Goal: Task Accomplishment & Management: Manage account settings

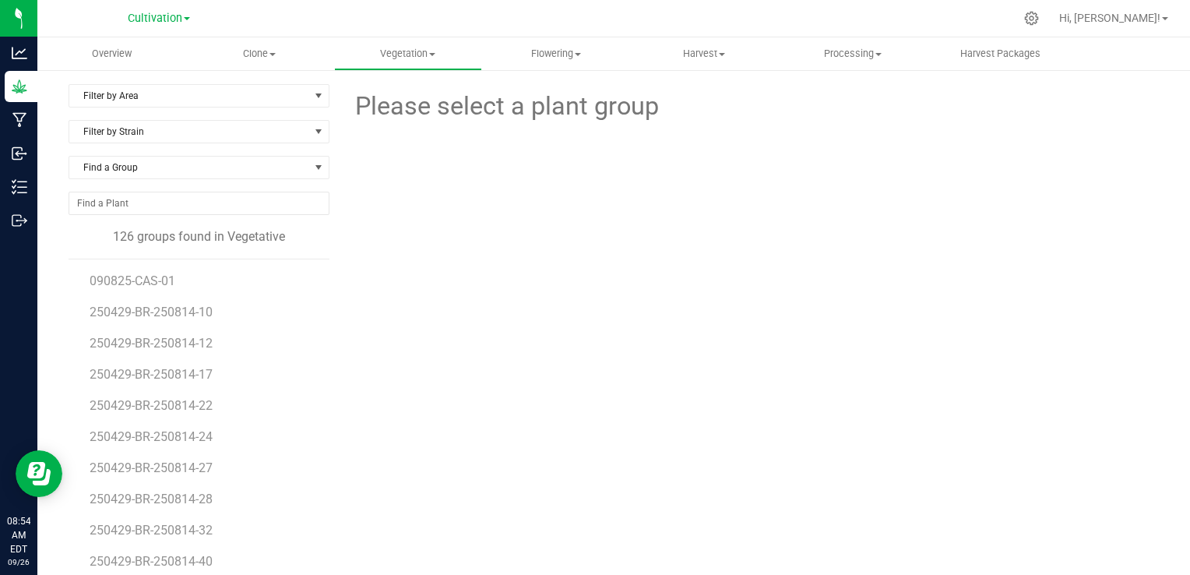
click at [649, 289] on div "Please select a plant group" at bounding box center [750, 366] width 818 height 565
click at [539, 45] on uib-tab-heading "Flowering Create harvest Flowering groups Flowering plants Apply to plants" at bounding box center [556, 53] width 146 height 31
click at [554, 113] on span "Flowering groups" at bounding box center [546, 112] width 129 height 13
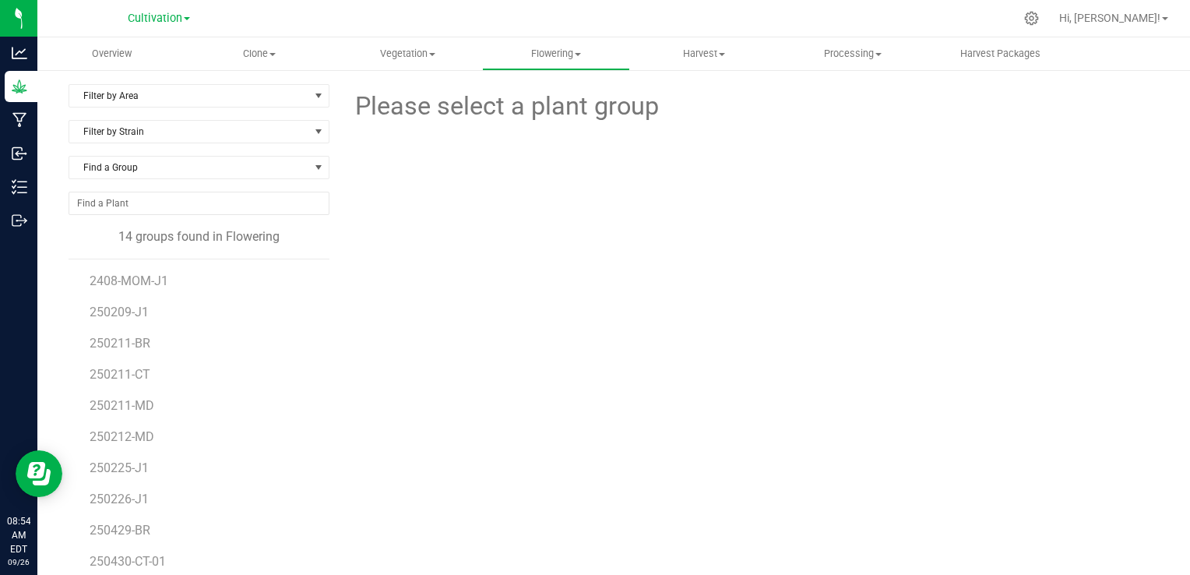
click at [548, 245] on div at bounding box center [750, 192] width 420 height 135
click at [419, 366] on div "Please select a plant group" at bounding box center [750, 366] width 818 height 565
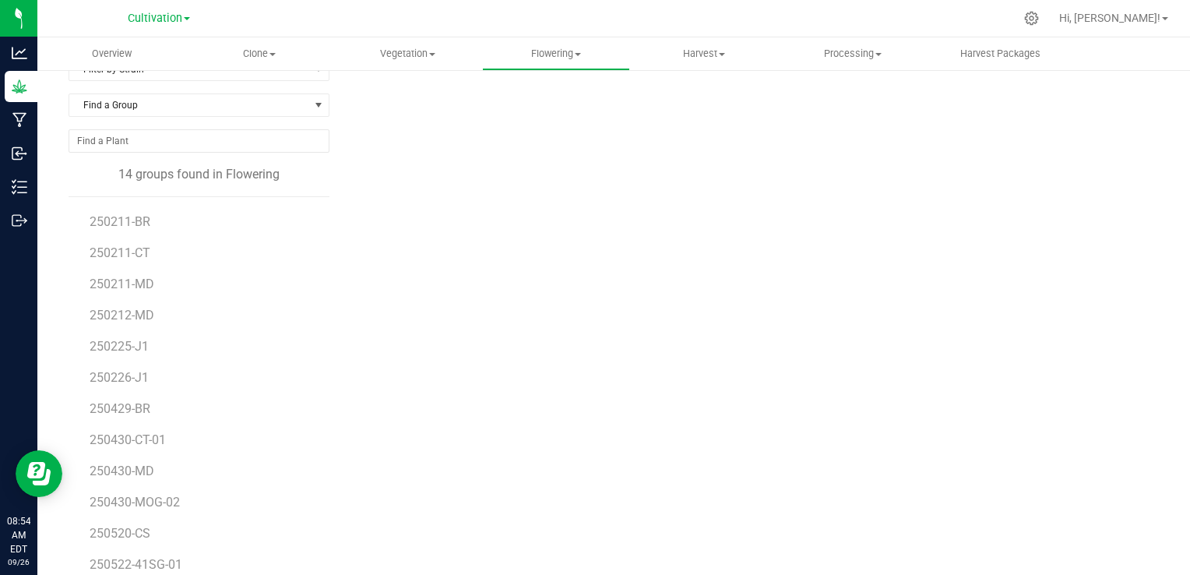
scroll to position [88, 0]
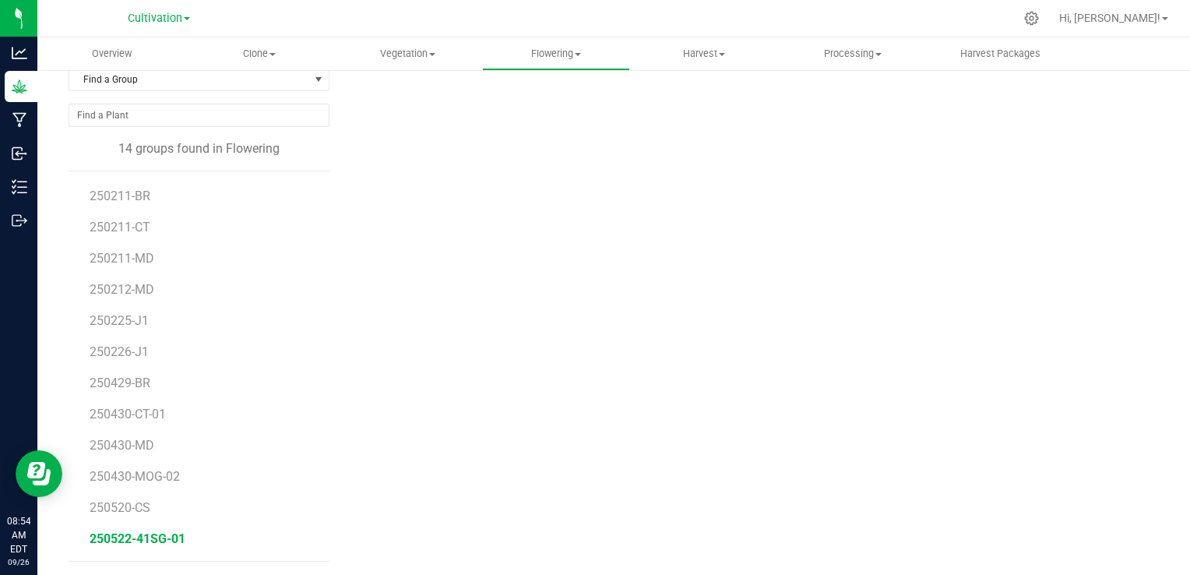
click at [166, 537] on span "250522-41SG-01" at bounding box center [138, 538] width 96 height 15
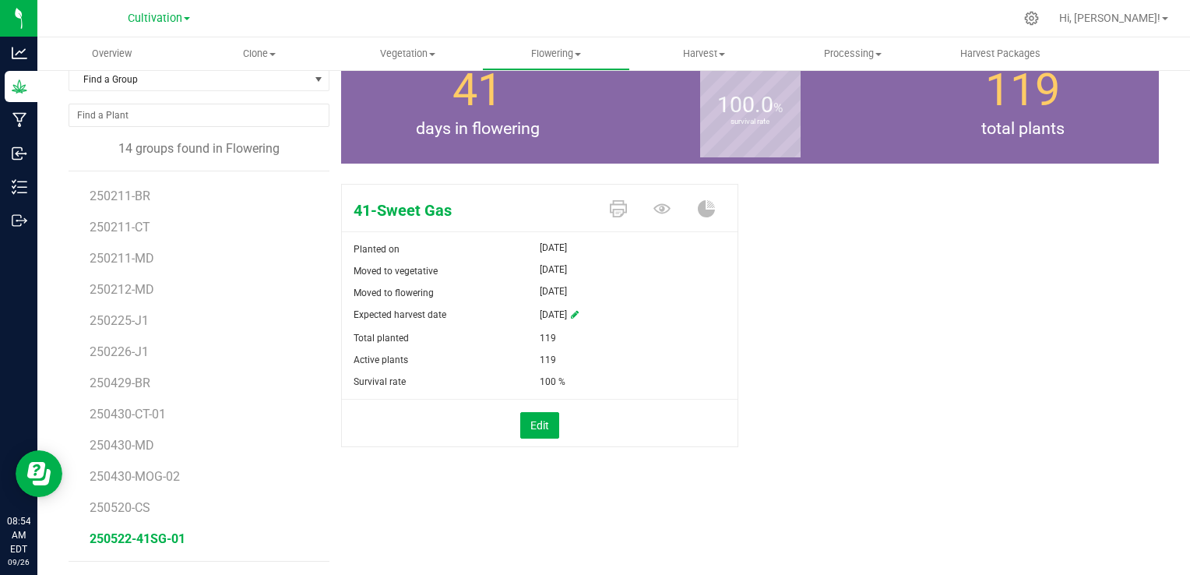
click at [844, 332] on div "41-Sweet Gas Planted on [DATE] Moved to vegetative [DATE] Moved to flowering [D…" at bounding box center [750, 332] width 818 height 308
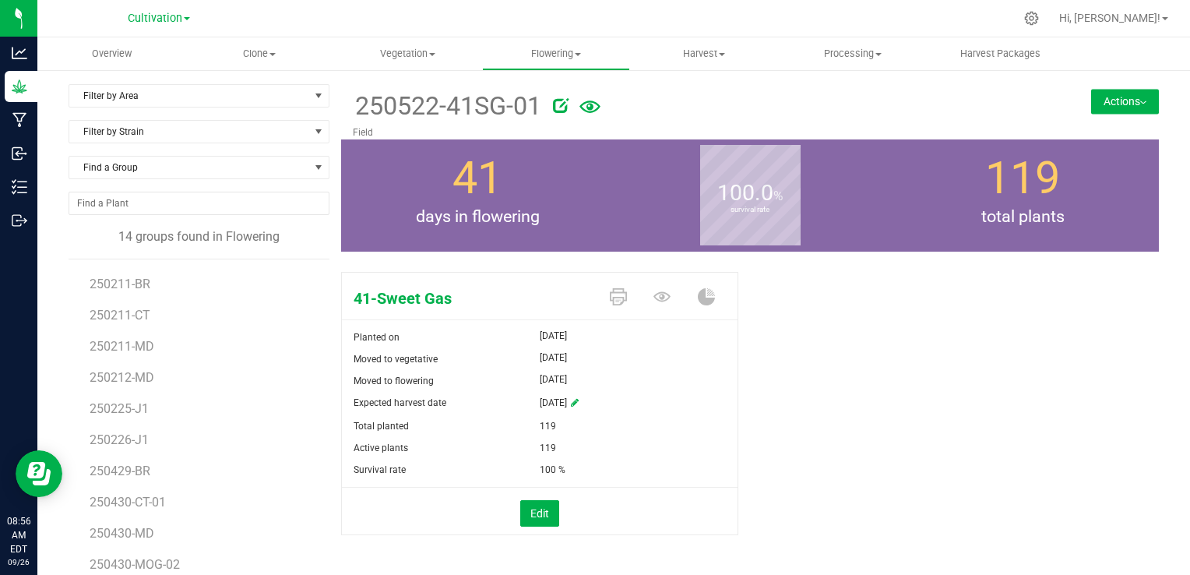
click at [1121, 92] on button "Actions" at bounding box center [1125, 101] width 68 height 25
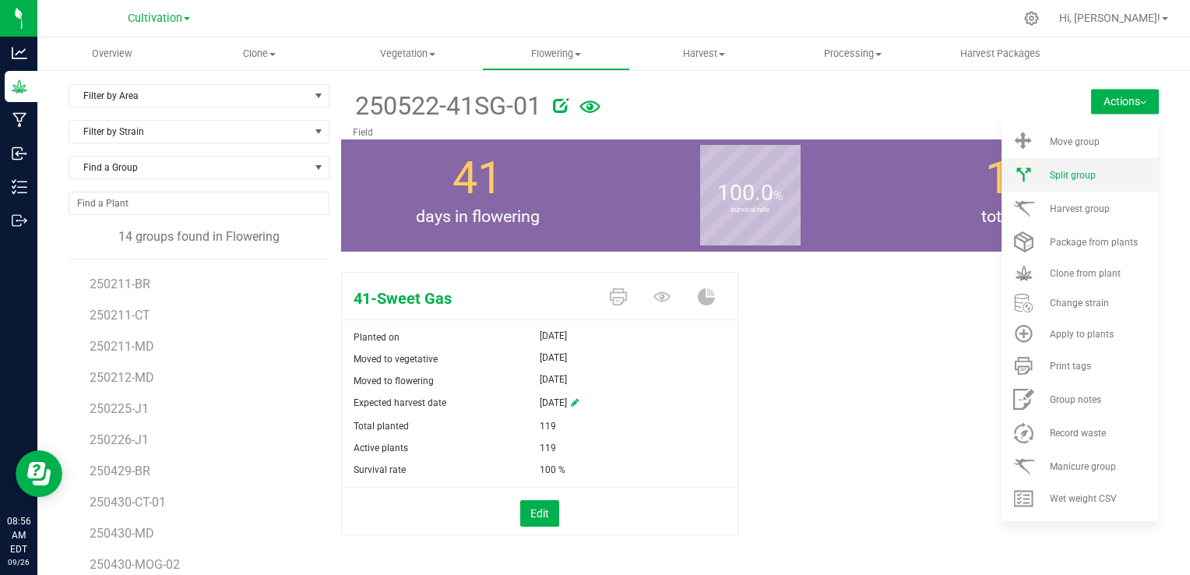
click at [1064, 176] on span "Split group" at bounding box center [1073, 175] width 46 height 11
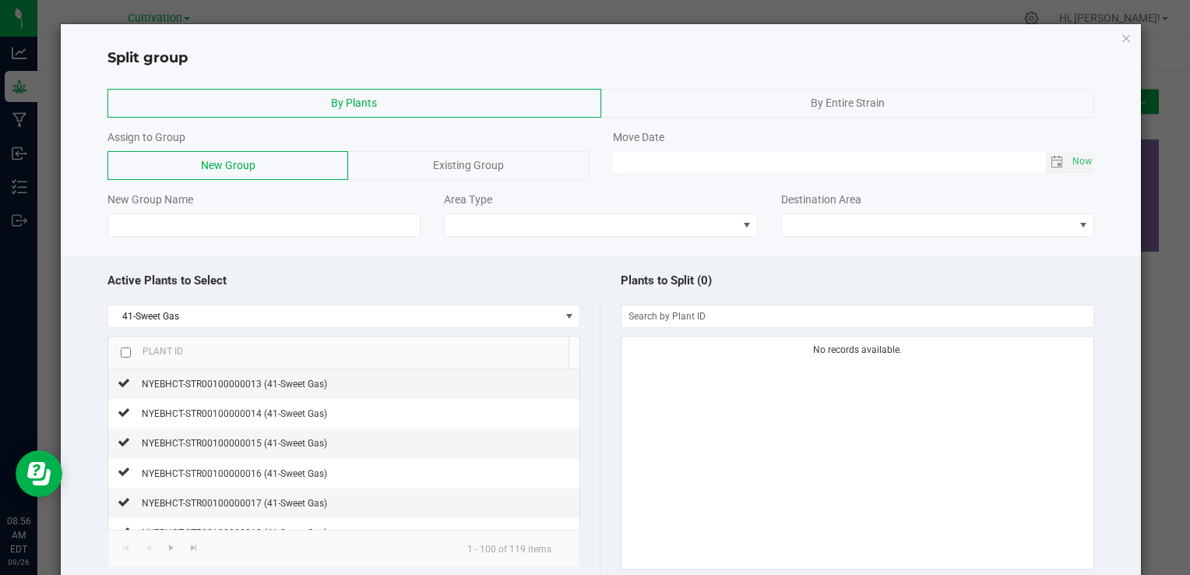
drag, startPoint x: 586, startPoint y: 395, endPoint x: 586, endPoint y: 427, distance: 32.7
click at [586, 427] on div "41-Sweet Gas Plant ID NYEBHCT-STR00100000013 (41-Sweet Gas) NYEBHCT-STR00100000…" at bounding box center [353, 437] width 493 height 266
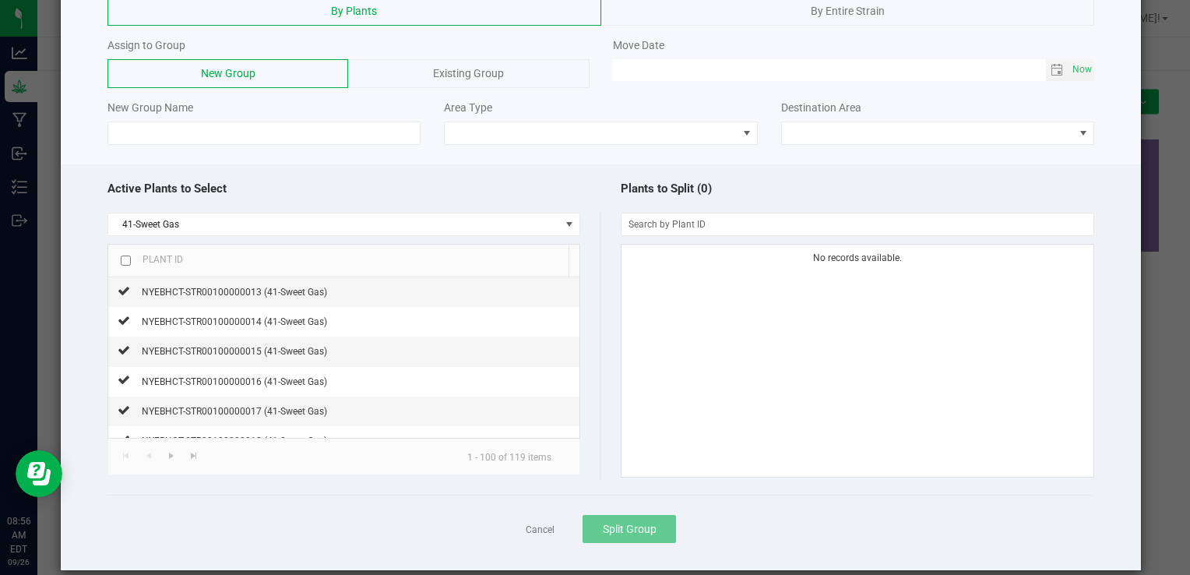
scroll to position [110, 0]
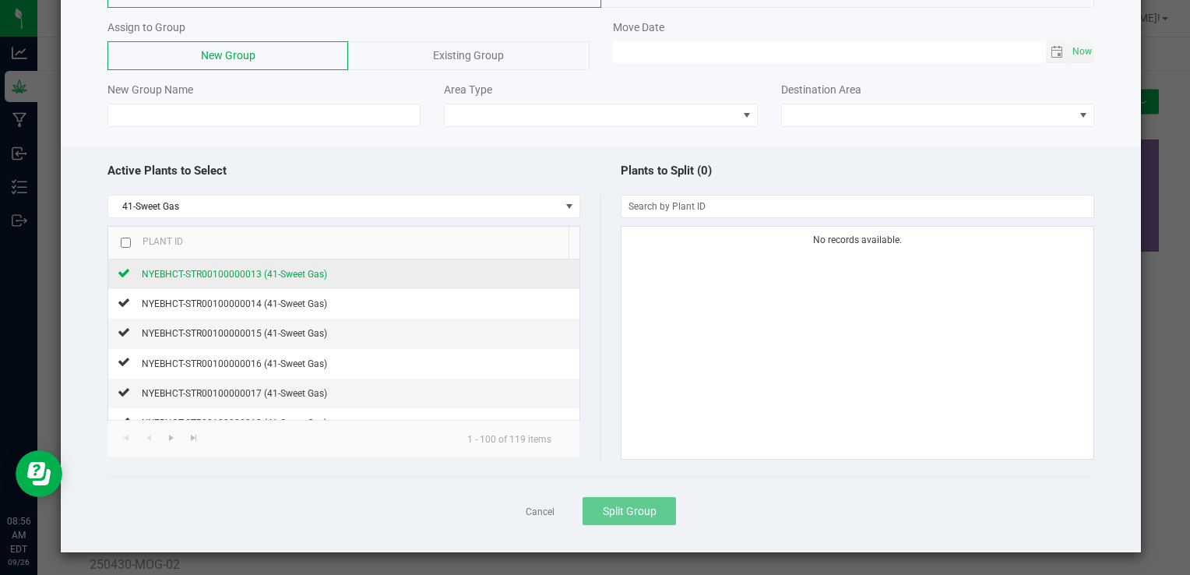
click at [279, 273] on span "NYEBHCT-STR00100000013 (41-Sweet Gas)" at bounding box center [234, 274] width 185 height 11
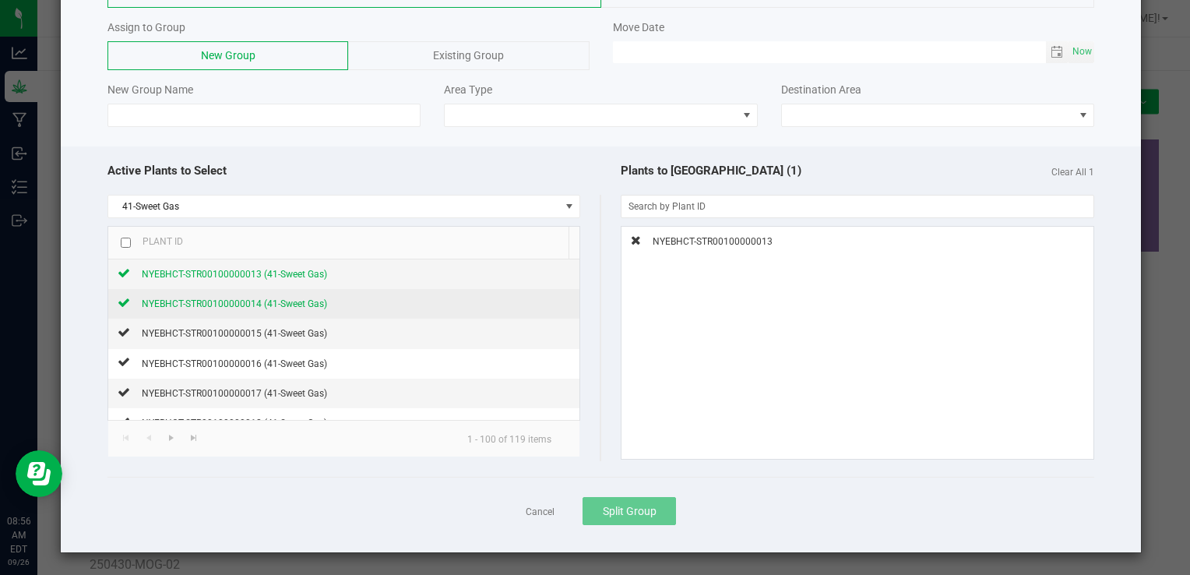
click at [271, 298] on span "NYEBHCT-STR00100000014 (41-Sweet Gas)" at bounding box center [234, 303] width 185 height 11
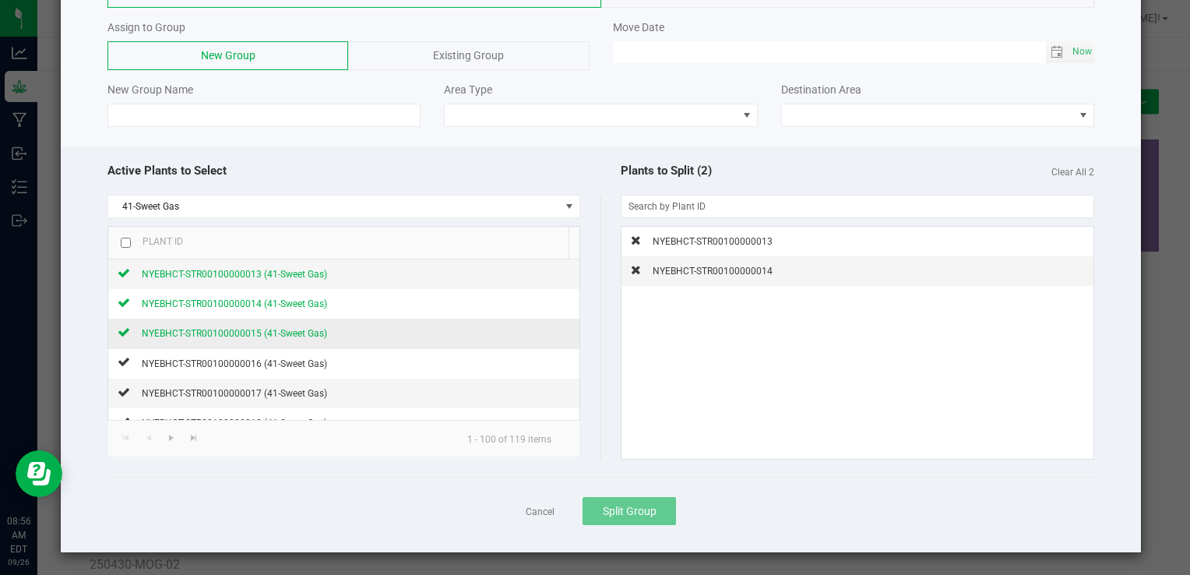
click at [248, 325] on div "NYEBHCT-STR00100000015 (41-Sweet Gas)" at bounding box center [228, 333] width 197 height 16
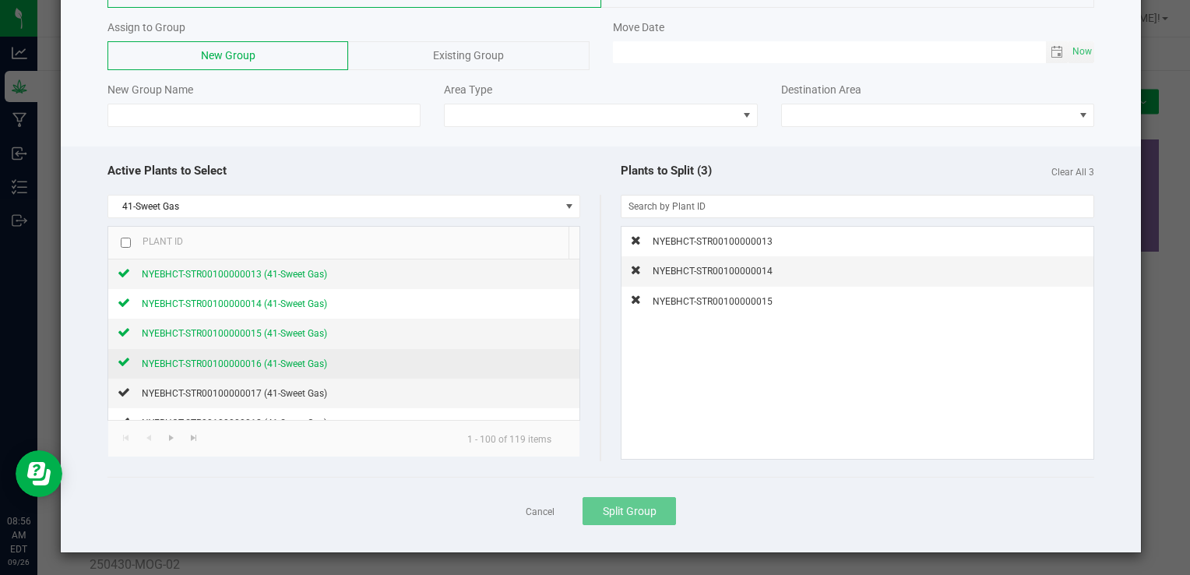
click at [237, 358] on span "NYEBHCT-STR00100000016 (41-Sweet Gas)" at bounding box center [234, 363] width 185 height 11
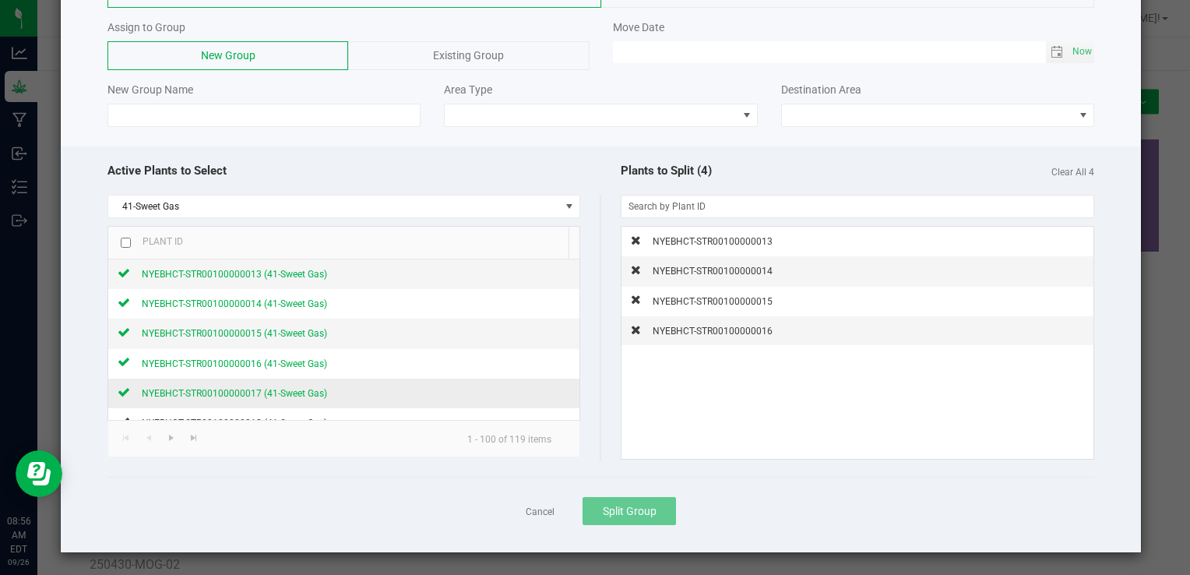
click at [220, 392] on span "NYEBHCT-STR00100000017 (41-Sweet Gas)" at bounding box center [234, 393] width 185 height 11
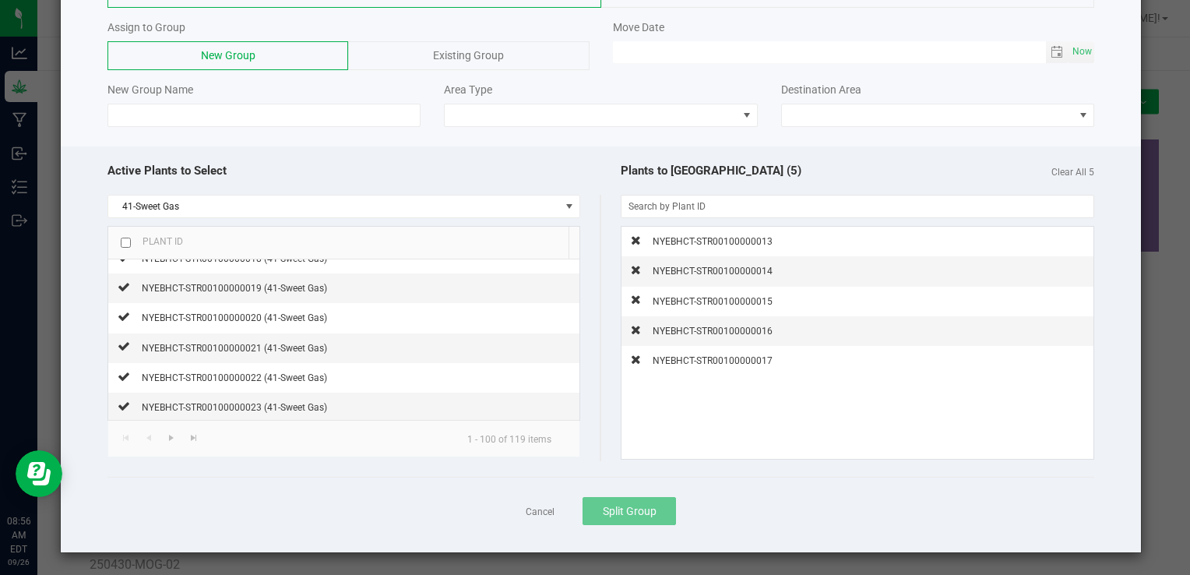
scroll to position [187, 0]
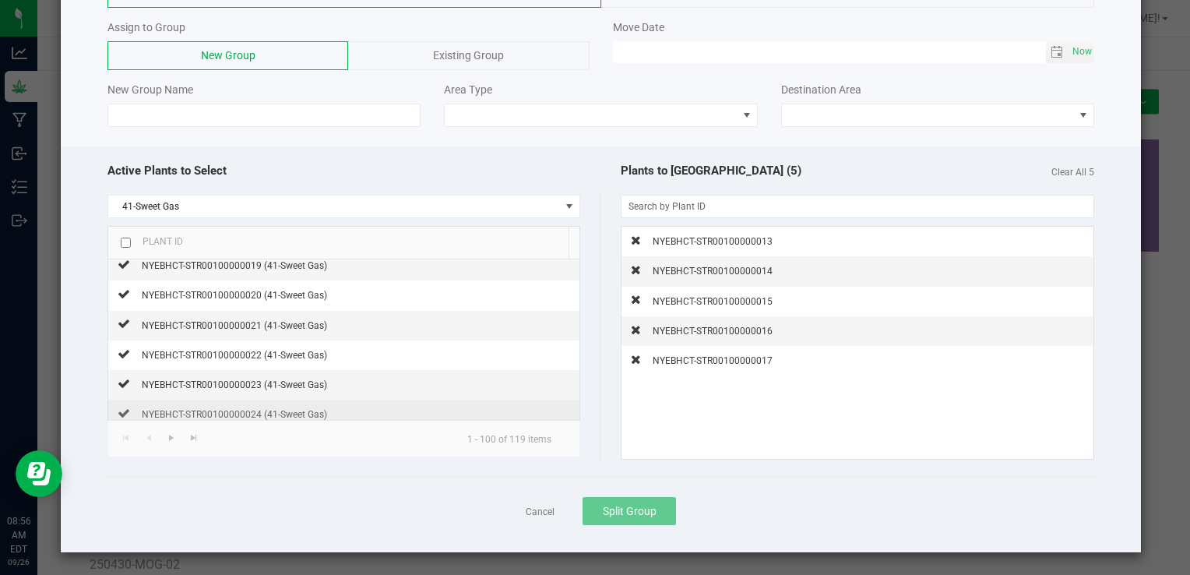
click at [553, 416] on td "NYEBHCT-STR00100000024 (41-Sweet Gas)" at bounding box center [343, 414] width 470 height 30
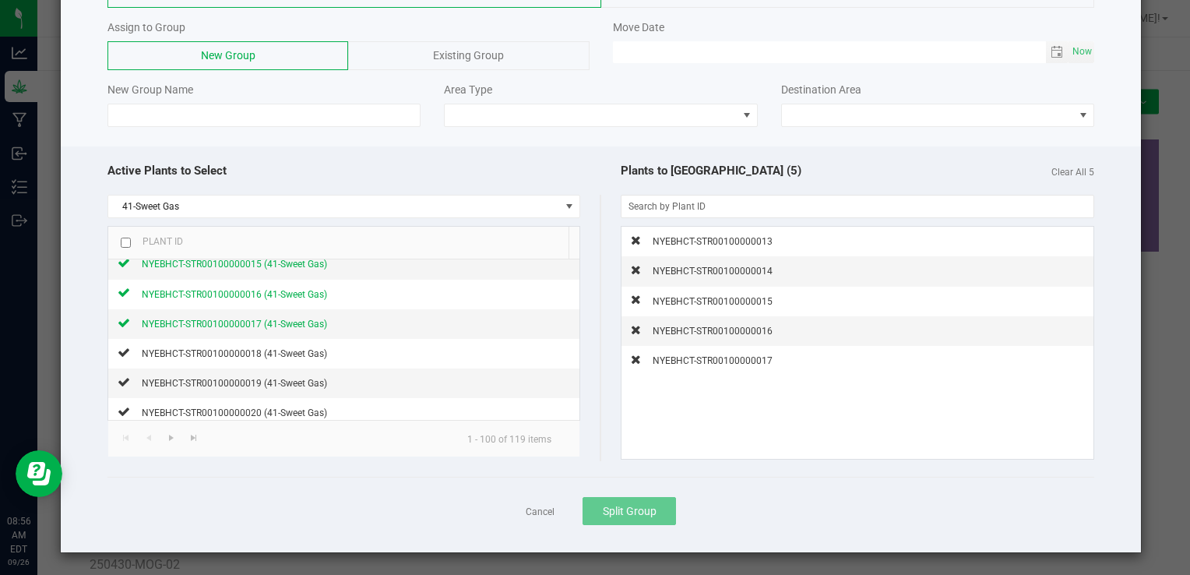
scroll to position [62, 0]
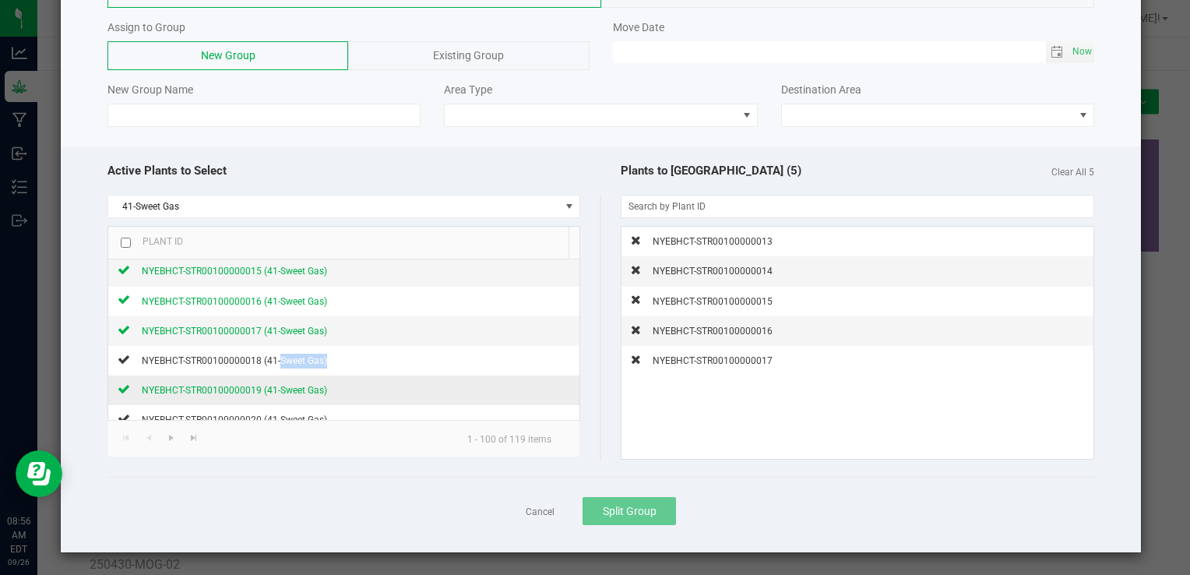
drag, startPoint x: 273, startPoint y: 362, endPoint x: 266, endPoint y: 379, distance: 18.2
click at [266, 382] on div "NYEBHCT-STR00100000019 (41-Sweet Gas)" at bounding box center [228, 390] width 197 height 16
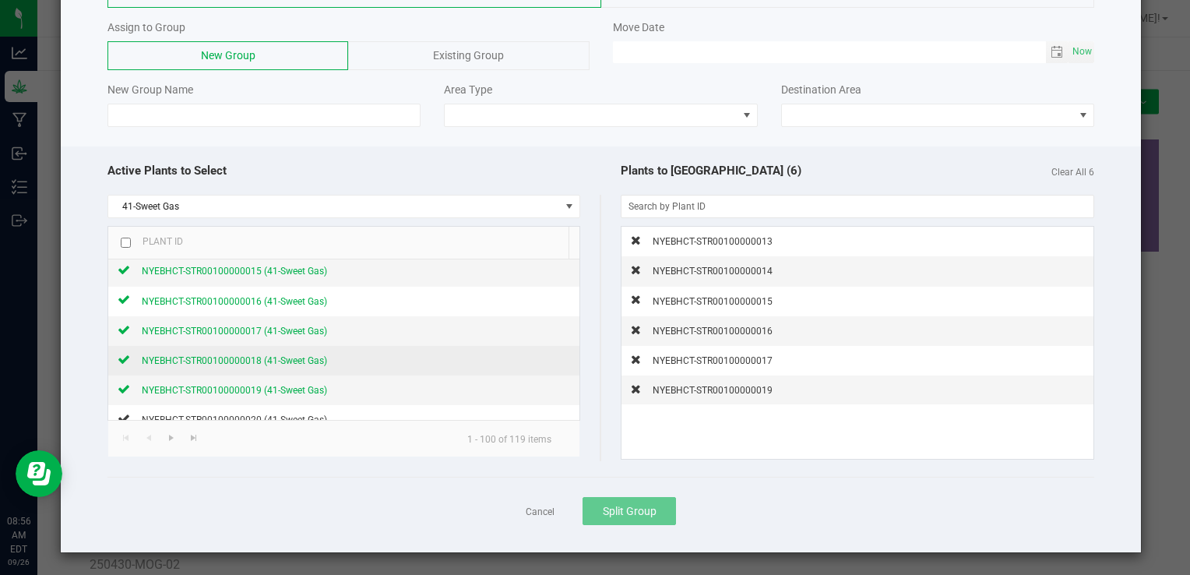
click at [270, 360] on span "NYEBHCT-STR00100000018 (41-Sweet Gas)" at bounding box center [234, 360] width 185 height 11
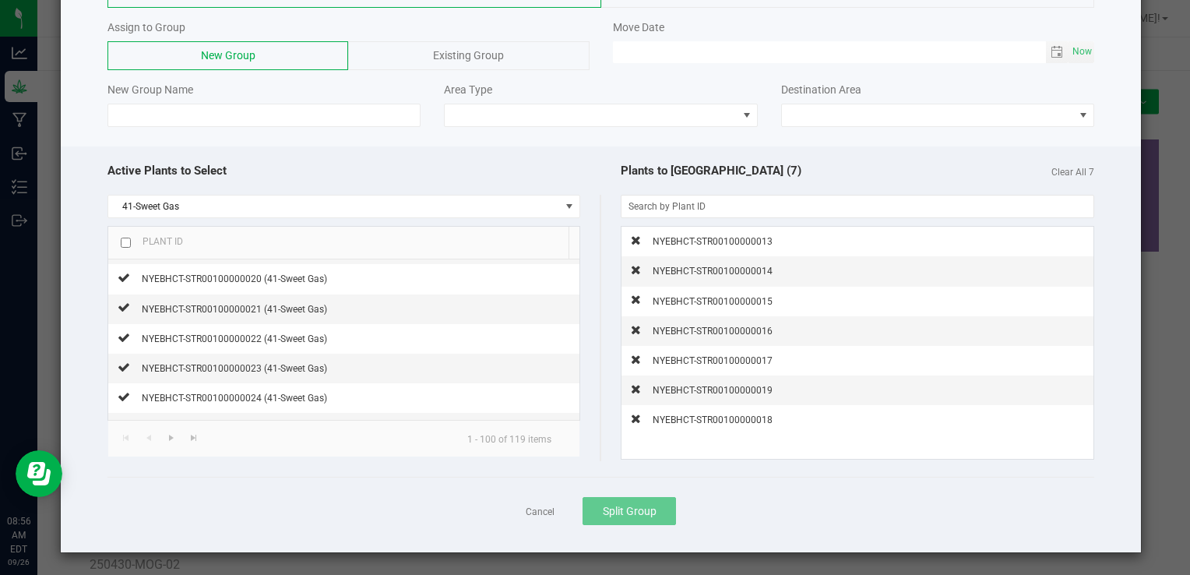
scroll to position [218, 0]
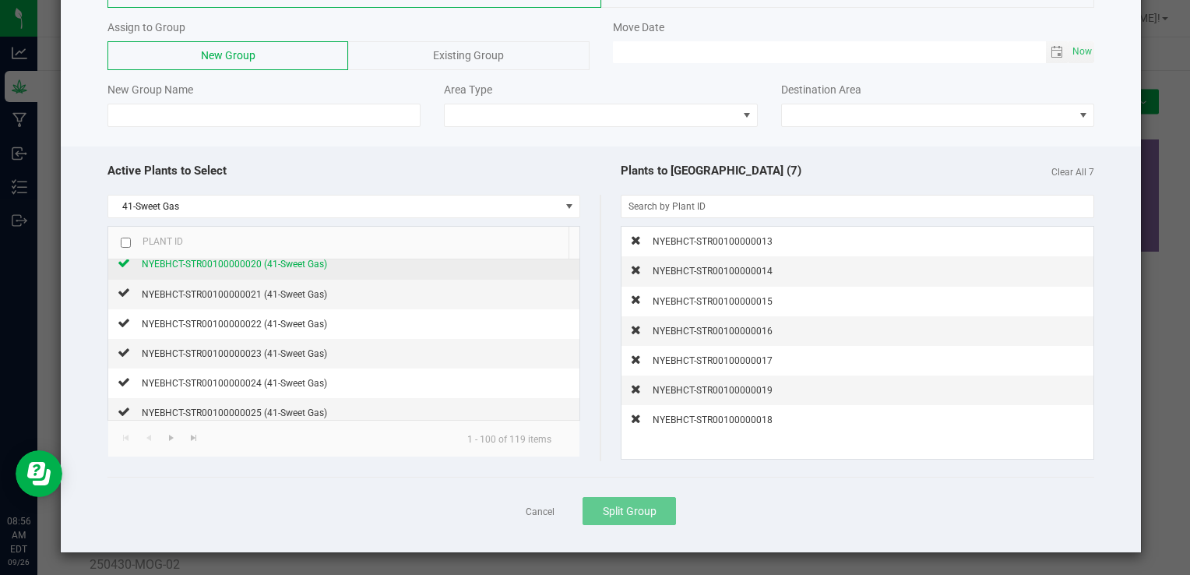
click at [286, 266] on span "NYEBHCT-STR00100000020 (41-Sweet Gas)" at bounding box center [234, 264] width 185 height 11
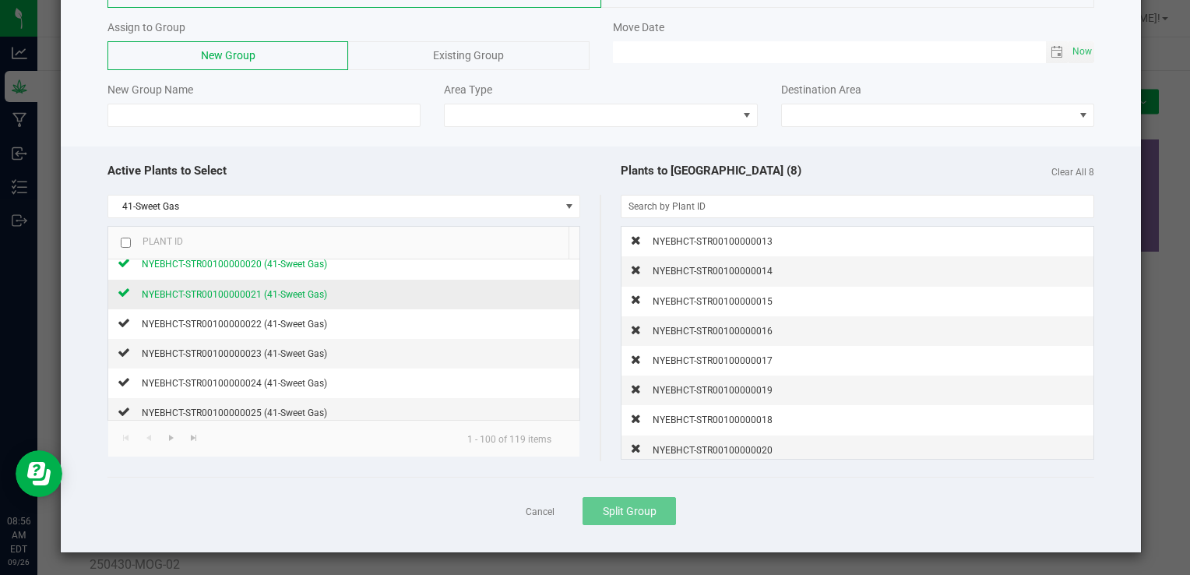
click at [273, 289] on span "NYEBHCT-STR00100000021 (41-Sweet Gas)" at bounding box center [234, 294] width 185 height 11
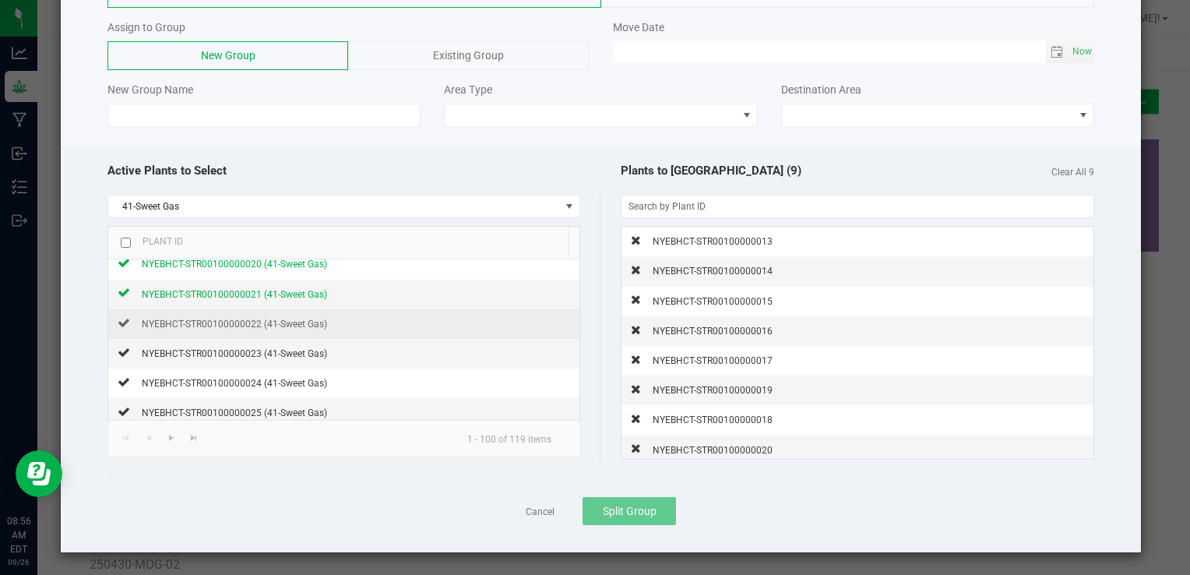
click at [238, 329] on td "NYEBHCT-STR00100000022 (41-Sweet Gas)" at bounding box center [343, 324] width 470 height 30
click at [221, 324] on span "NYEBHCT-STR00100000022 (41-Sweet Gas)" at bounding box center [234, 323] width 185 height 11
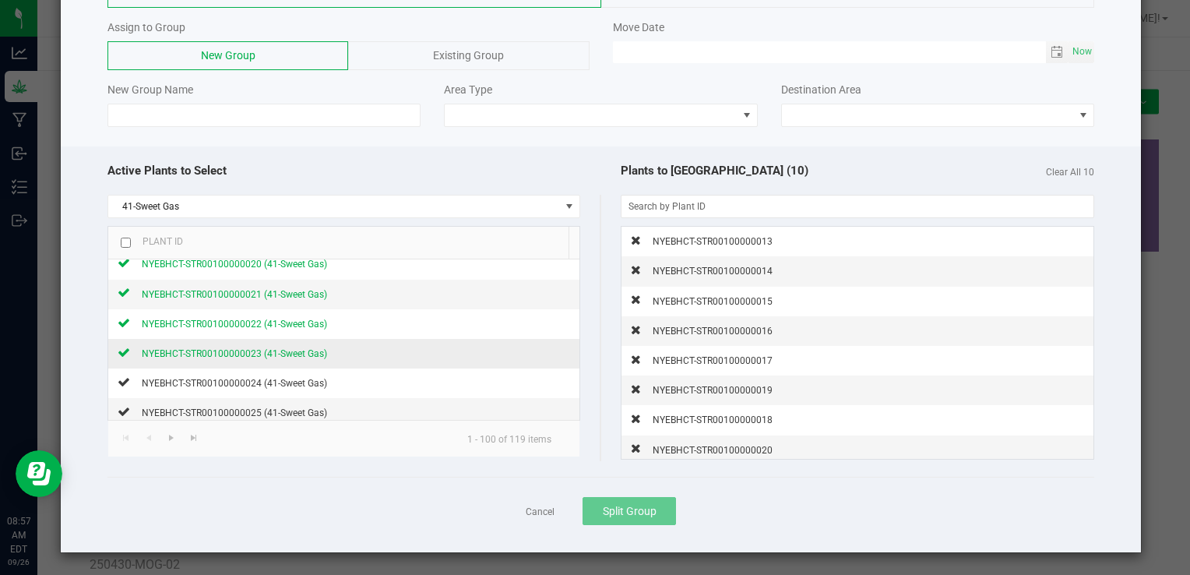
click at [208, 350] on span "NYEBHCT-STR00100000023 (41-Sweet Gas)" at bounding box center [234, 353] width 185 height 11
drag, startPoint x: 193, startPoint y: 374, endPoint x: 206, endPoint y: 404, distance: 33.1
click at [206, 404] on div "NYEBHCT-STR00100000025 (41-Sweet Gas)" at bounding box center [228, 412] width 197 height 16
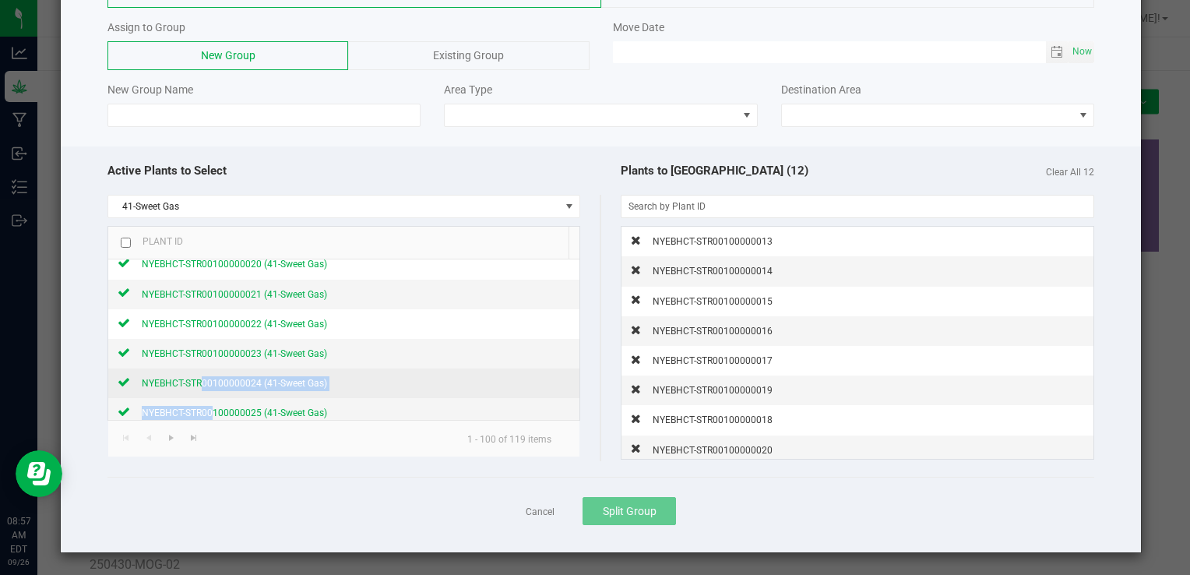
click at [259, 381] on span "NYEBHCT-STR00100000024 (41-Sweet Gas)" at bounding box center [234, 383] width 185 height 11
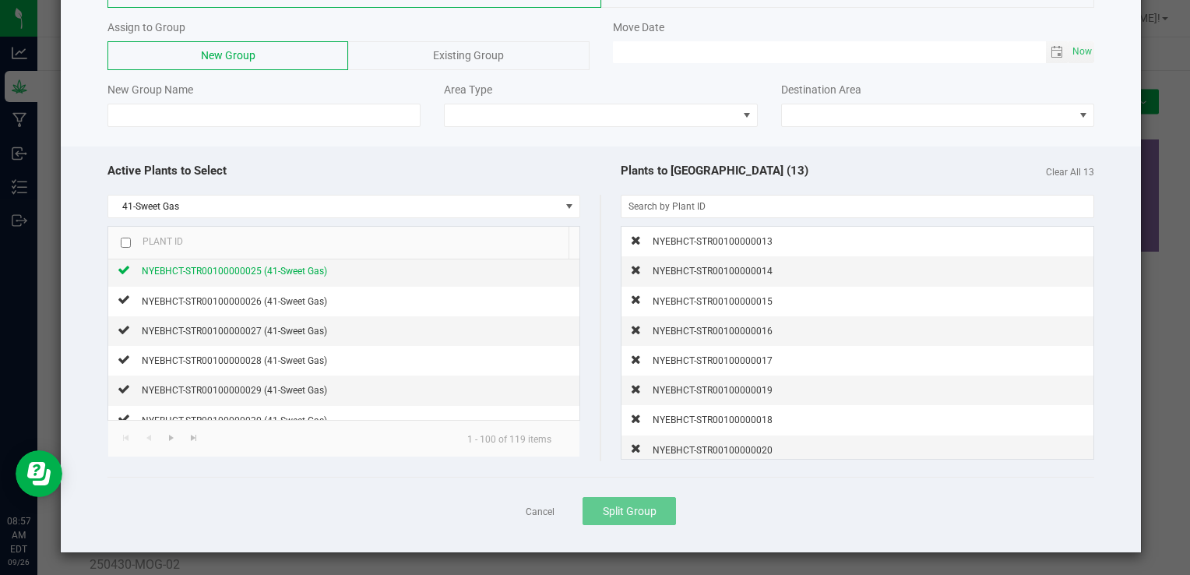
scroll to position [374, 0]
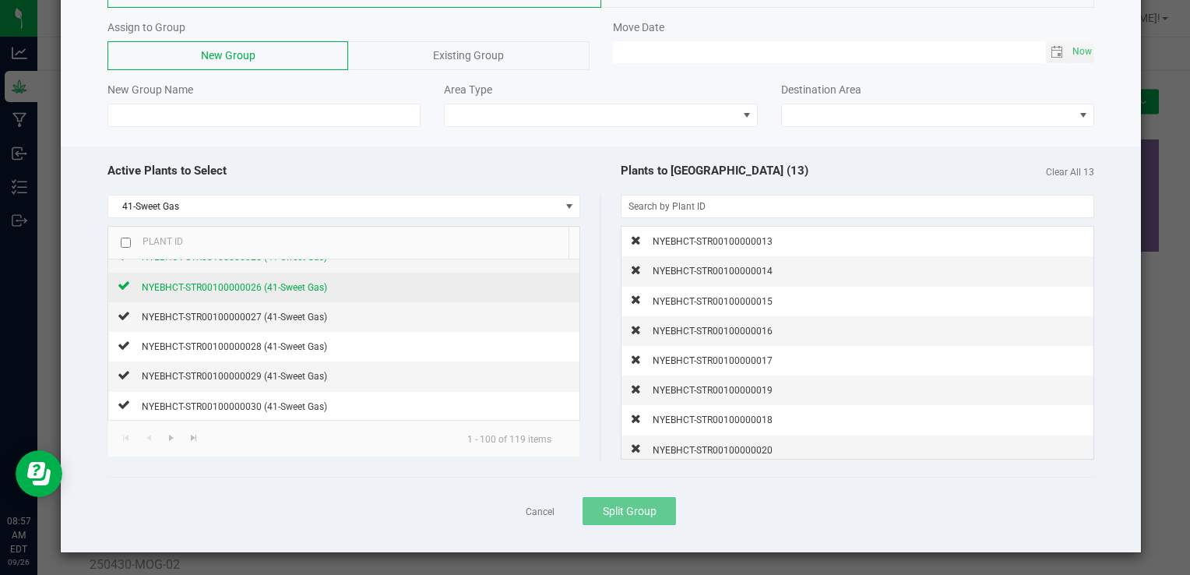
click at [224, 279] on div "NYEBHCT-STR00100000026 (41-Sweet Gas)" at bounding box center [228, 287] width 197 height 16
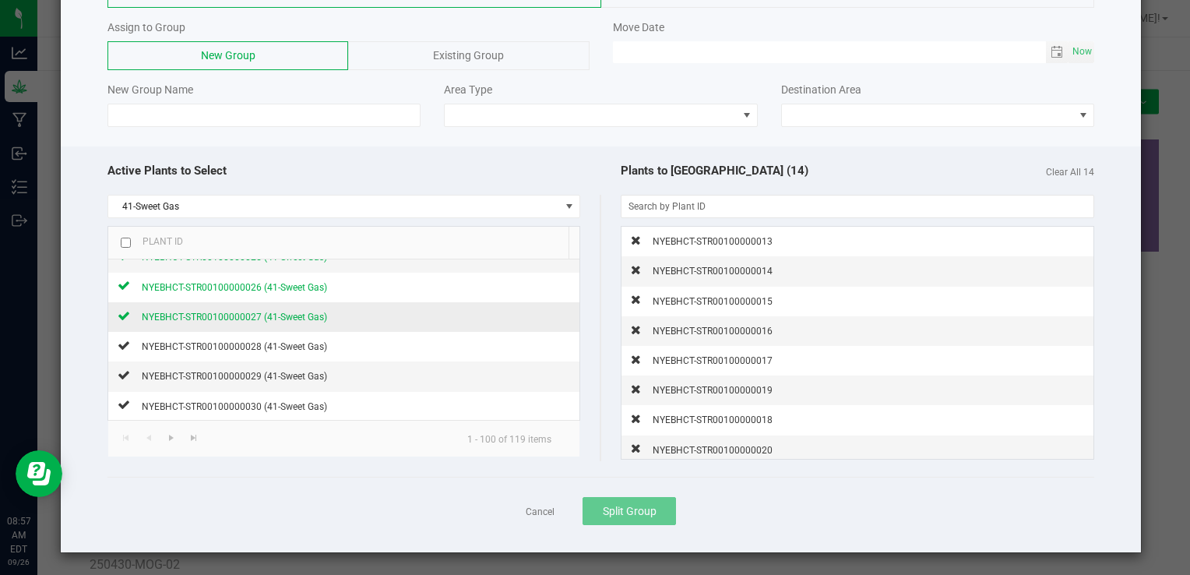
click at [230, 314] on span "NYEBHCT-STR00100000027 (41-Sweet Gas)" at bounding box center [234, 316] width 185 height 11
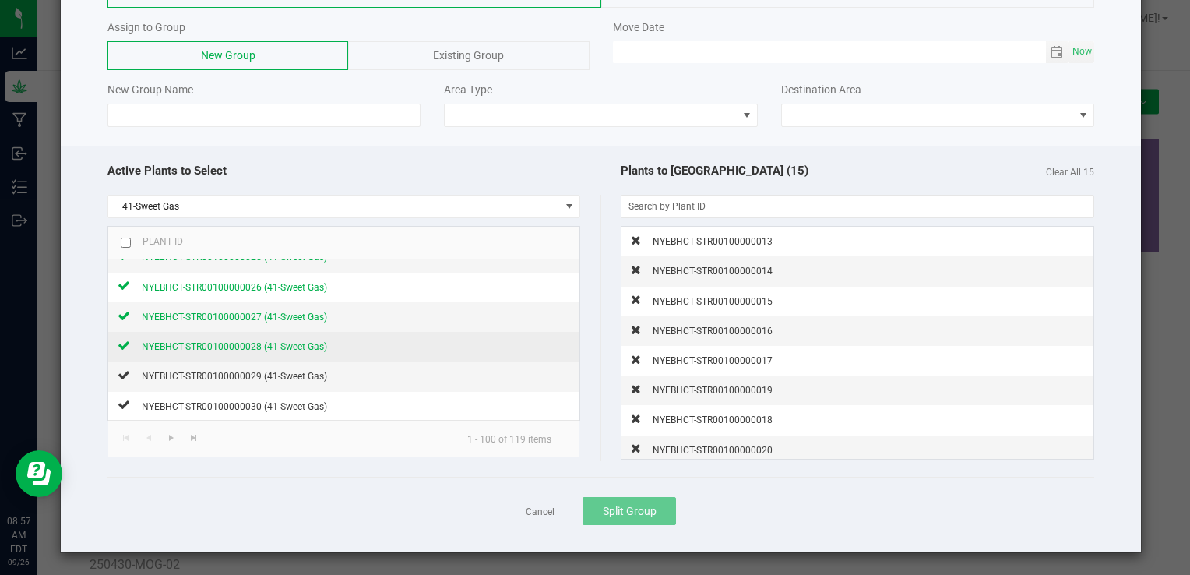
click at [259, 341] on span "NYEBHCT-STR00100000028 (41-Sweet Gas)" at bounding box center [234, 346] width 185 height 11
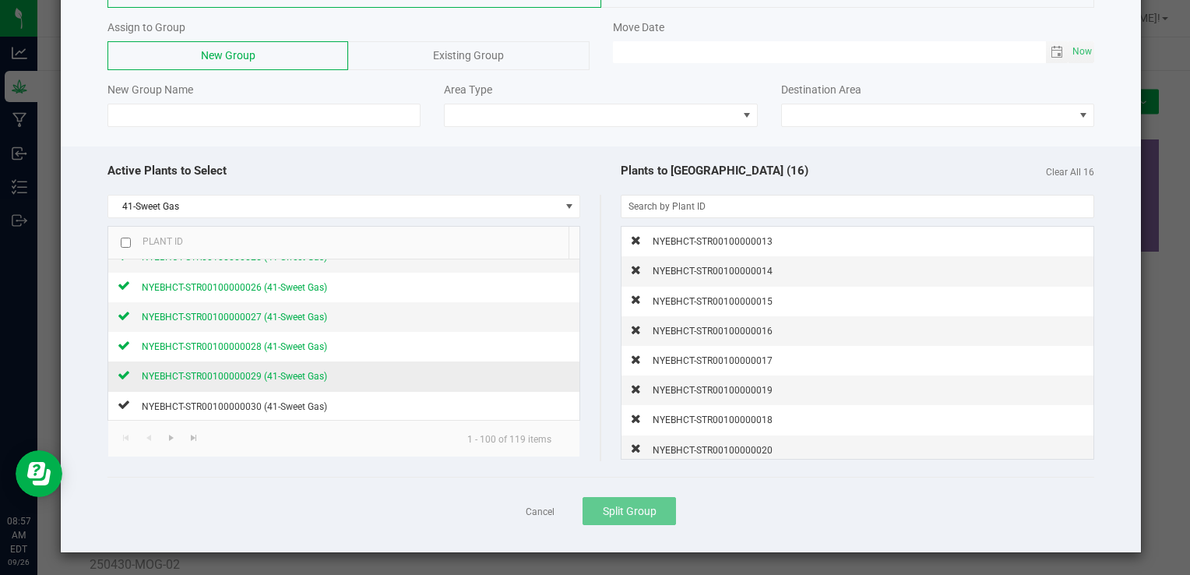
click at [280, 371] on span "NYEBHCT-STR00100000029 (41-Sweet Gas)" at bounding box center [234, 376] width 185 height 11
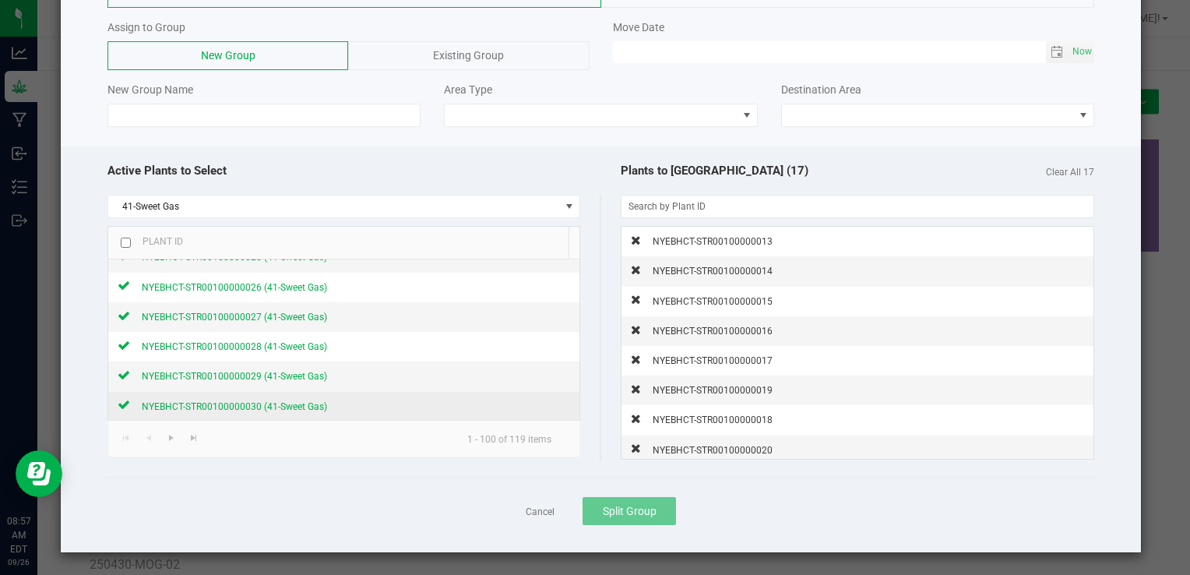
click at [252, 401] on span "NYEBHCT-STR00100000030 (41-Sweet Gas)" at bounding box center [234, 406] width 185 height 11
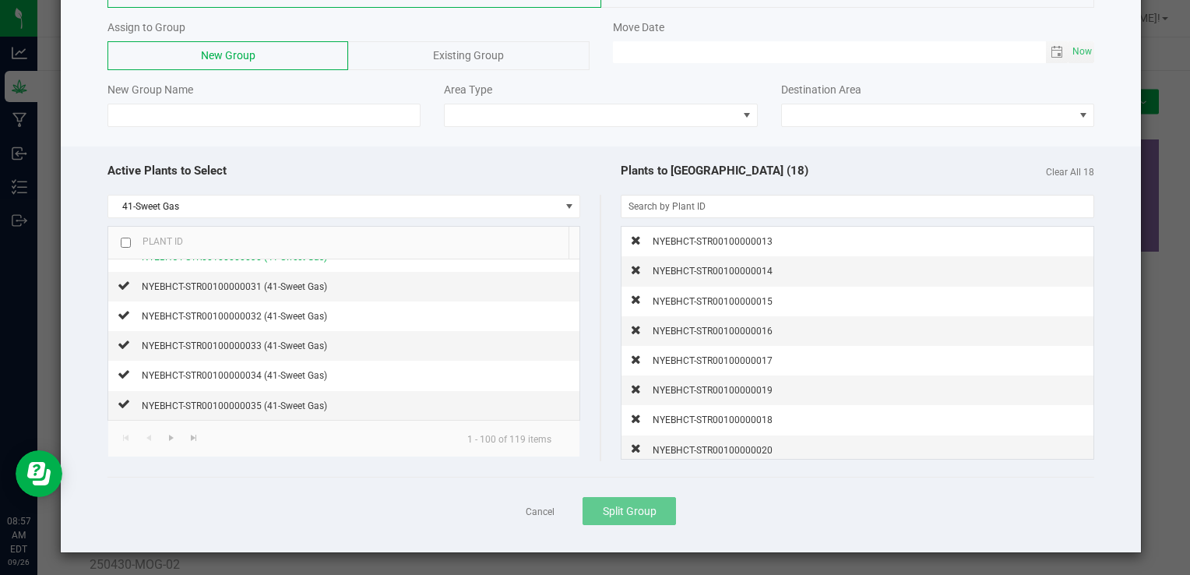
scroll to position [529, 0]
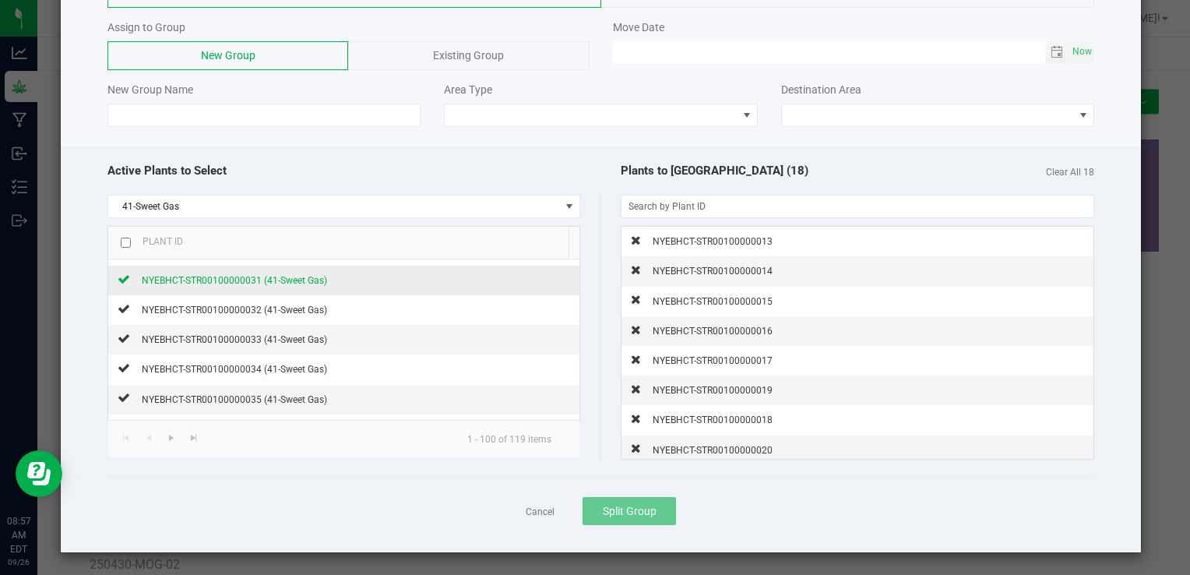
click at [303, 281] on span "NYEBHCT-STR00100000031 (41-Sweet Gas)" at bounding box center [234, 280] width 185 height 11
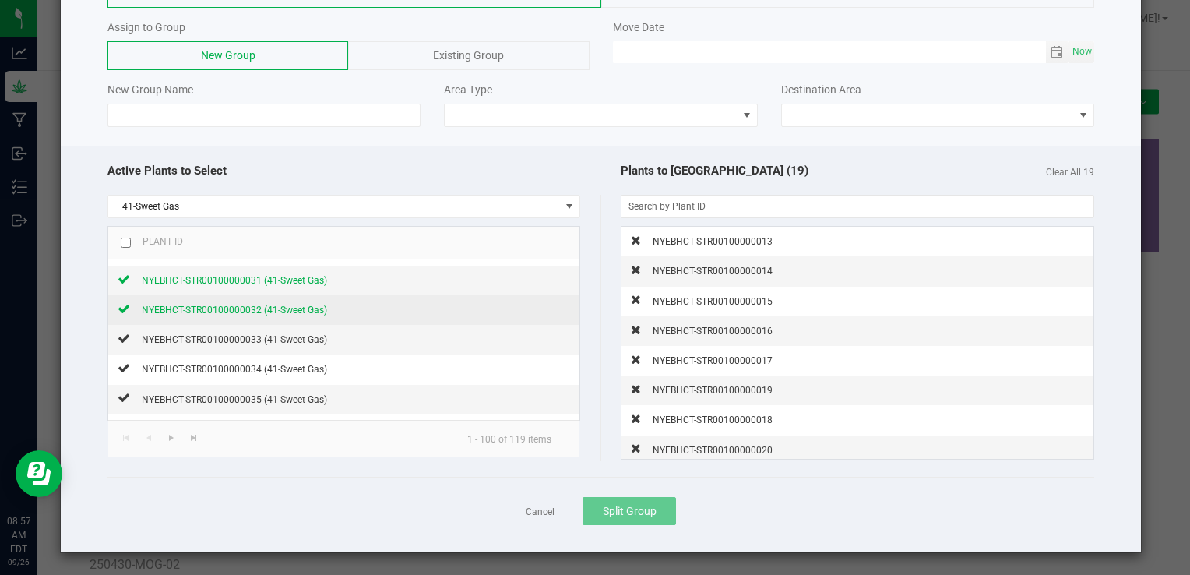
click at [281, 304] on span "NYEBHCT-STR00100000032 (41-Sweet Gas)" at bounding box center [234, 309] width 185 height 11
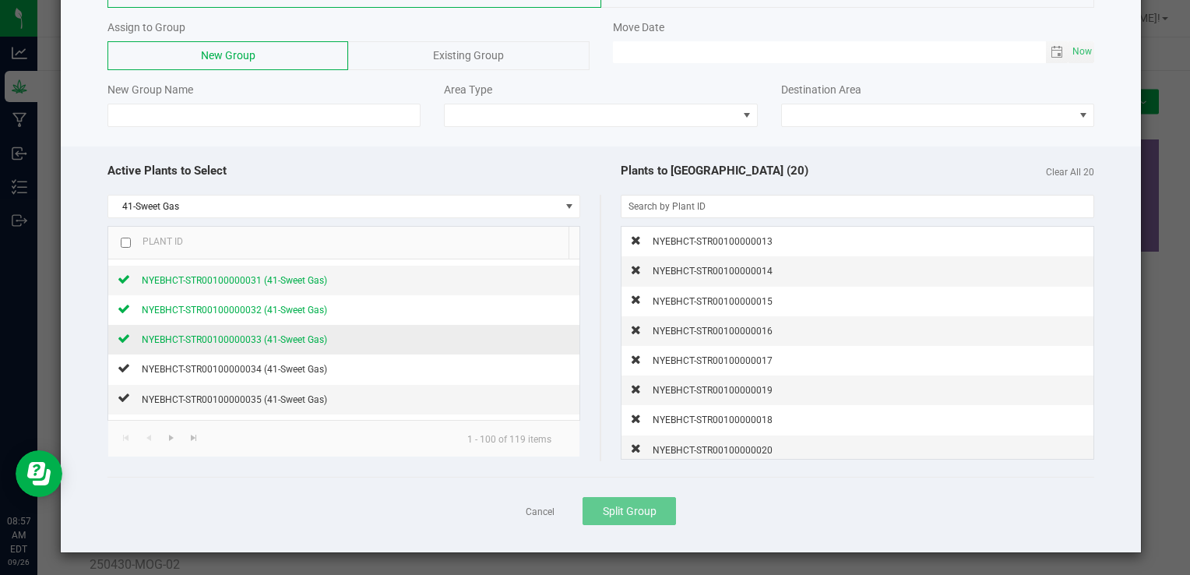
click at [281, 334] on span "NYEBHCT-STR00100000033 (41-Sweet Gas)" at bounding box center [234, 339] width 185 height 11
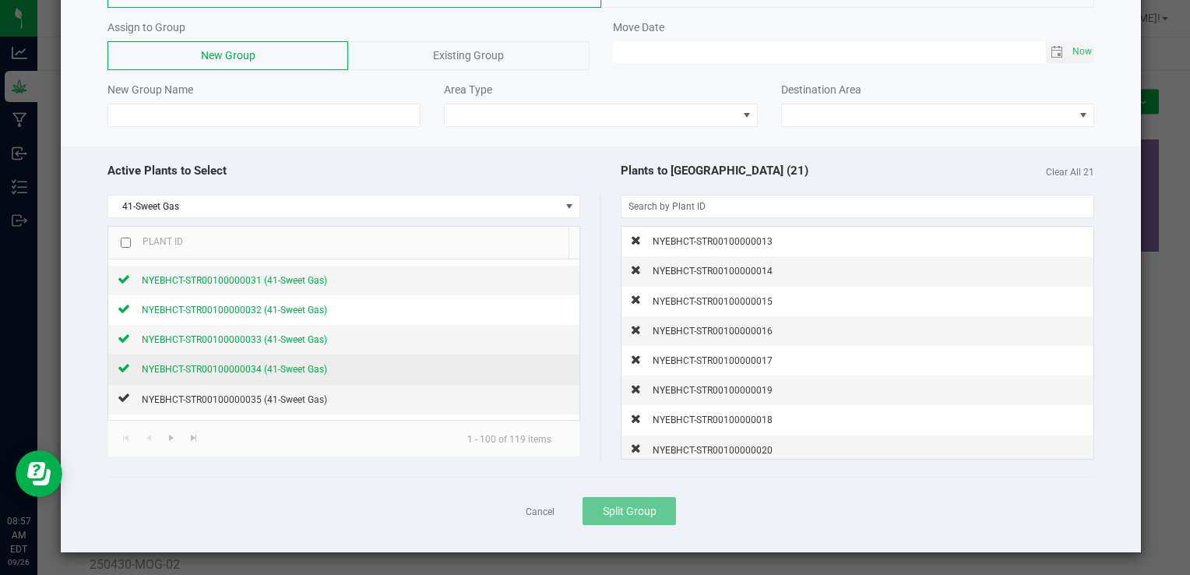
click at [268, 364] on span "NYEBHCT-STR00100000034 (41-Sweet Gas)" at bounding box center [234, 369] width 185 height 11
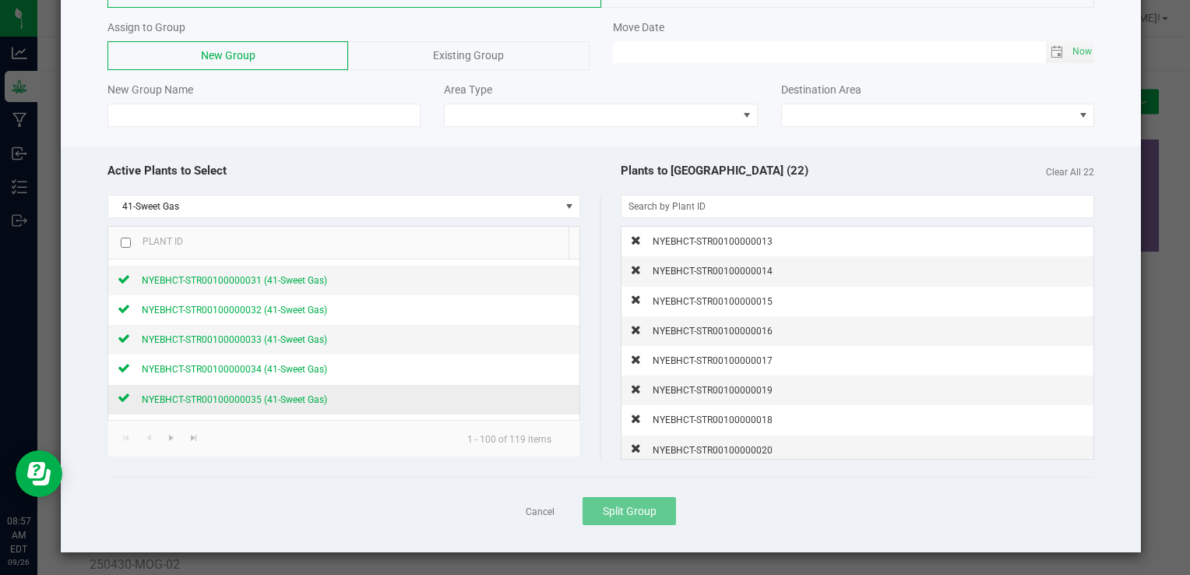
click at [273, 391] on div "NYEBHCT-STR00100000035 (41-Sweet Gas)" at bounding box center [228, 399] width 197 height 16
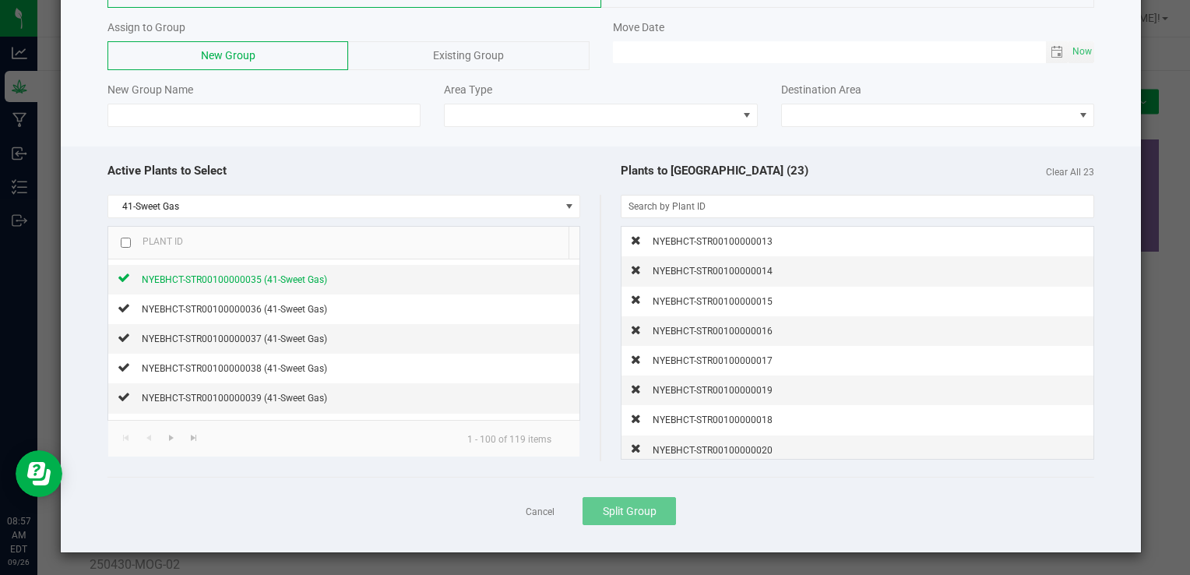
scroll to position [654, 0]
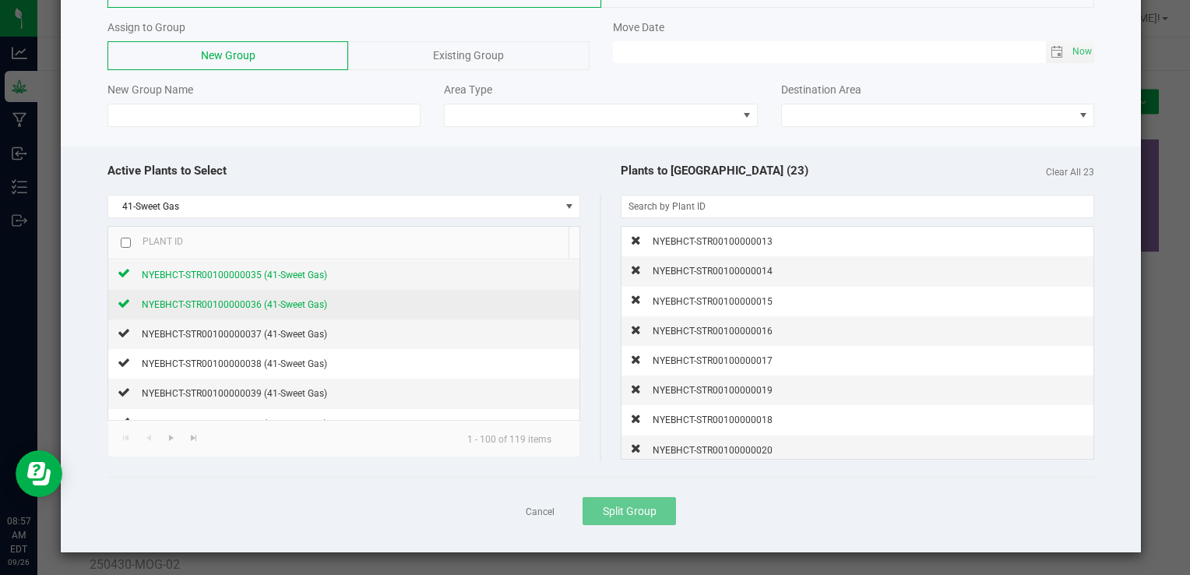
click at [302, 304] on span "NYEBHCT-STR00100000036 (41-Sweet Gas)" at bounding box center [234, 304] width 185 height 11
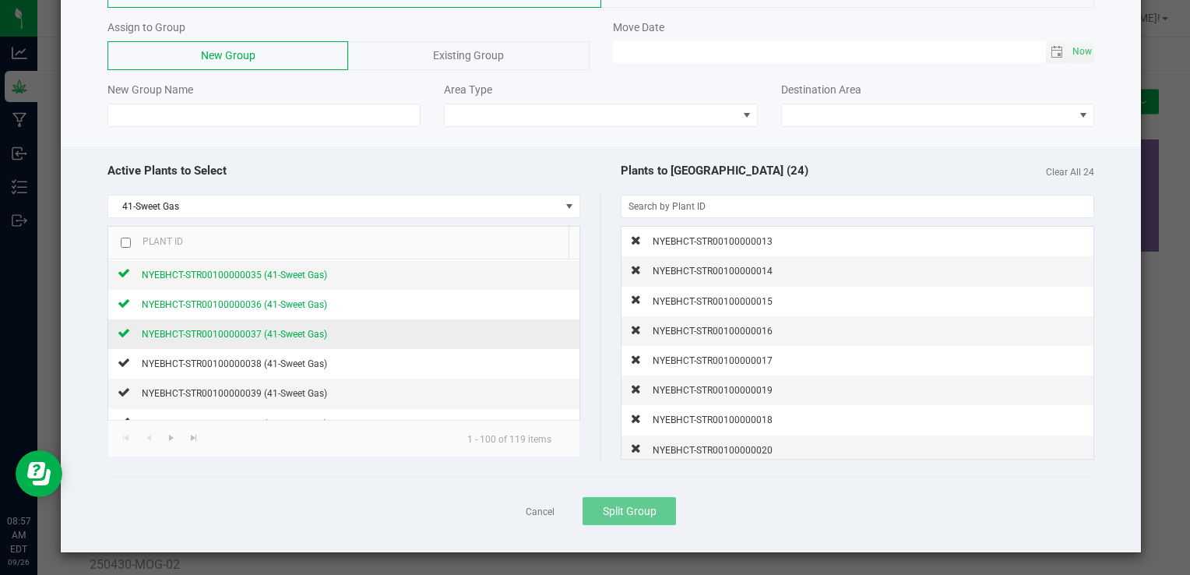
click at [272, 329] on span "NYEBHCT-STR00100000037 (41-Sweet Gas)" at bounding box center [234, 334] width 185 height 11
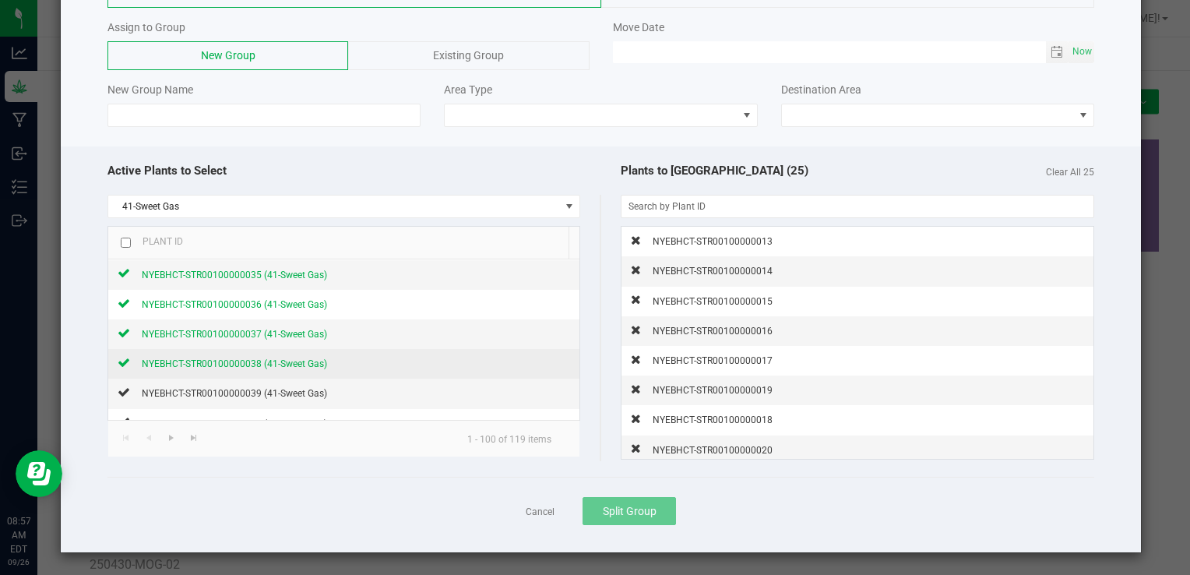
click at [245, 358] on span "NYEBHCT-STR00100000038 (41-Sweet Gas)" at bounding box center [234, 363] width 185 height 11
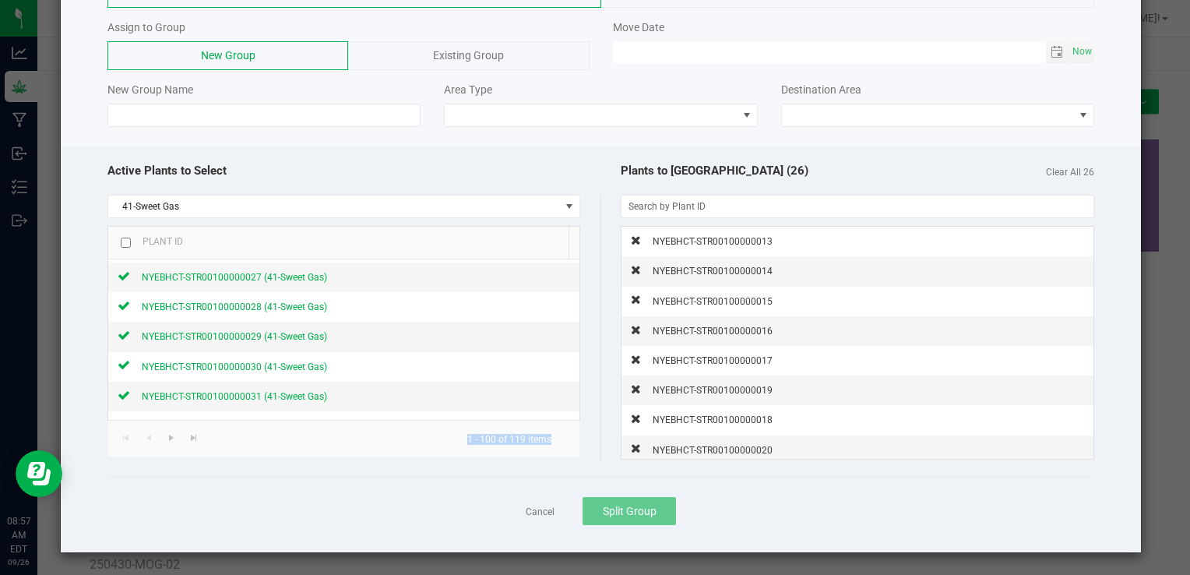
scroll to position [649, 0]
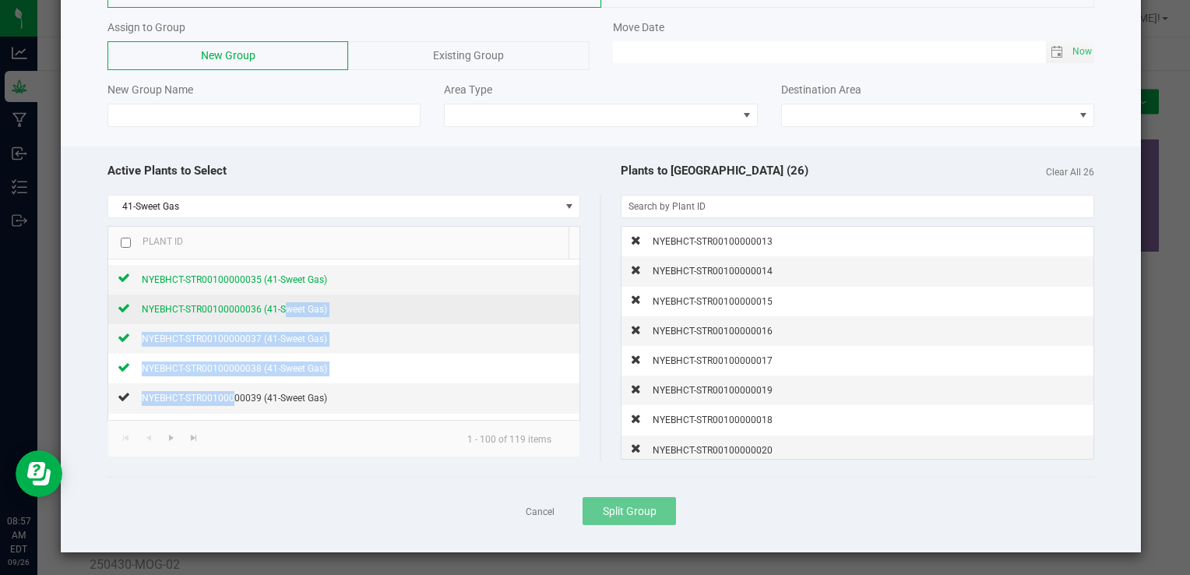
drag, startPoint x: 227, startPoint y: 385, endPoint x: 276, endPoint y: 296, distance: 101.4
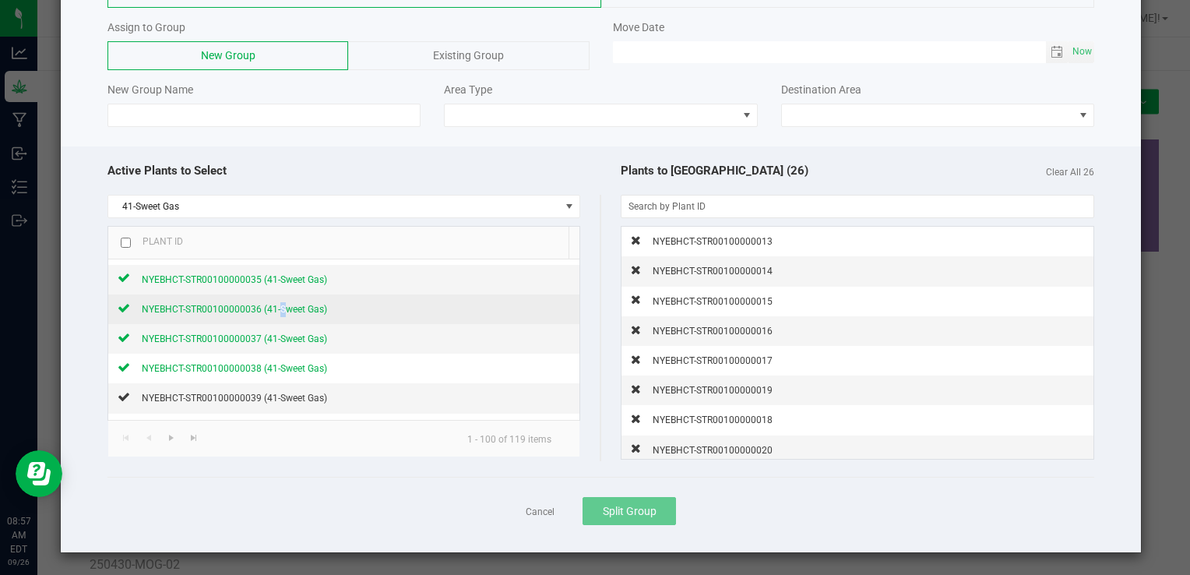
click at [276, 301] on div "NYEBHCT-STR00100000036 (41-Sweet Gas)" at bounding box center [228, 309] width 197 height 16
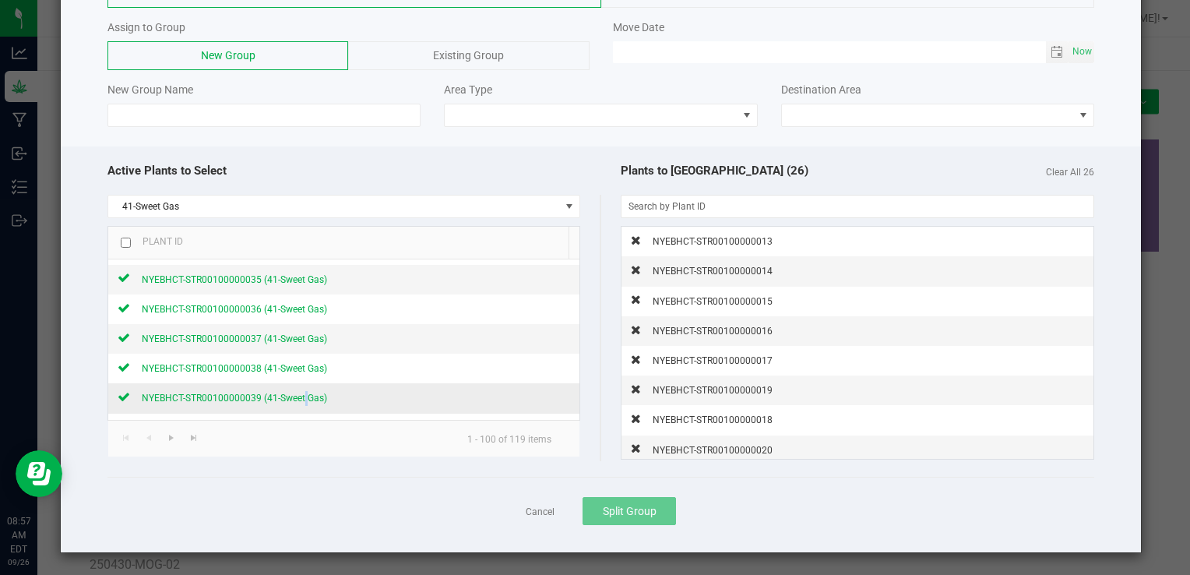
drag, startPoint x: 276, startPoint y: 296, endPoint x: 301, endPoint y: 391, distance: 98.4
click at [301, 392] on span "NYEBHCT-STR00100000039 (41-Sweet Gas)" at bounding box center [234, 397] width 185 height 11
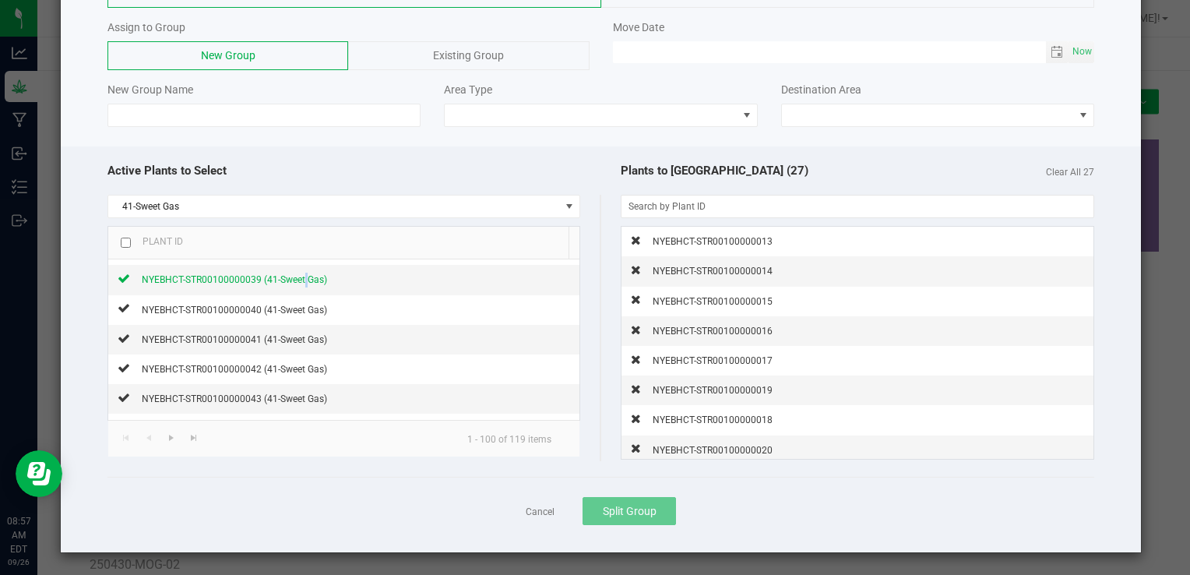
scroll to position [774, 0]
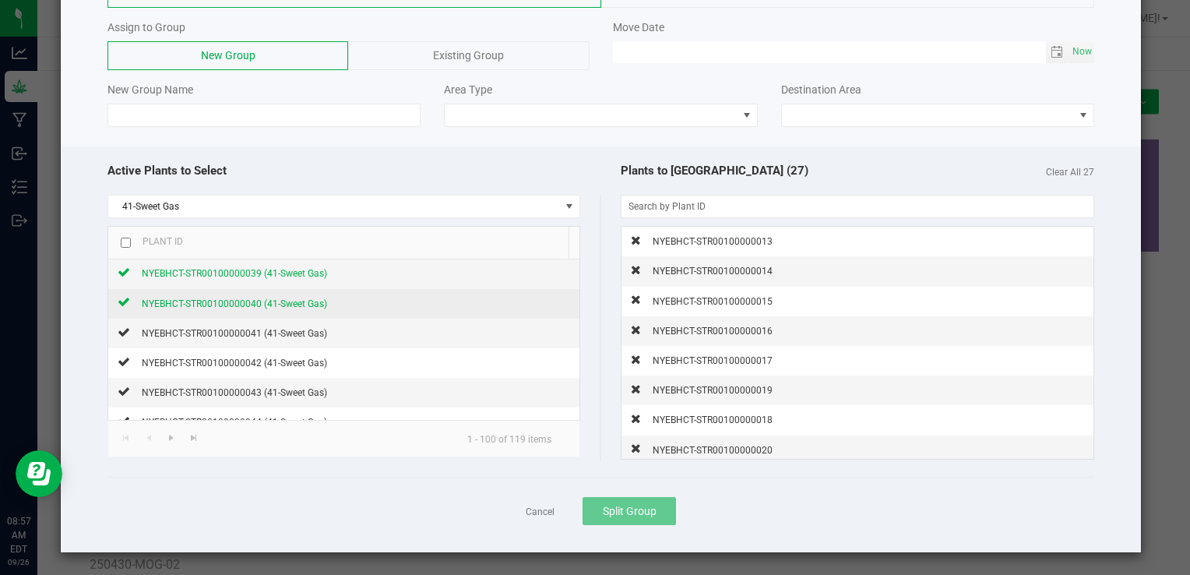
click at [229, 298] on span "NYEBHCT-STR00100000040 (41-Sweet Gas)" at bounding box center [234, 303] width 185 height 11
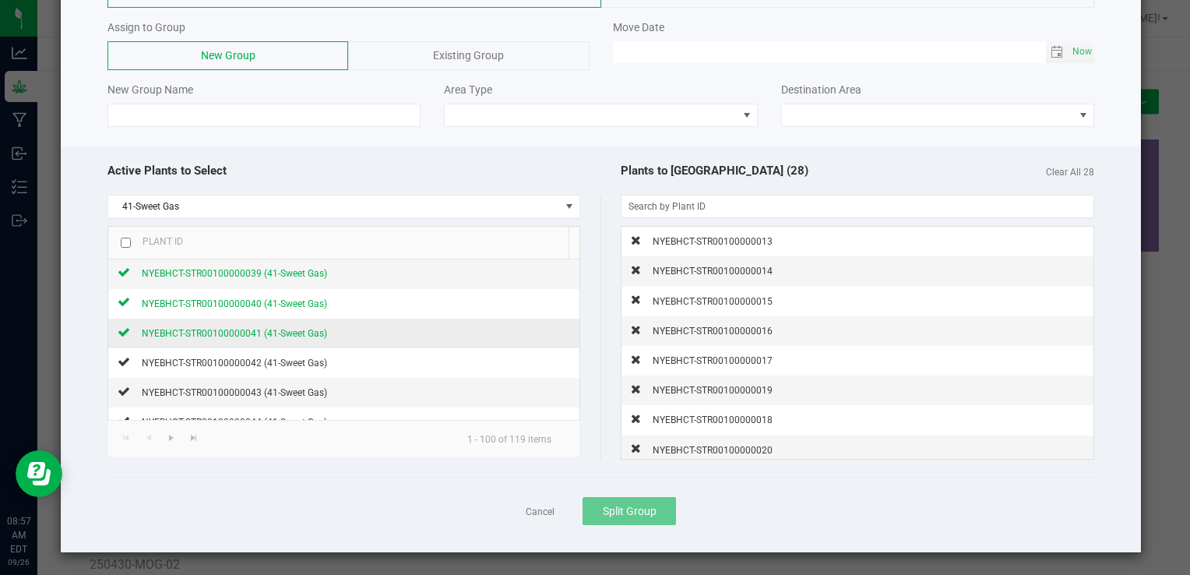
click at [240, 328] on span "NYEBHCT-STR00100000041 (41-Sweet Gas)" at bounding box center [234, 333] width 185 height 11
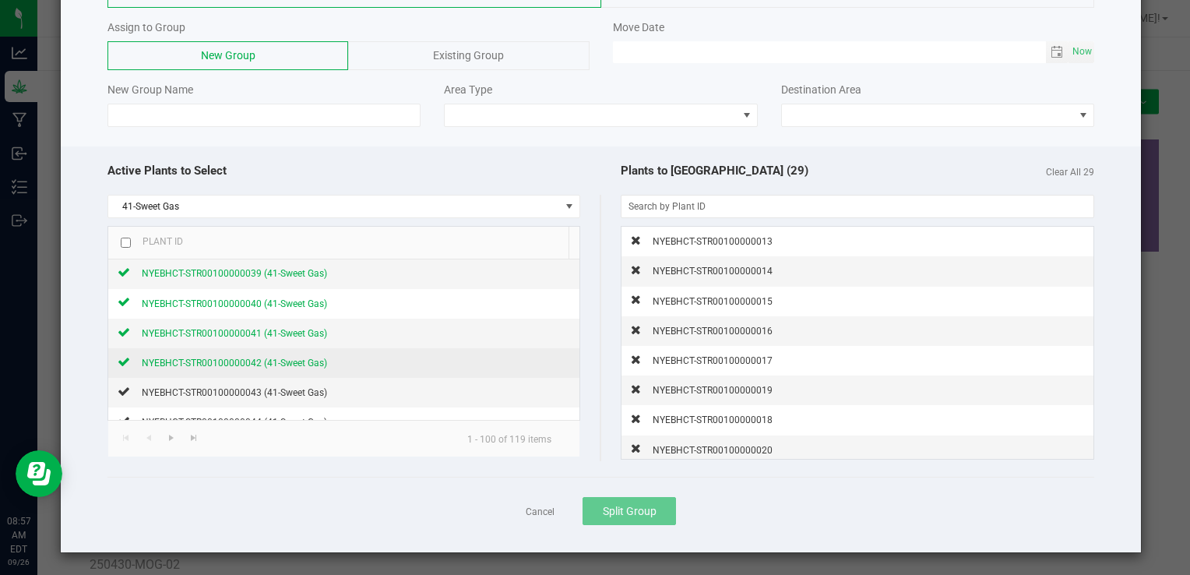
click at [251, 357] on span "NYEBHCT-STR00100000042 (41-Sweet Gas)" at bounding box center [234, 362] width 185 height 11
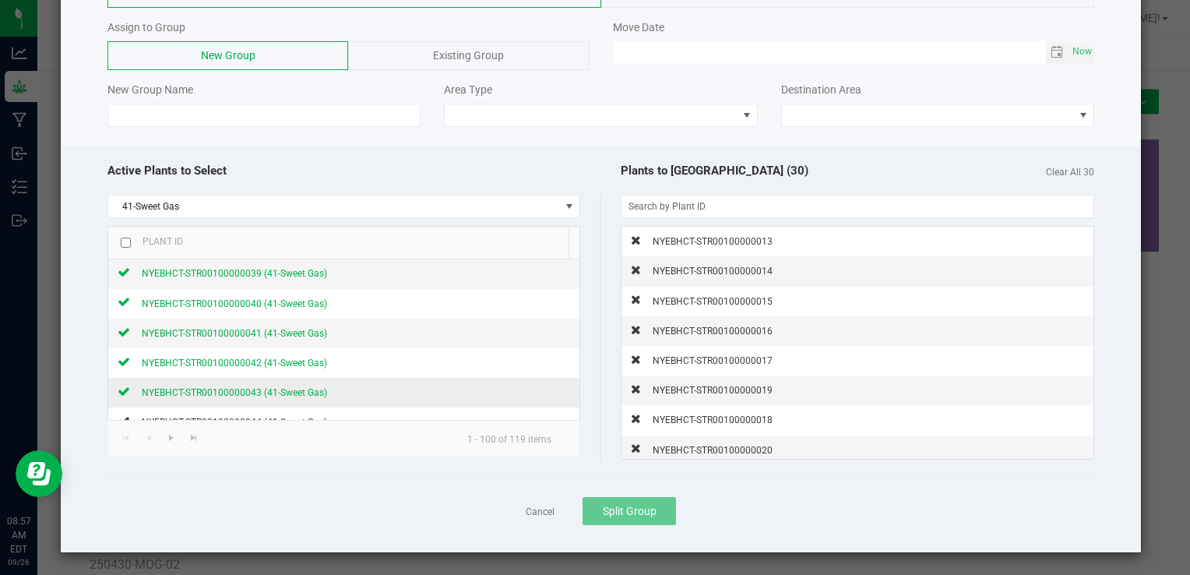
click at [241, 387] on span "NYEBHCT-STR00100000043 (41-Sweet Gas)" at bounding box center [234, 392] width 185 height 11
click at [370, 104] on input at bounding box center [263, 115] width 313 height 23
click at [163, 111] on input at bounding box center [263, 115] width 313 height 23
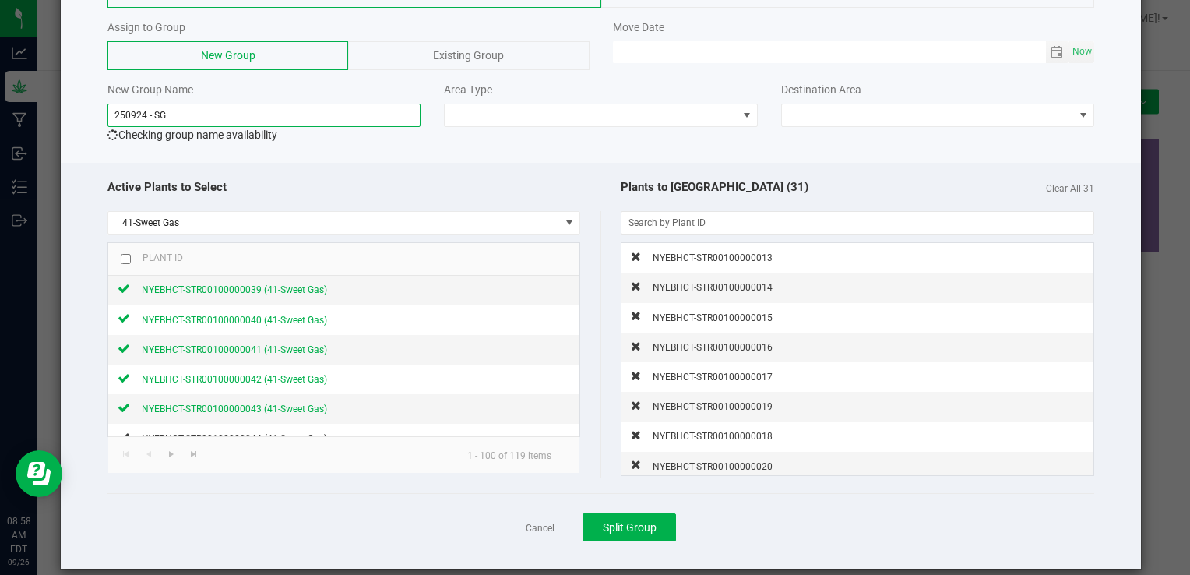
type input "250924 - SG"
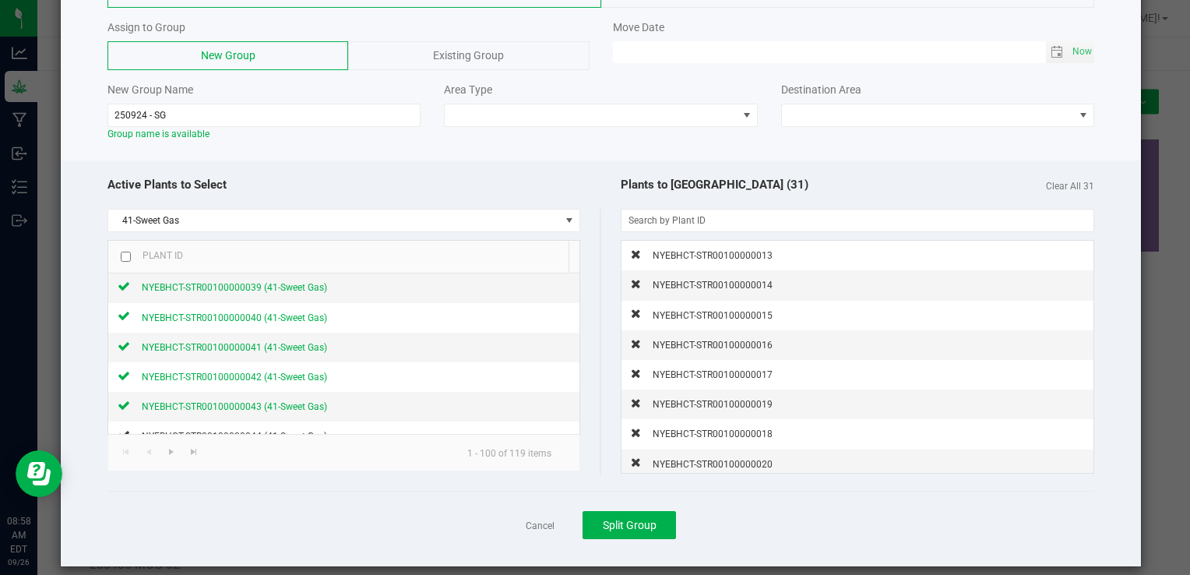
click at [532, 143] on div "By Plants By Entire Strain Assign to Group New Group Existing Group Move Date N…" at bounding box center [601, 60] width 1080 height 178
click at [618, 109] on span at bounding box center [591, 115] width 292 height 22
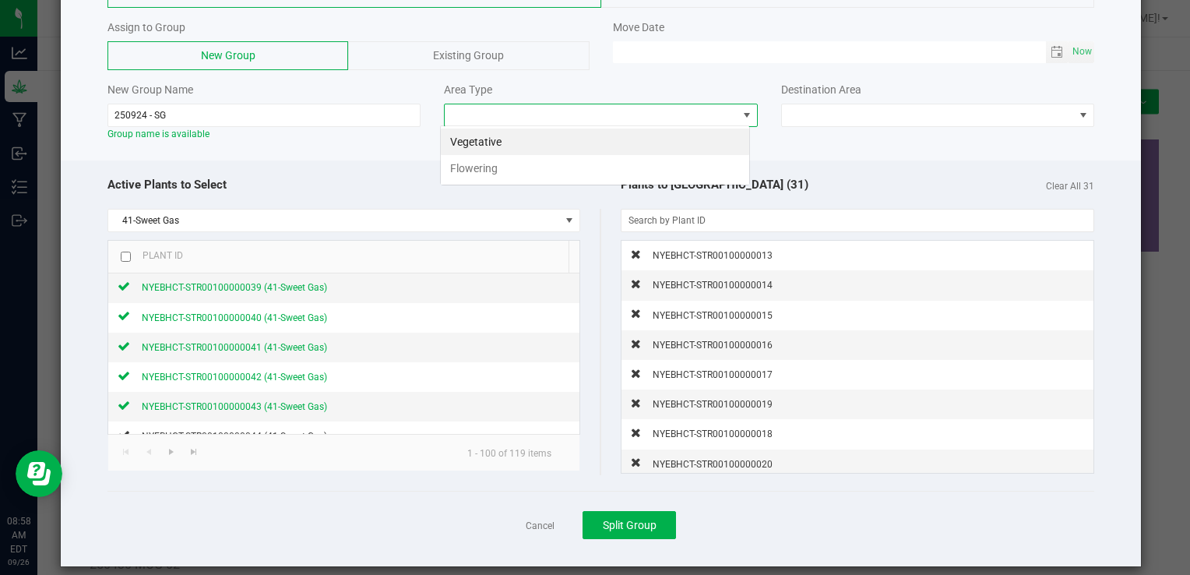
scroll to position [23, 310]
click at [491, 168] on li "Flowering" at bounding box center [595, 168] width 308 height 26
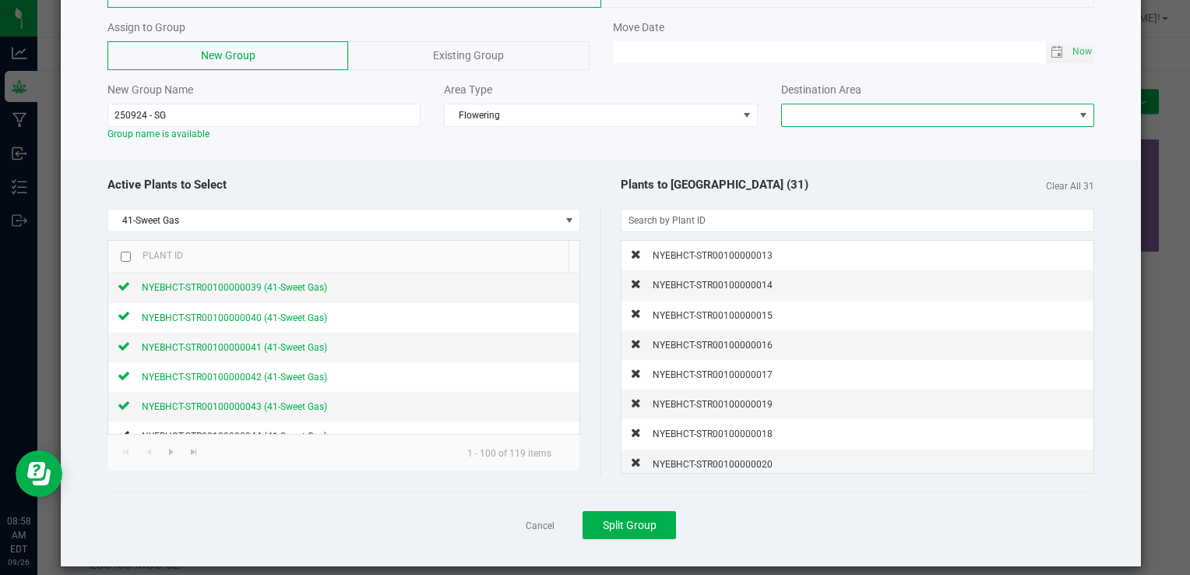
click at [913, 121] on span at bounding box center [928, 115] width 292 height 22
click at [842, 138] on li "Field" at bounding box center [928, 141] width 308 height 26
click at [558, 170] on div "Active Plants to Select" at bounding box center [353, 184] width 493 height 33
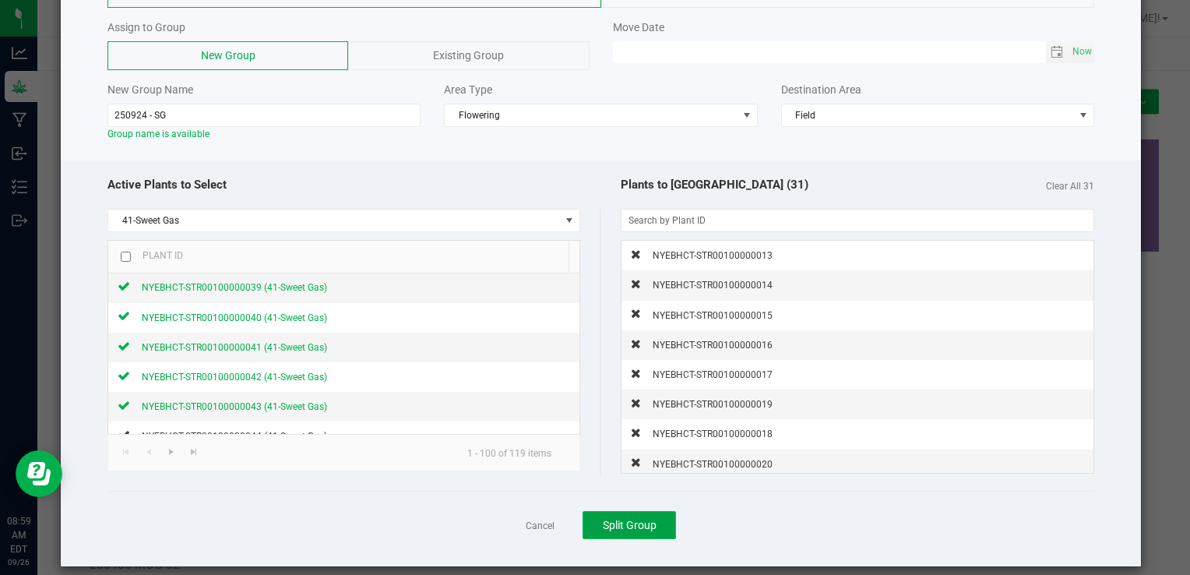
drag, startPoint x: 633, startPoint y: 530, endPoint x: 614, endPoint y: 526, distance: 19.1
click at [614, 526] on span "Split Group" at bounding box center [630, 525] width 54 height 12
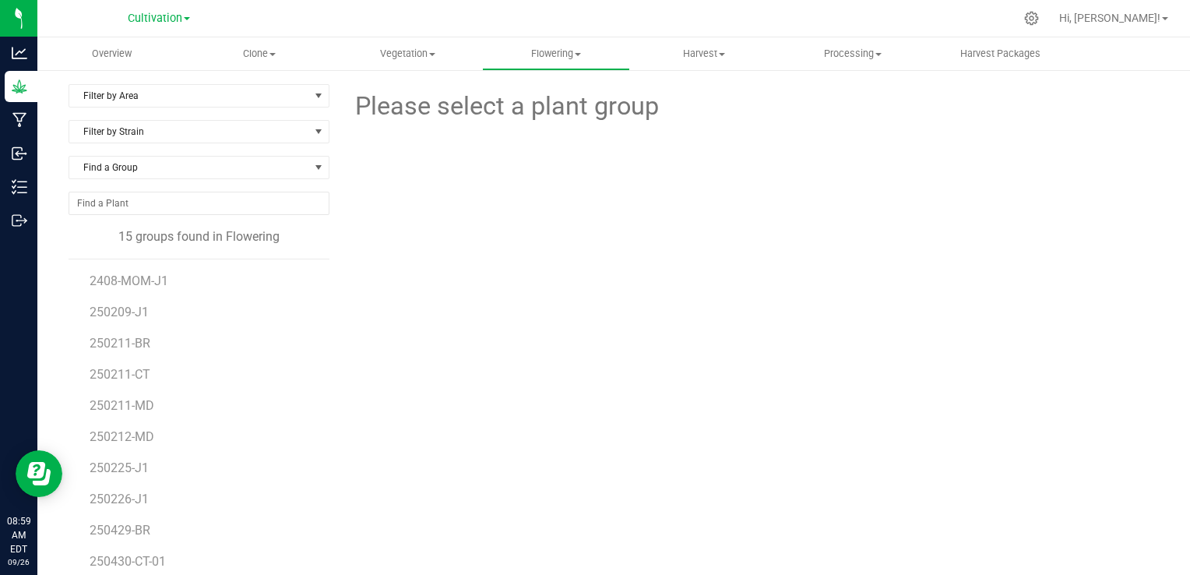
click at [449, 300] on div "Please select a plant group" at bounding box center [750, 366] width 818 height 565
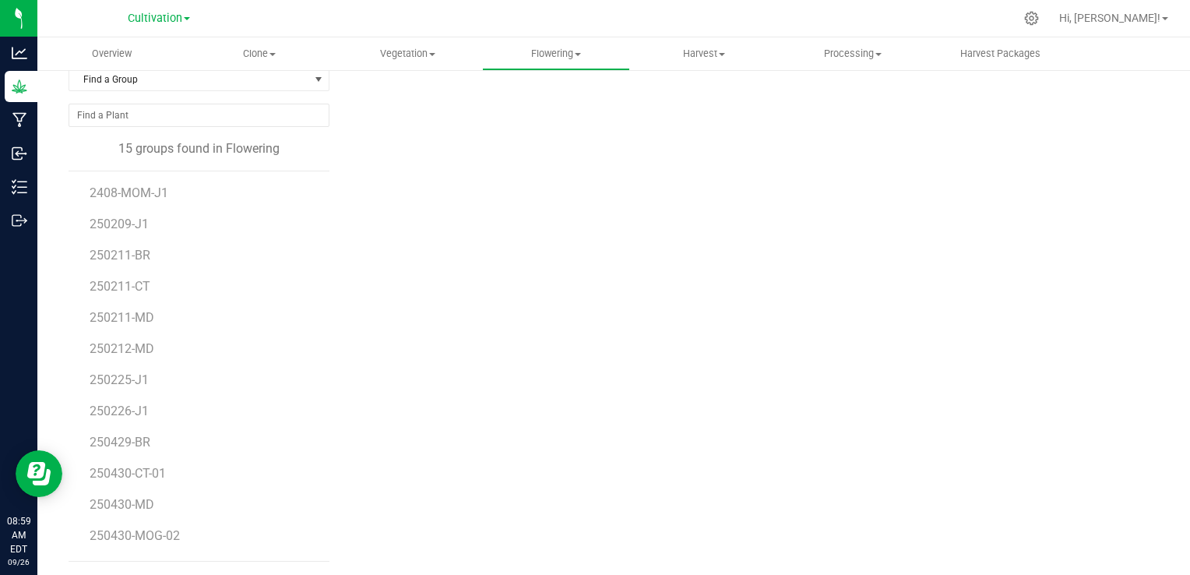
scroll to position [90, 0]
click at [138, 534] on span "250924 - SG" at bounding box center [124, 538] width 69 height 15
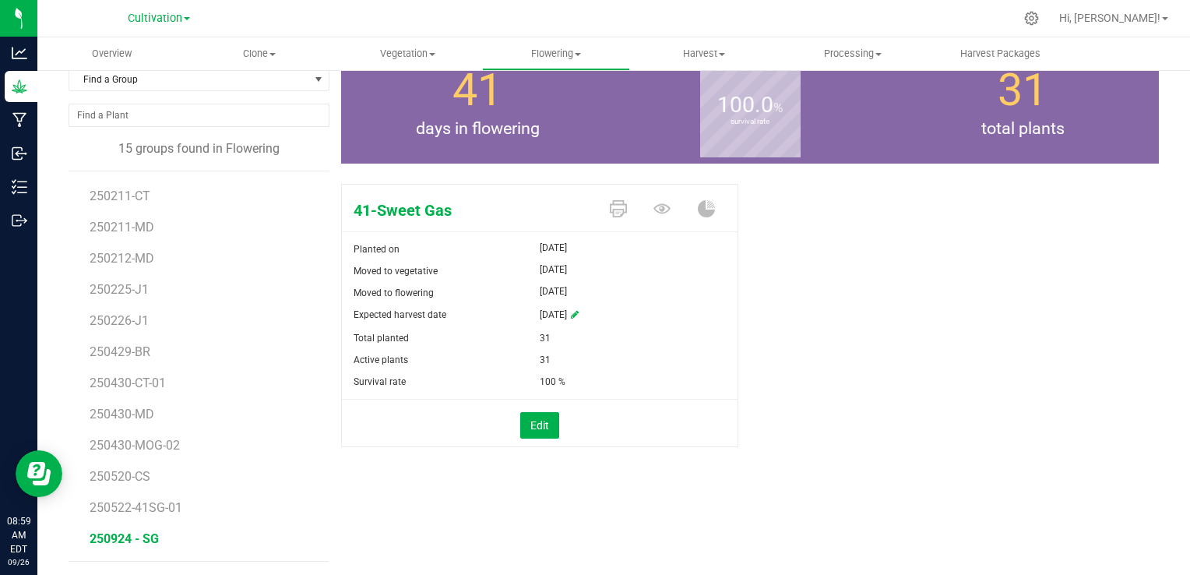
click at [862, 338] on div "41-Sweet Gas Planted on [DATE] Moved to vegetative [DATE] Moved to flowering [D…" at bounding box center [750, 332] width 818 height 308
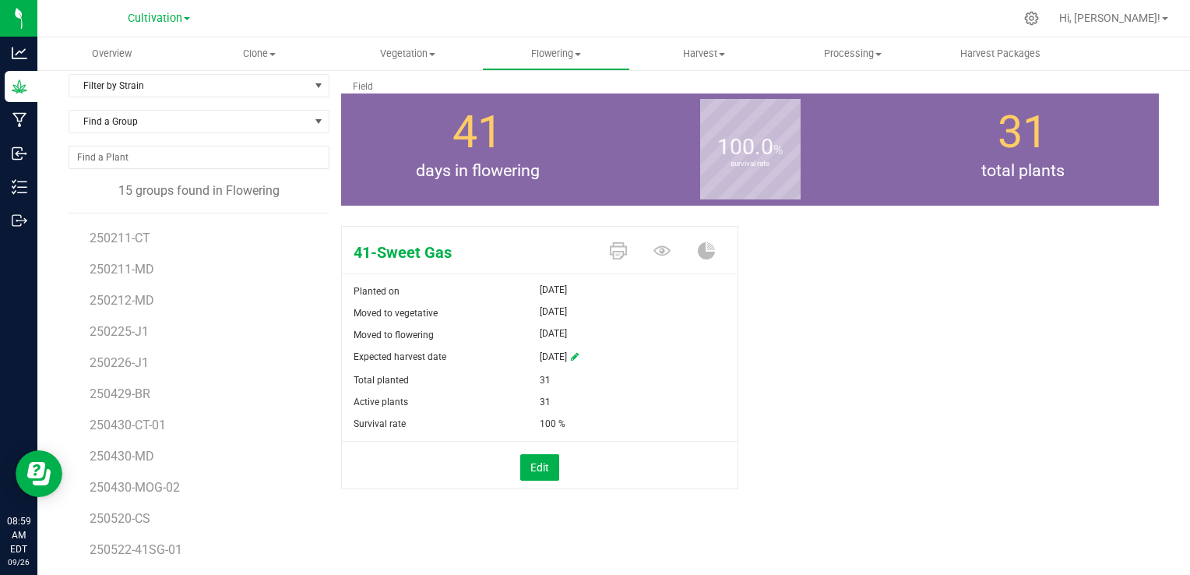
scroll to position [26, 0]
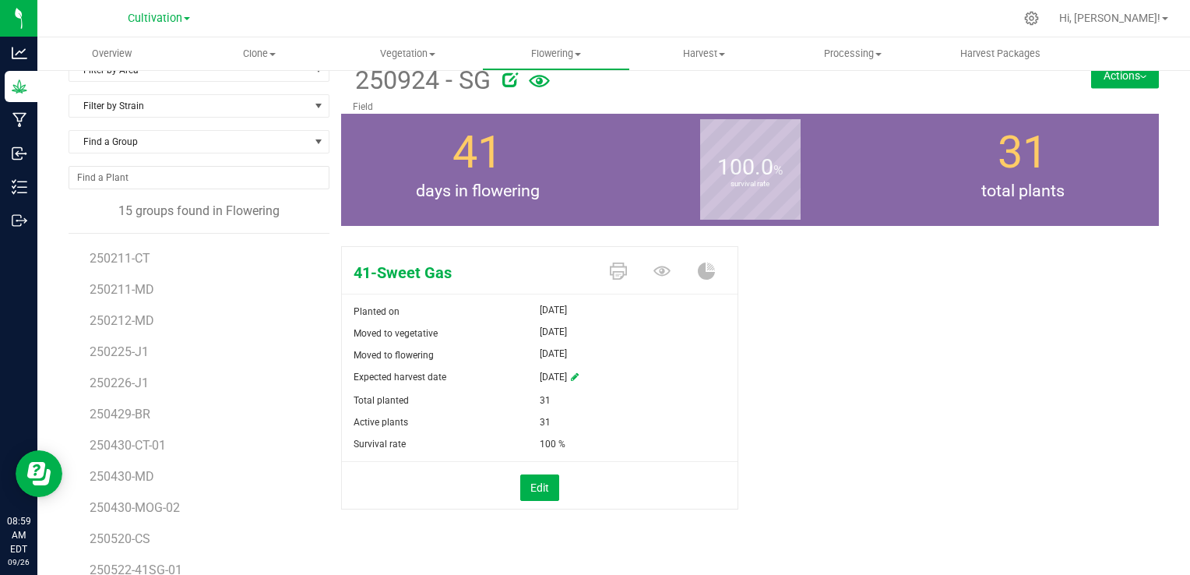
click at [1107, 79] on button "Actions" at bounding box center [1125, 75] width 68 height 25
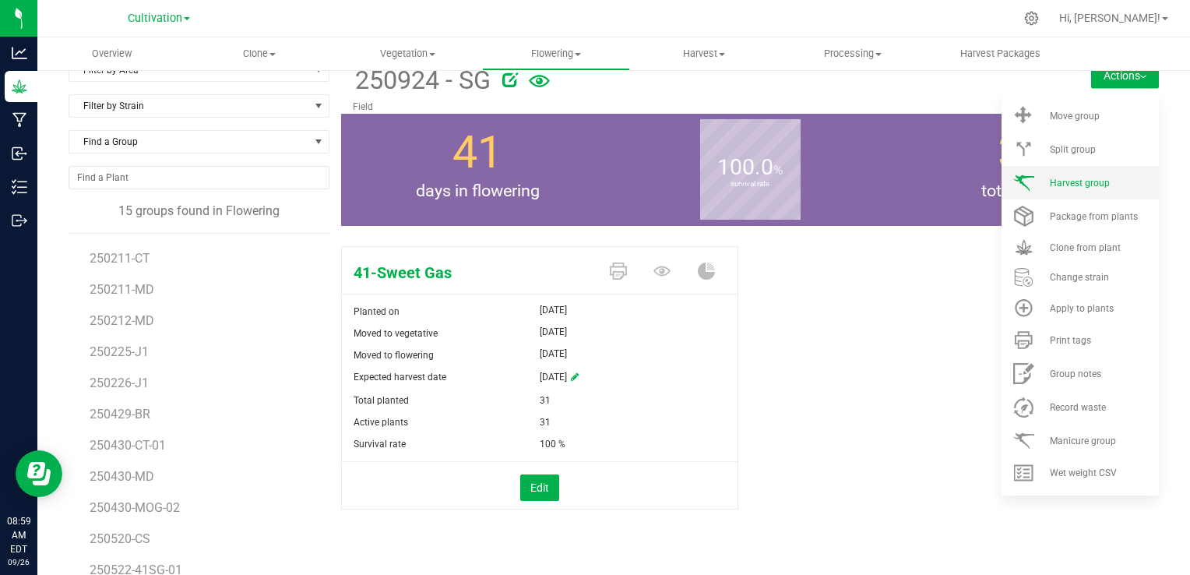
click at [1050, 178] on span "Harvest group" at bounding box center [1080, 183] width 60 height 11
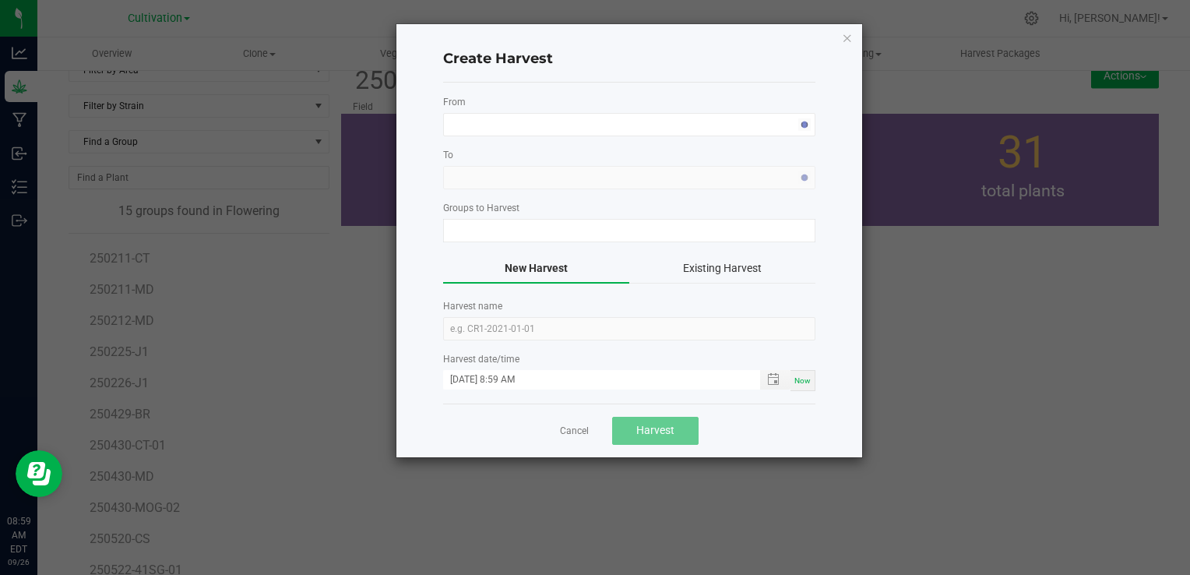
type input "250924 - SG"
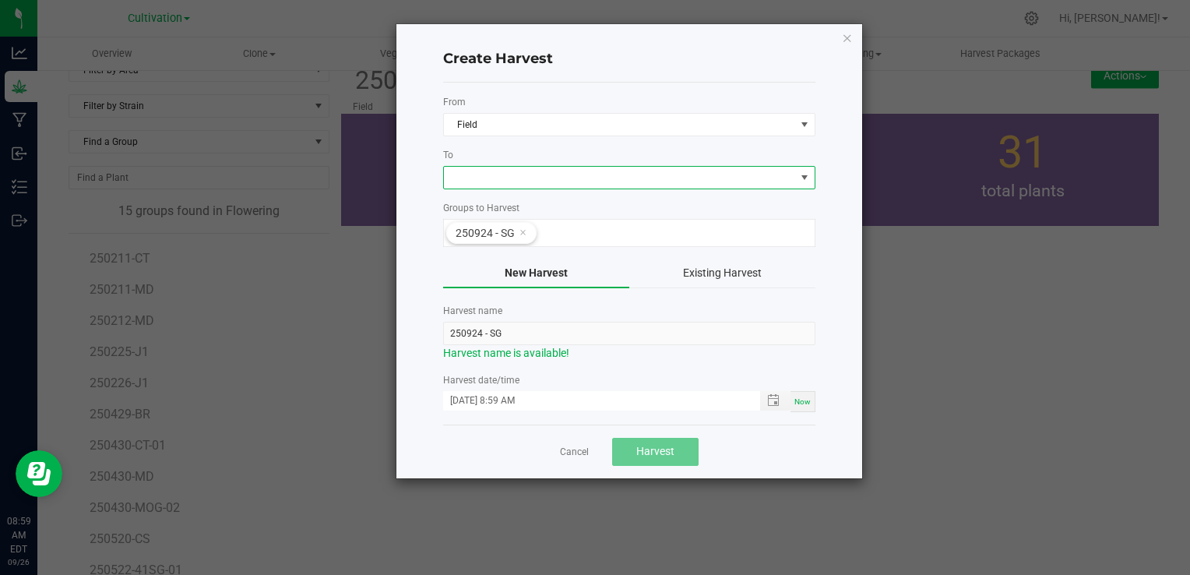
click at [477, 177] on span at bounding box center [619, 178] width 351 height 22
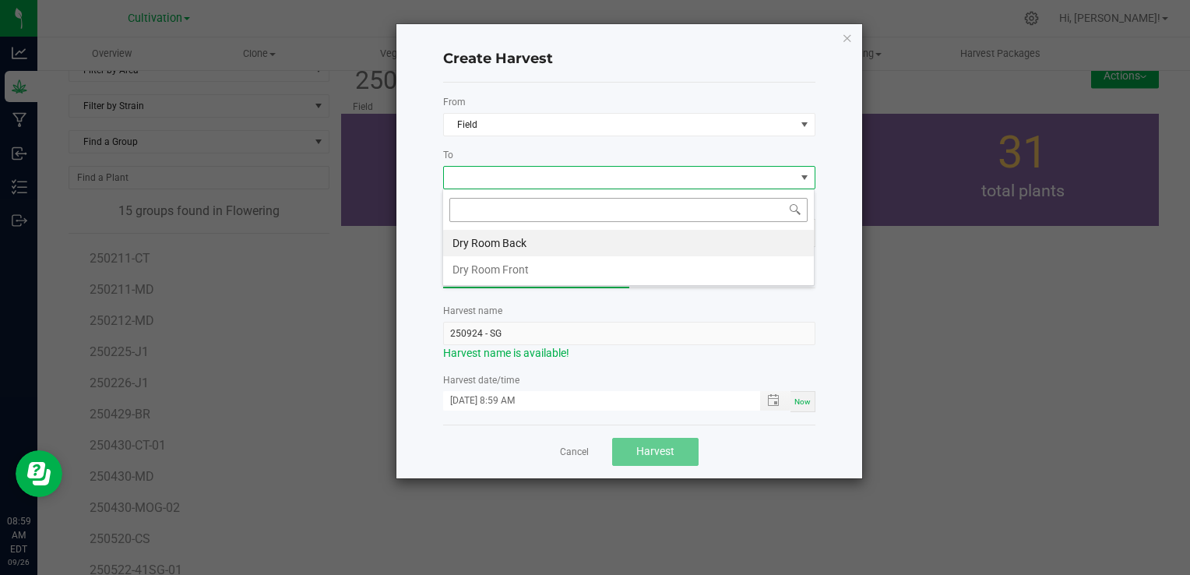
scroll to position [23, 372]
click at [483, 238] on li "Dry Room Back" at bounding box center [628, 243] width 371 height 26
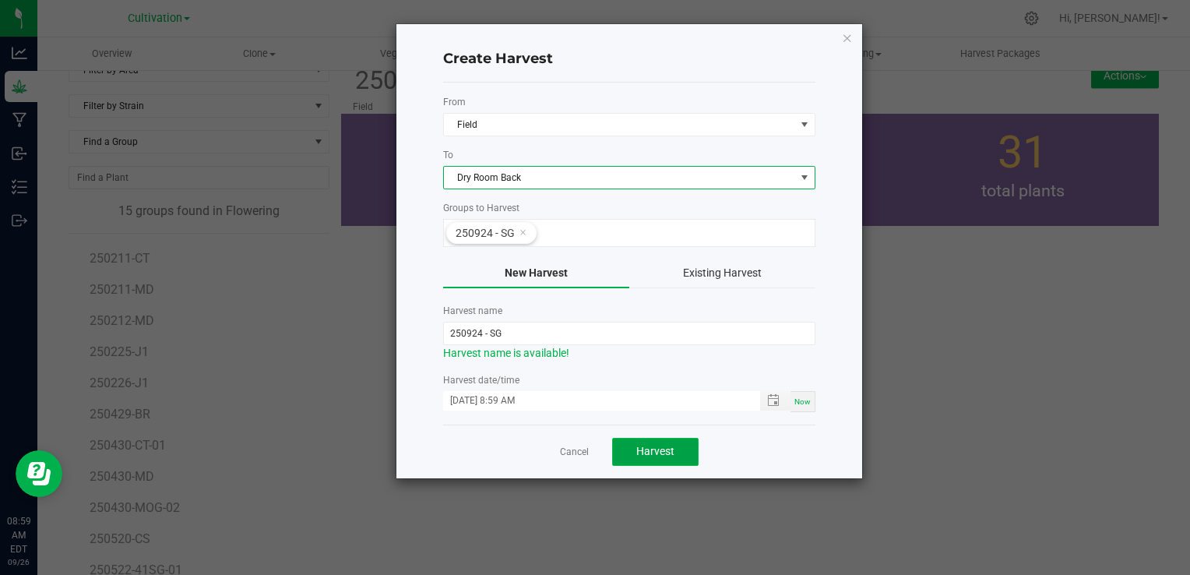
click at [654, 456] on button "Harvest" at bounding box center [655, 452] width 86 height 28
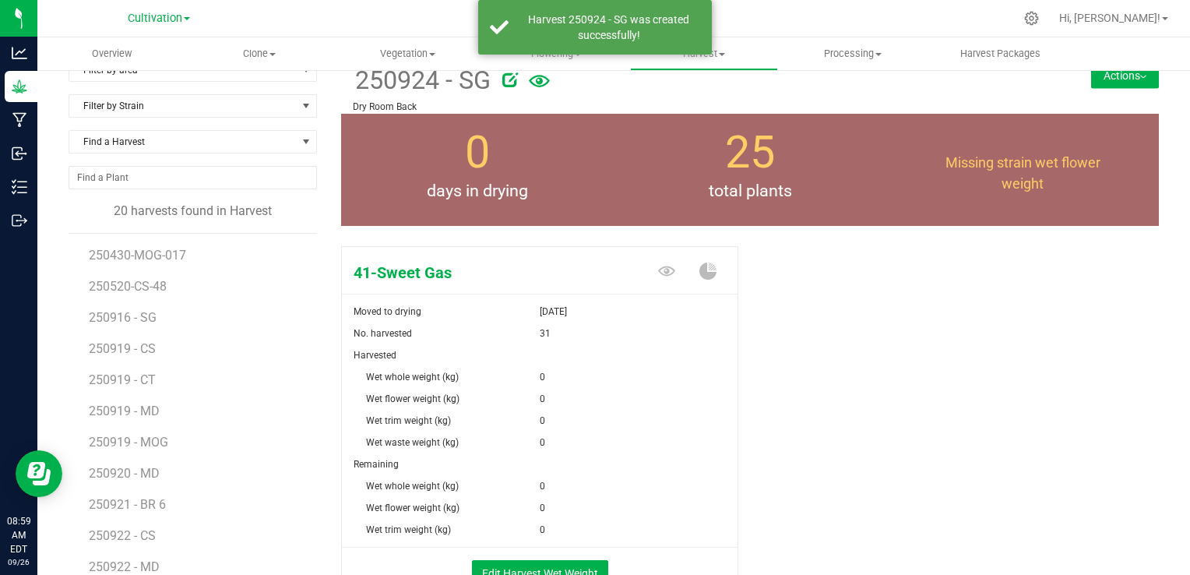
click at [654, 456] on div "Remaining" at bounding box center [540, 464] width 396 height 22
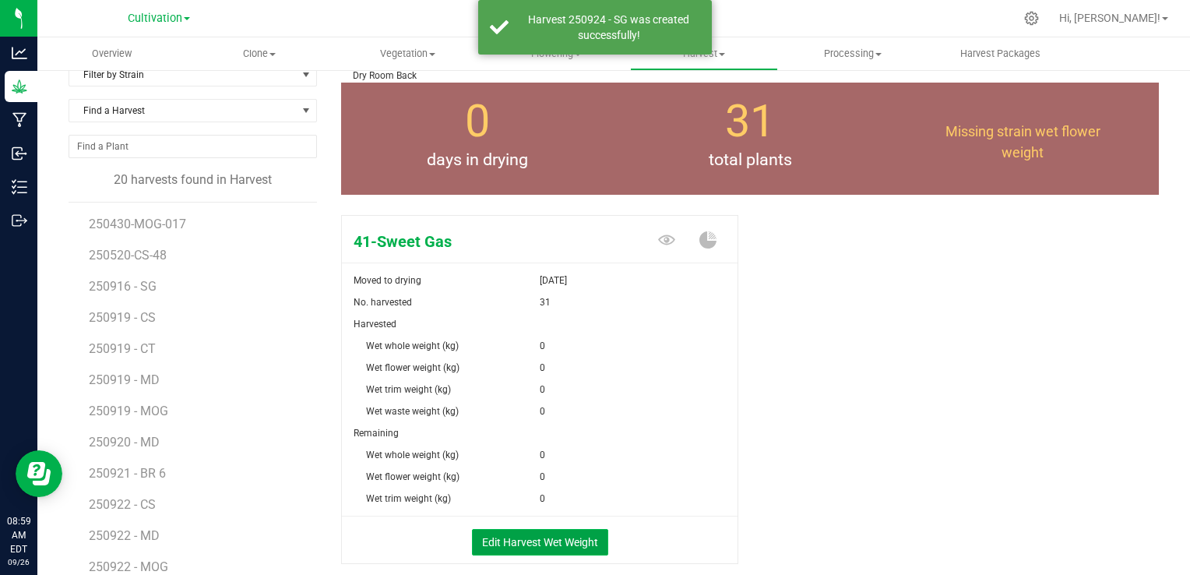
click at [526, 536] on button "Edit Harvest Wet Weight" at bounding box center [540, 542] width 136 height 26
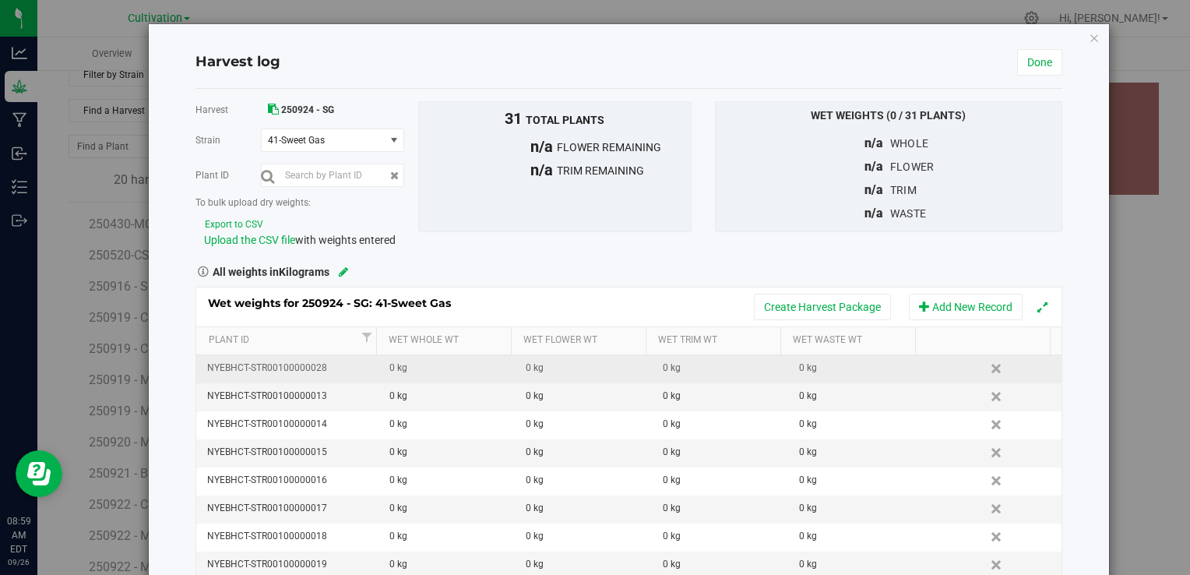
click at [429, 369] on div "0 kg" at bounding box center [451, 368] width 125 height 15
click at [429, 369] on input "text" at bounding box center [451, 368] width 118 height 22
type input "1.765"
click at [410, 399] on div "0 kg" at bounding box center [451, 396] width 125 height 15
type input "2.710"
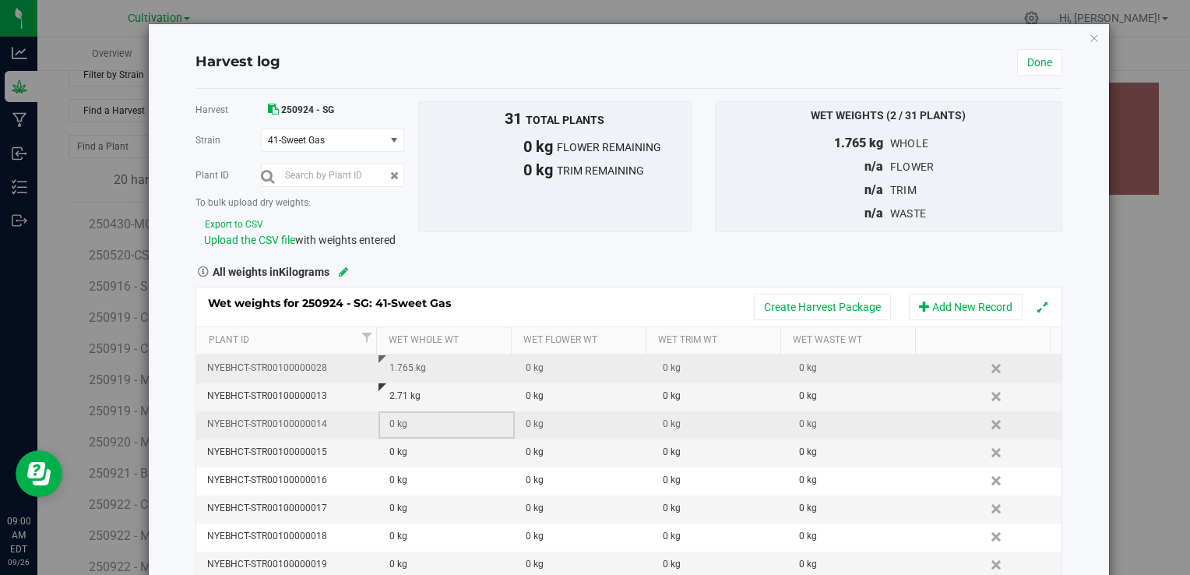
click at [406, 420] on div "0 kg" at bounding box center [451, 424] width 125 height 15
type input "1.770"
click at [410, 452] on div "0 kg" at bounding box center [451, 452] width 125 height 15
type input "1.995"
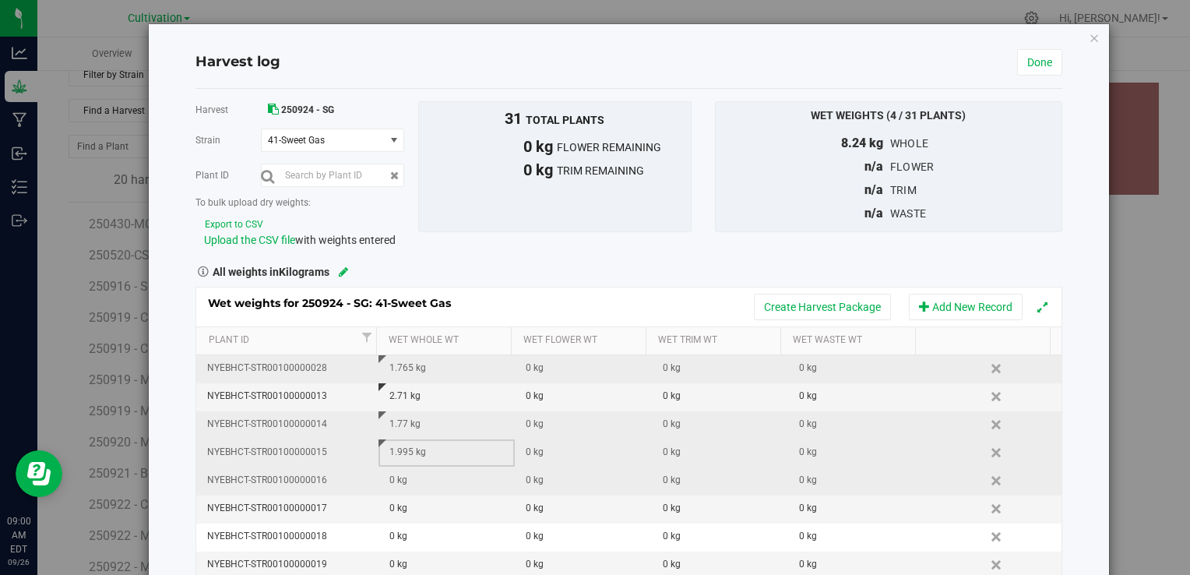
click at [406, 477] on div "0 kg" at bounding box center [451, 480] width 125 height 15
click at [0, 0] on input "text" at bounding box center [0, 0] width 0 height 0
type input "2.10"
click at [403, 510] on div "0 kg" at bounding box center [451, 508] width 125 height 15
click at [403, 510] on input "text" at bounding box center [451, 509] width 118 height 22
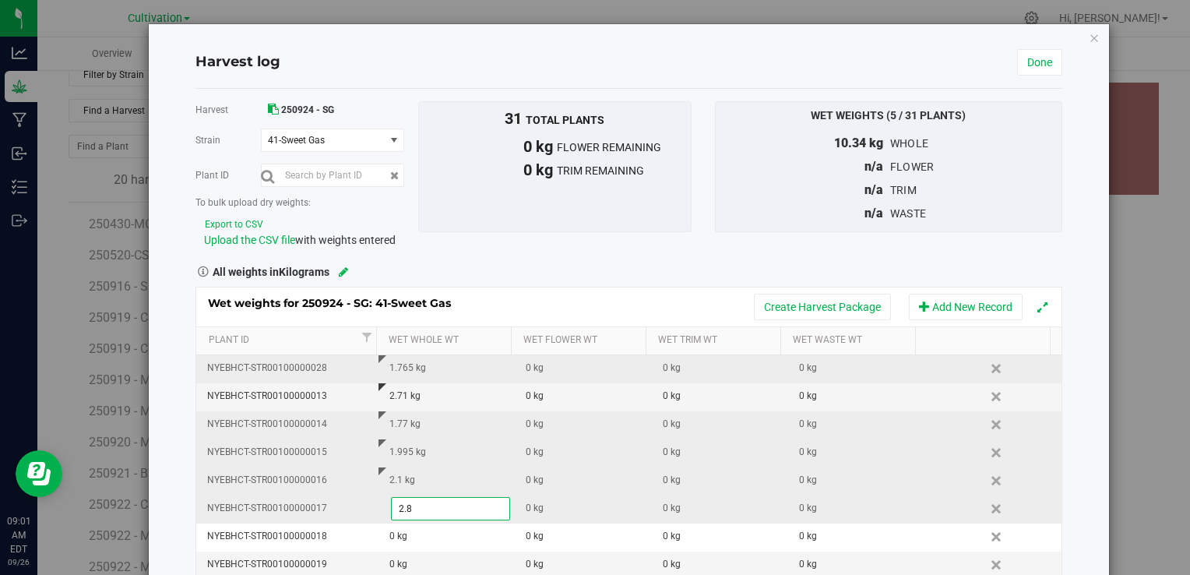
type input "2.87"
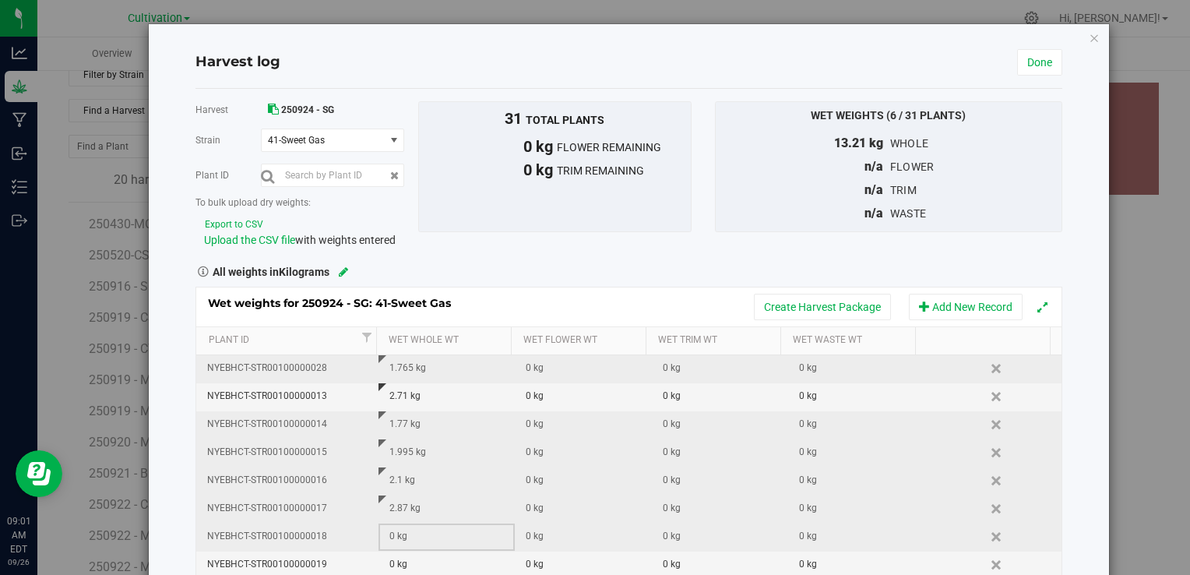
click at [406, 538] on div "0 kg" at bounding box center [451, 536] width 125 height 15
type input ".725"
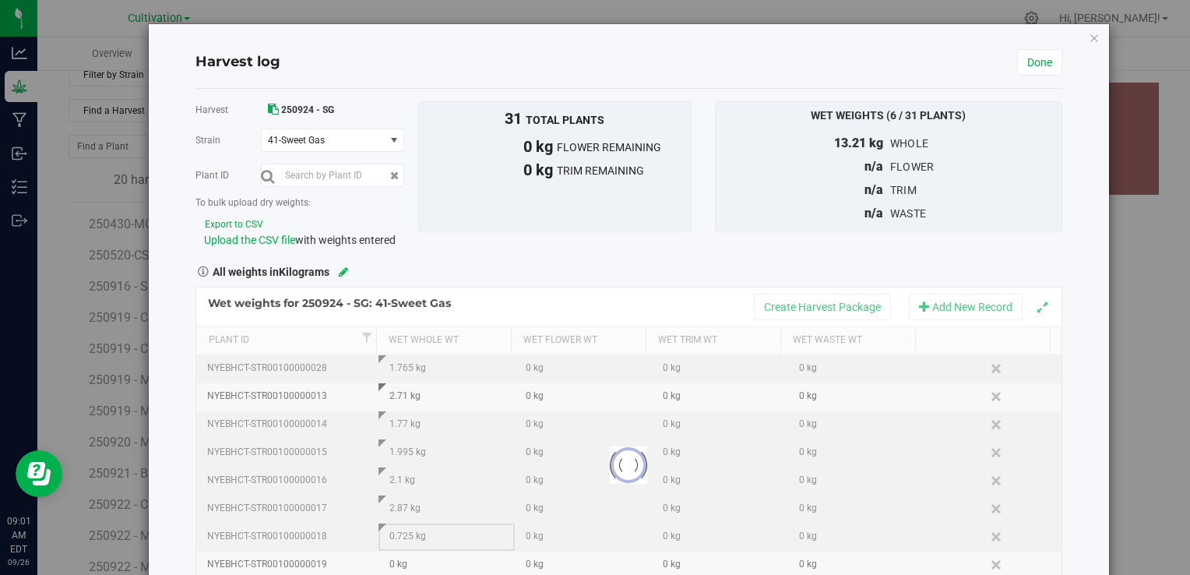
click at [1068, 322] on div "Harvest log Done Harvest 250924 - SG [GEOGRAPHIC_DATA] 41-Sweet Gas Select stra…" at bounding box center [628, 339] width 959 height 631
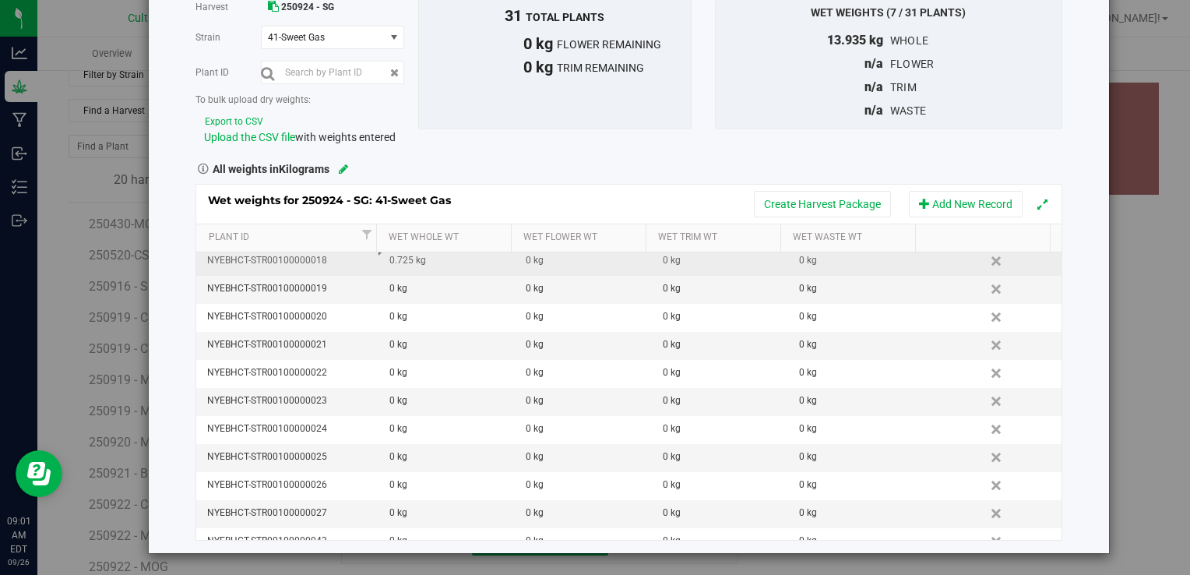
scroll to position [168, 0]
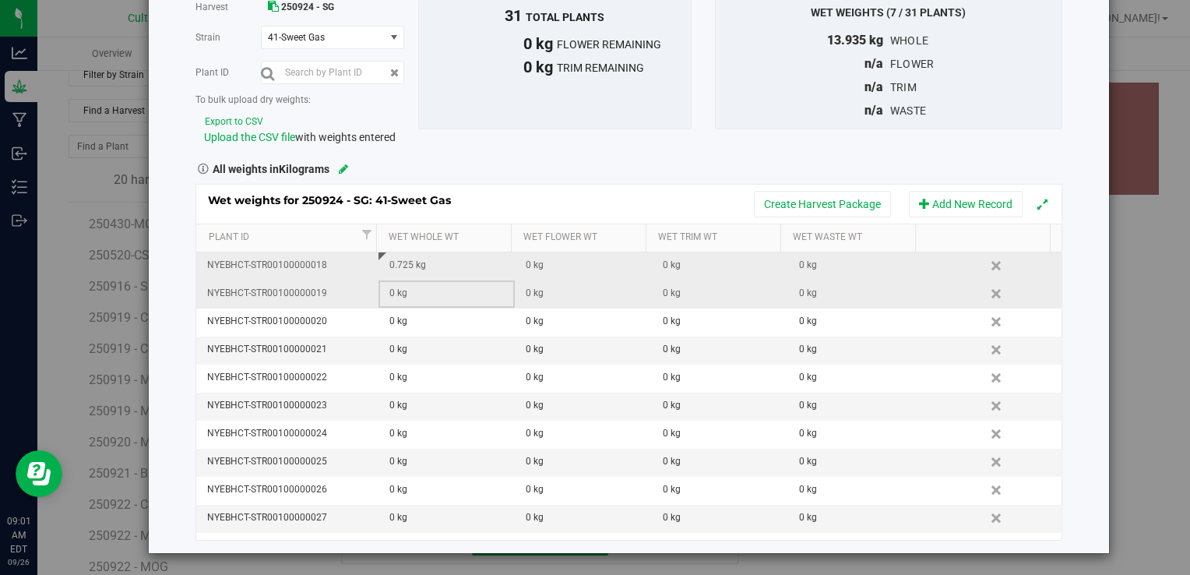
click at [403, 294] on div "0 kg" at bounding box center [451, 293] width 125 height 15
click at [403, 294] on span at bounding box center [451, 293] width 120 height 23
type input "2.55"
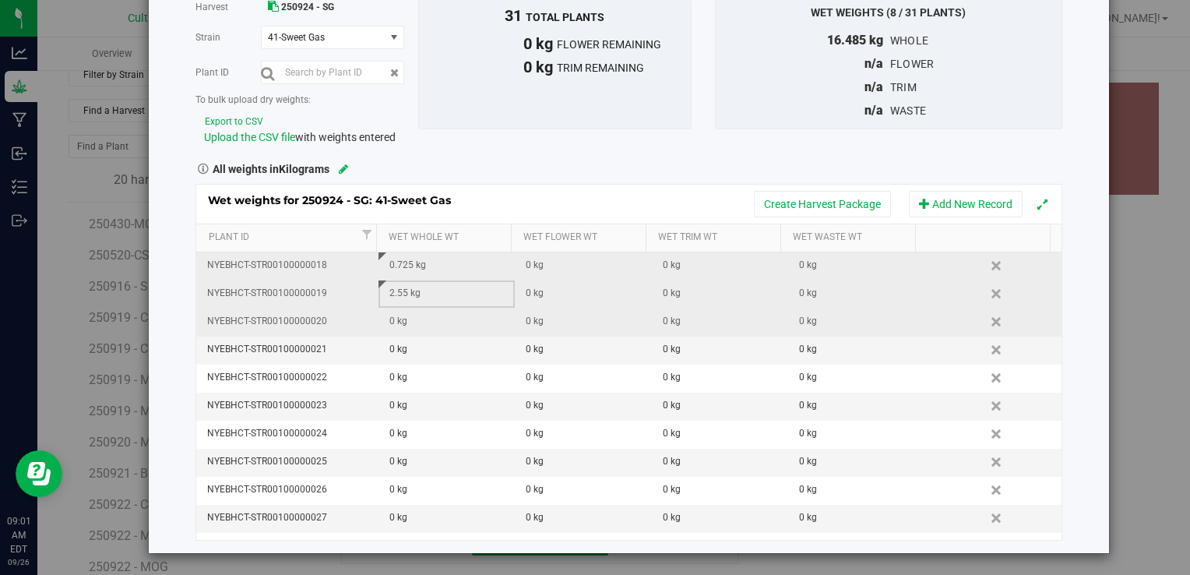
click at [405, 325] on div "0 kg" at bounding box center [451, 321] width 125 height 15
click at [405, 325] on input "text" at bounding box center [451, 322] width 118 height 22
type input ".34"
click at [404, 350] on div "0 kg" at bounding box center [451, 349] width 125 height 15
type input "1.02"
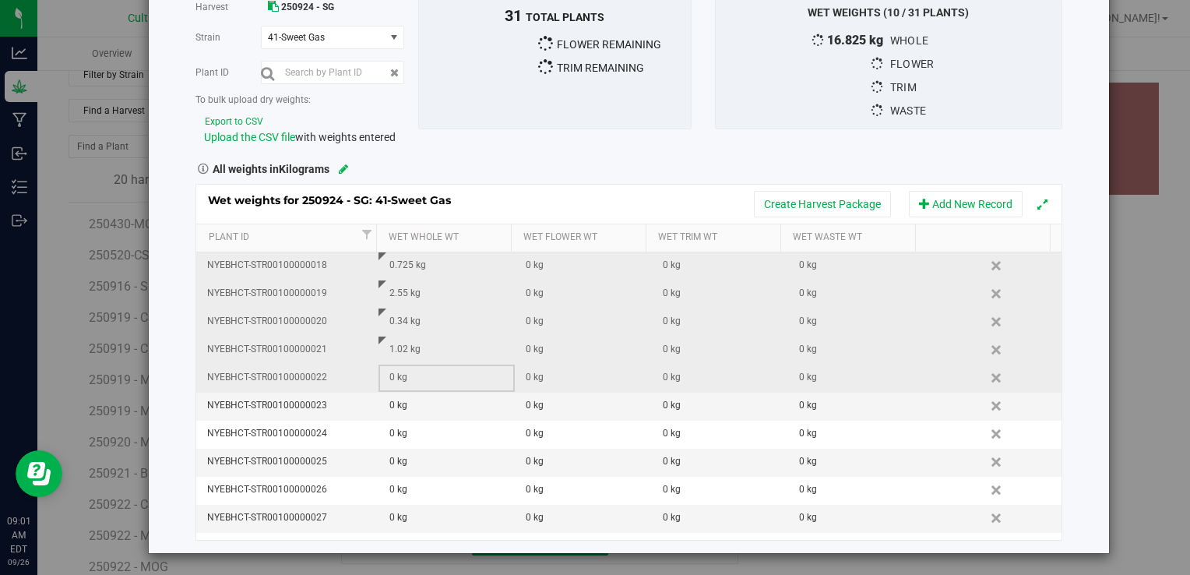
click at [405, 370] on div "0 kg" at bounding box center [451, 377] width 125 height 15
click at [424, 354] on div "1.02 kg" at bounding box center [451, 349] width 125 height 15
type input "1.08"
click at [430, 377] on div "0 kg" at bounding box center [451, 377] width 125 height 15
click at [430, 377] on input "text" at bounding box center [451, 378] width 118 height 22
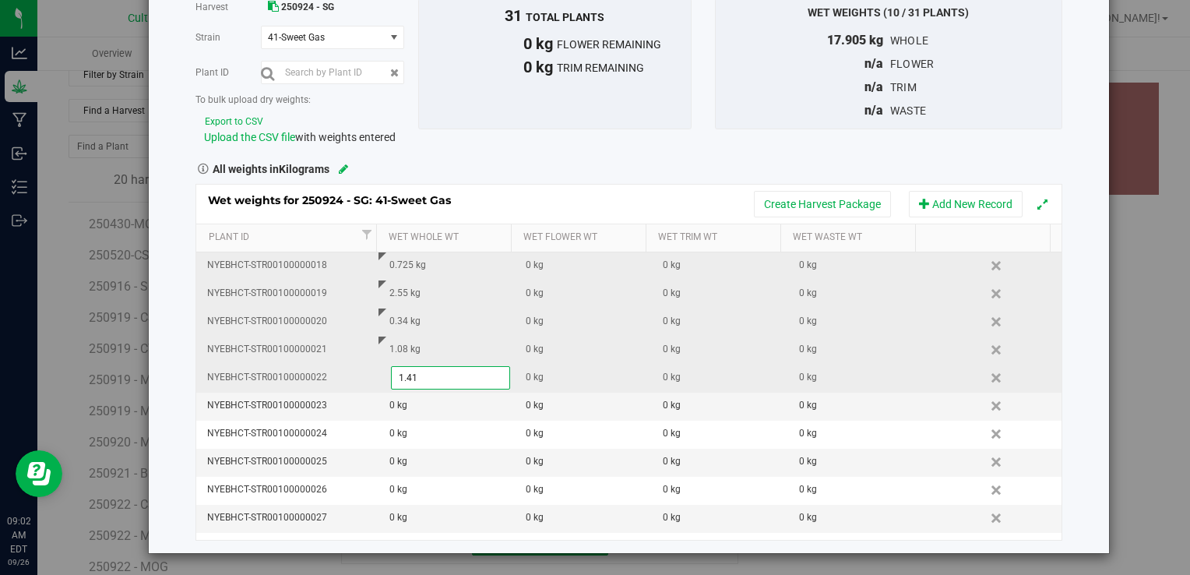
type input "1.415"
click at [414, 399] on div "0 kg" at bounding box center [451, 405] width 125 height 15
click at [414, 399] on input "text" at bounding box center [451, 406] width 118 height 22
type input "1.155"
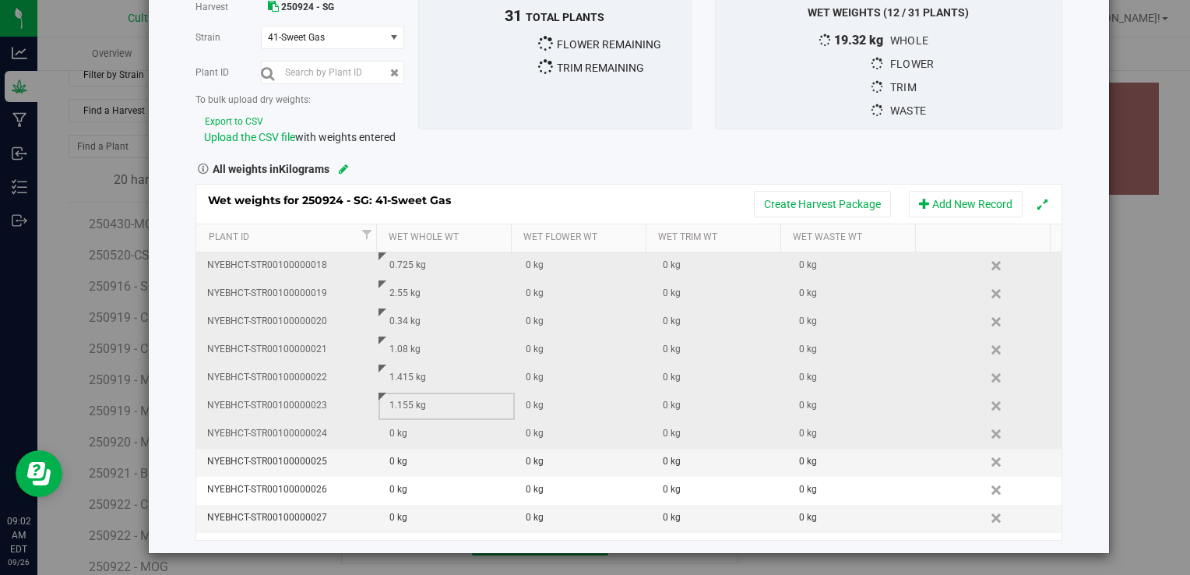
click at [413, 433] on div "0 kg" at bounding box center [451, 433] width 125 height 15
type input "2.75"
click at [412, 456] on div "0 kg" at bounding box center [451, 461] width 125 height 15
type input "1.54"
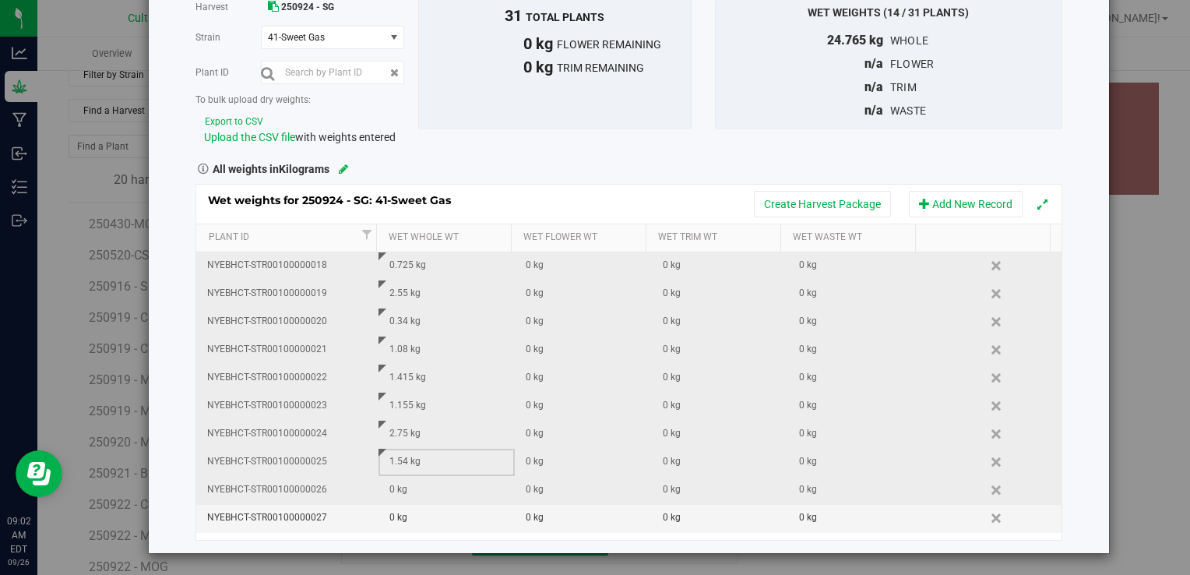
click at [412, 482] on div "0 kg" at bounding box center [451, 489] width 125 height 15
type input "1.43"
click at [405, 516] on div "0 kg" at bounding box center [451, 517] width 125 height 15
type input "2.06"
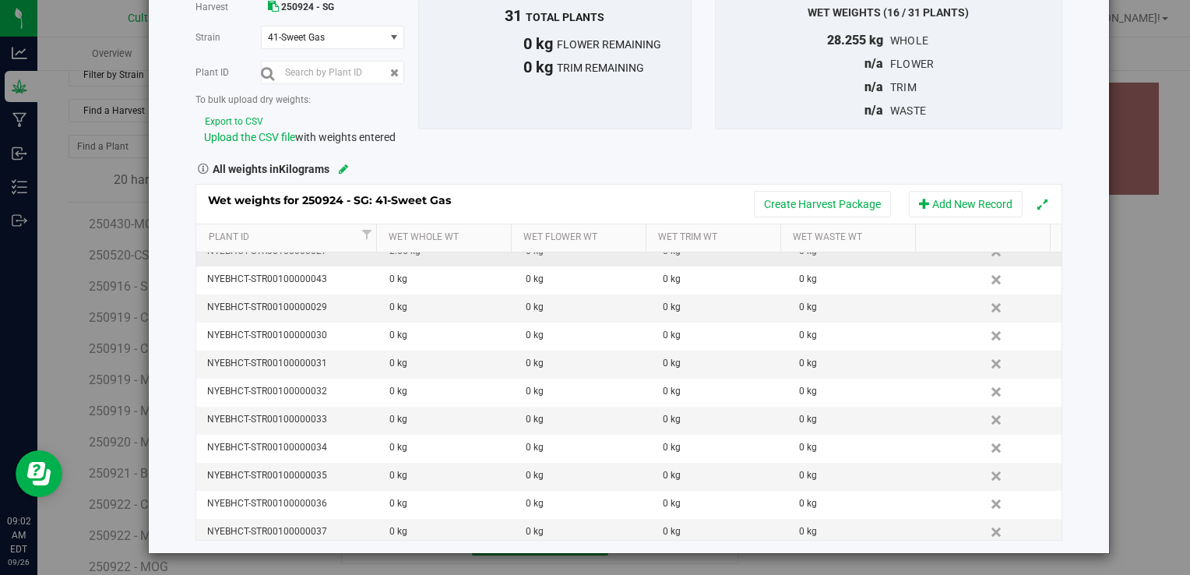
scroll to position [443, 0]
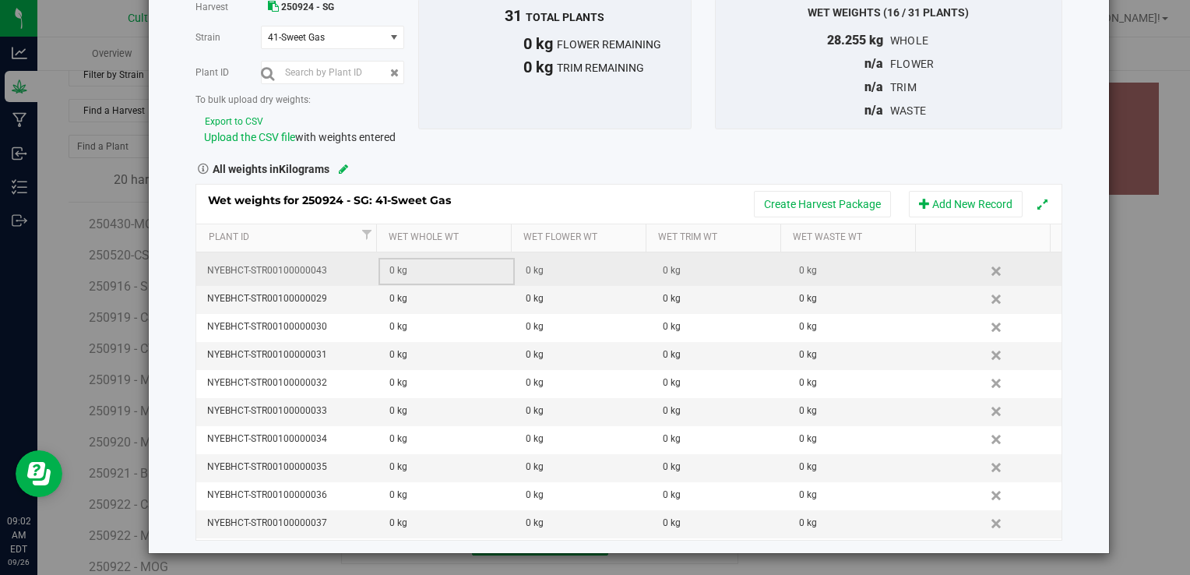
click at [433, 263] on div "0 kg" at bounding box center [451, 270] width 125 height 15
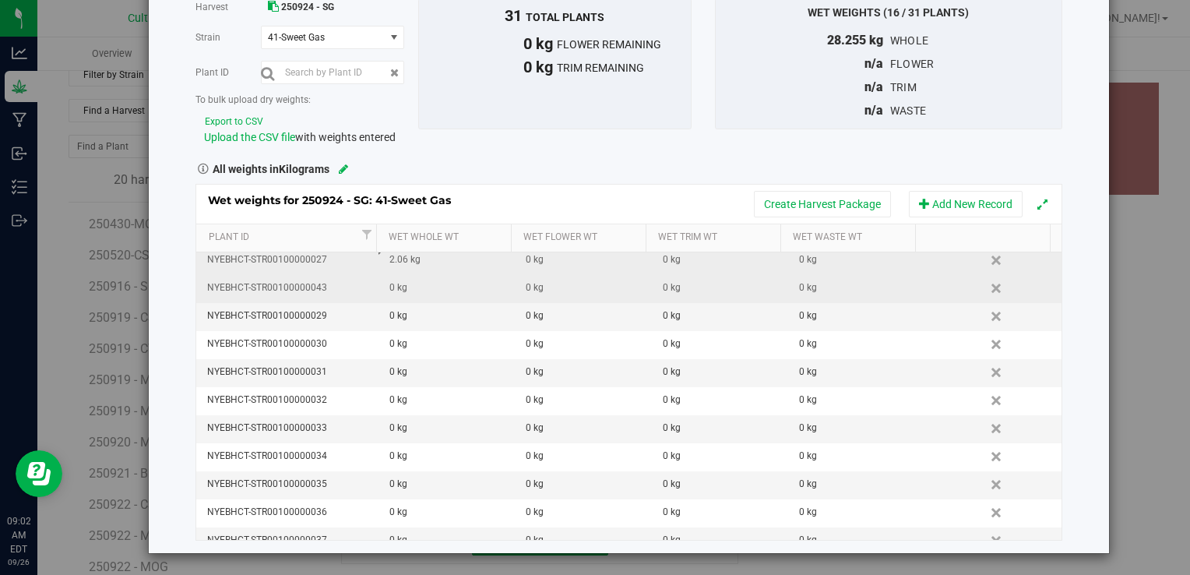
scroll to position [412, 0]
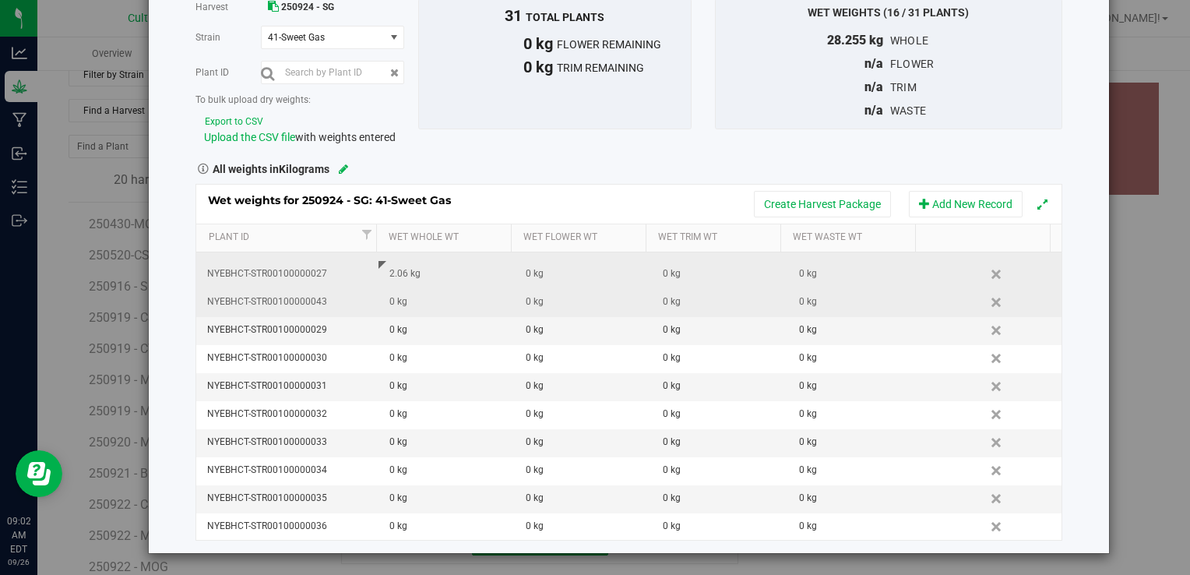
click at [420, 303] on div "0 kg" at bounding box center [451, 301] width 125 height 15
click at [420, 303] on input "text" at bounding box center [451, 302] width 118 height 22
type input "1.43"
click at [417, 325] on div "0 kg" at bounding box center [451, 329] width 125 height 15
type input "1.185"
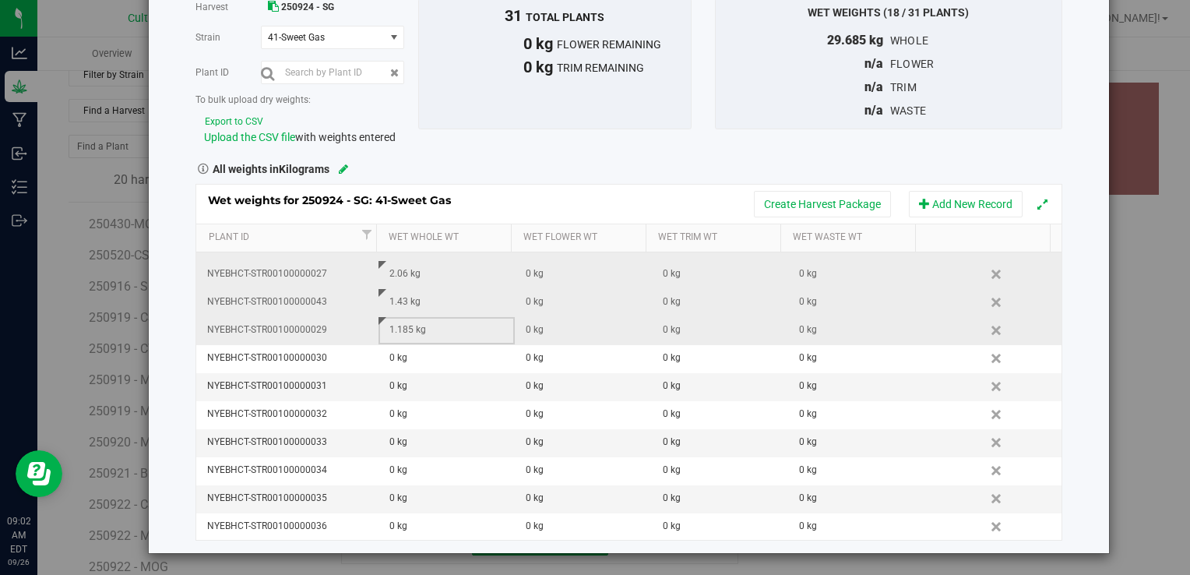
click at [418, 345] on td "0 kg" at bounding box center [446, 359] width 136 height 28
click at [418, 347] on span at bounding box center [451, 358] width 120 height 23
type input "2.215"
click at [414, 383] on div "0 kg" at bounding box center [451, 385] width 125 height 15
click at [414, 383] on span at bounding box center [451, 386] width 120 height 23
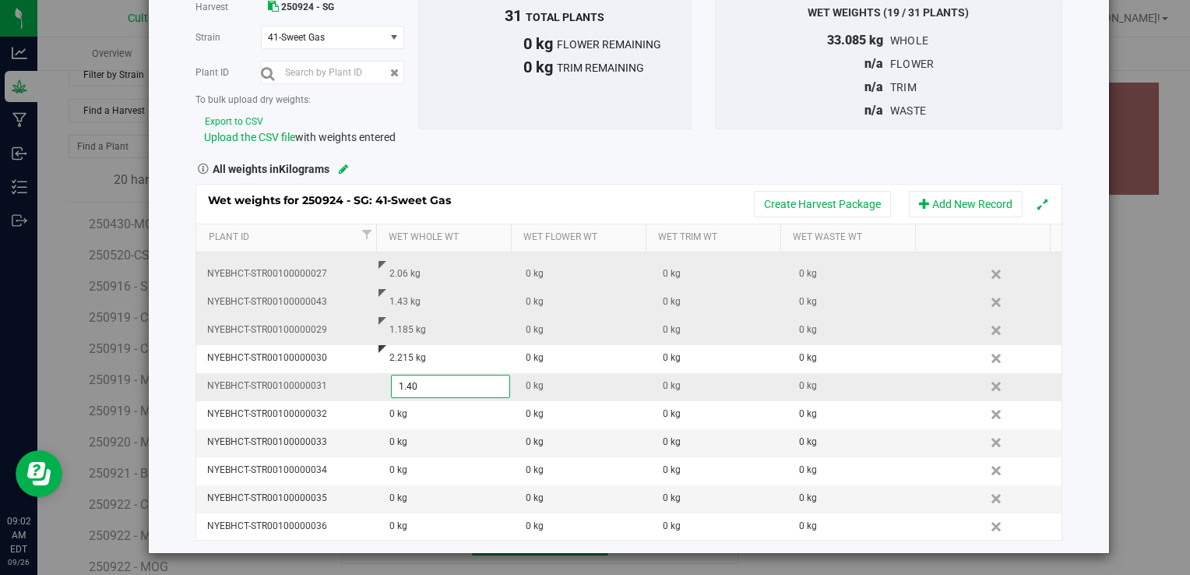
type input "1.405"
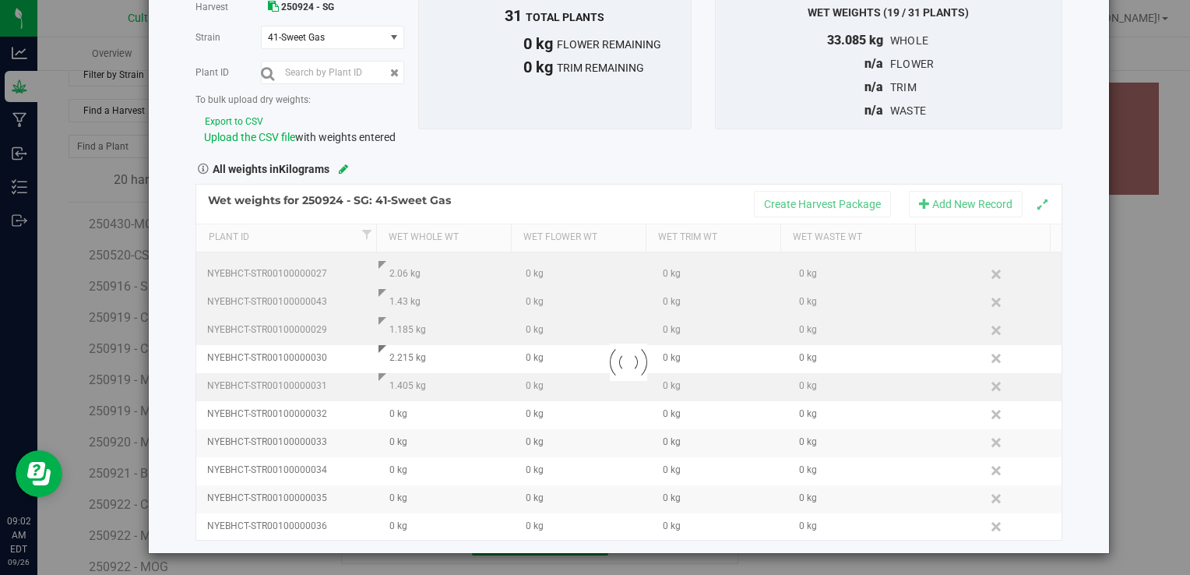
click at [413, 400] on div at bounding box center [628, 363] width 864 height 356
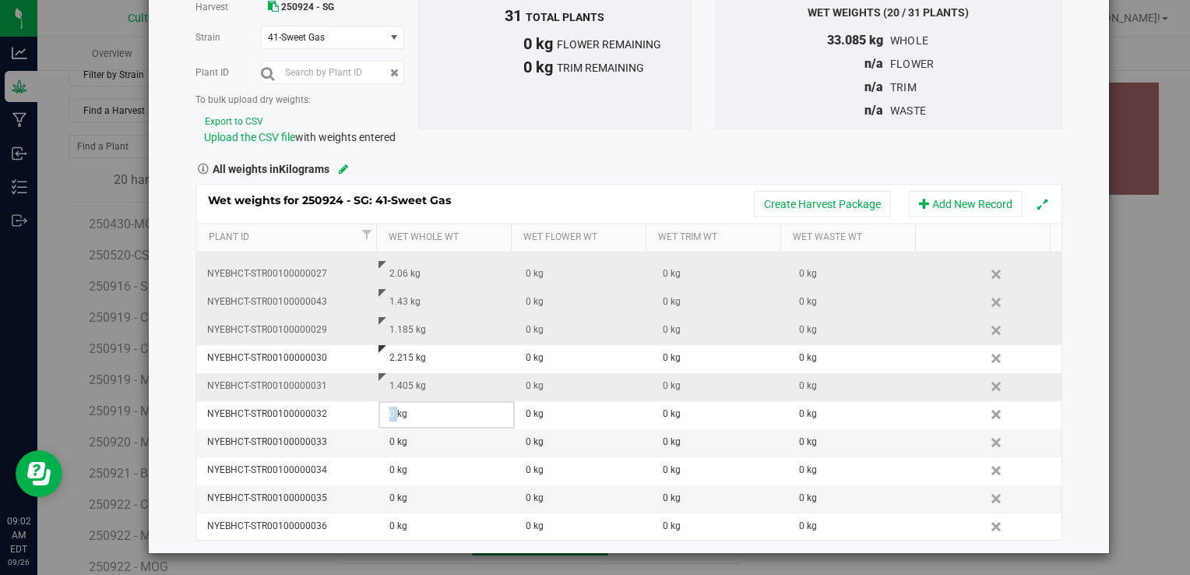
click at [413, 401] on td "0 kg" at bounding box center [446, 415] width 136 height 28
type input "3.595"
click at [399, 438] on div "0 kg" at bounding box center [451, 441] width 125 height 15
click at [399, 438] on input "text" at bounding box center [451, 442] width 118 height 22
type input "2.83"
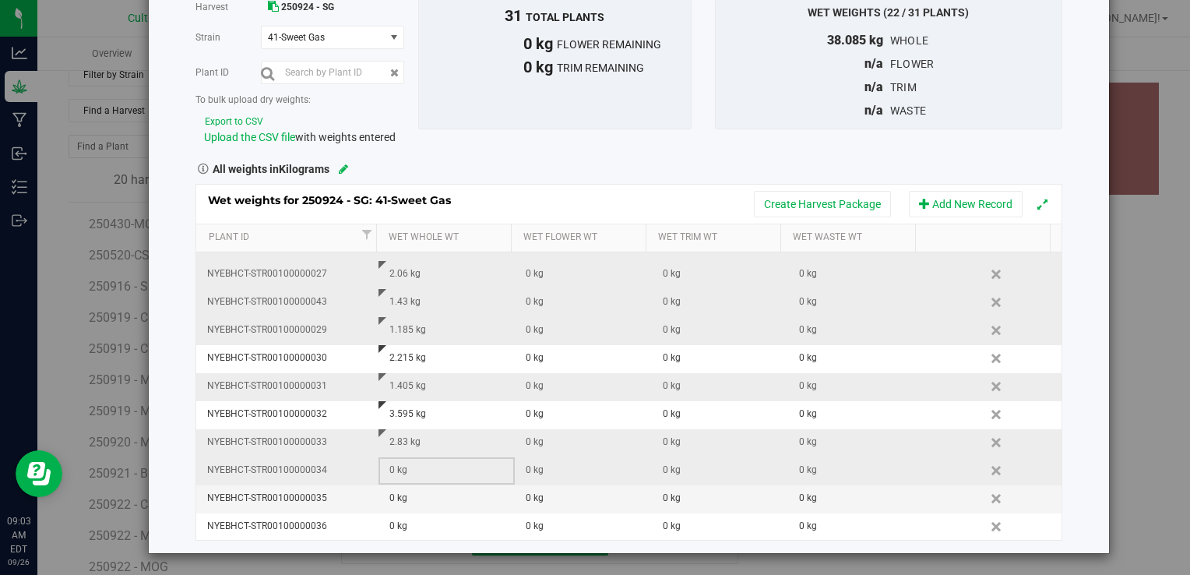
click at [422, 467] on div "0 kg" at bounding box center [451, 470] width 125 height 15
click at [422, 467] on input "text" at bounding box center [451, 470] width 118 height 22
type input "2.0"
click at [420, 497] on div "0 kg" at bounding box center [451, 498] width 125 height 15
click at [420, 497] on span at bounding box center [451, 498] width 120 height 23
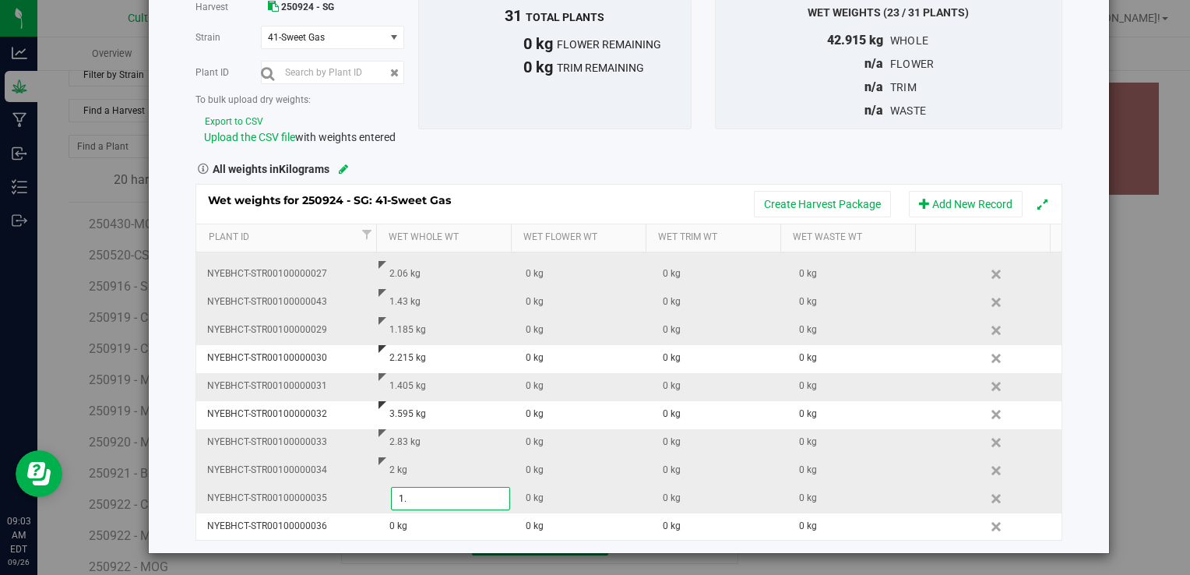
type input "1.5"
click at [420, 497] on div "1.5 kg" at bounding box center [451, 498] width 125 height 15
type input "1.545"
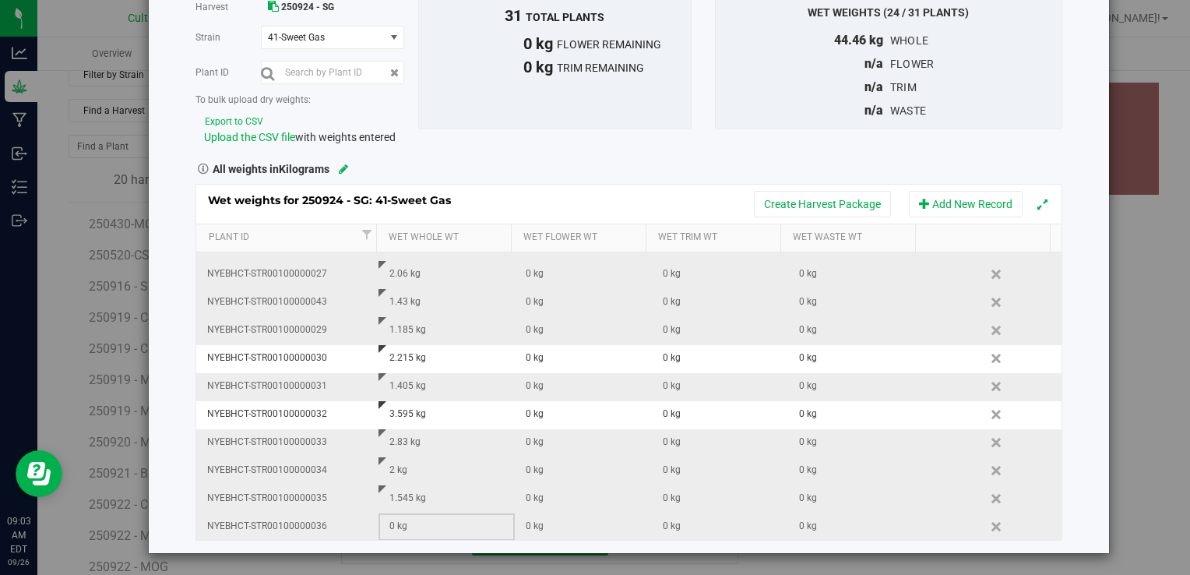
click at [431, 523] on div "0 kg" at bounding box center [451, 526] width 125 height 15
type input "2.9"
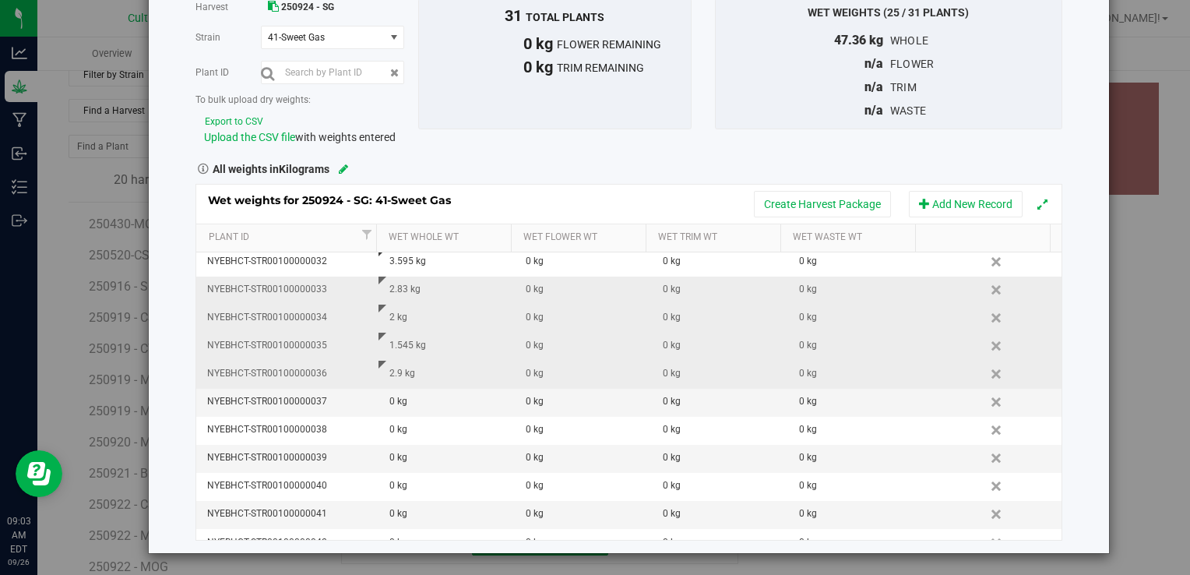
scroll to position [581, 0]
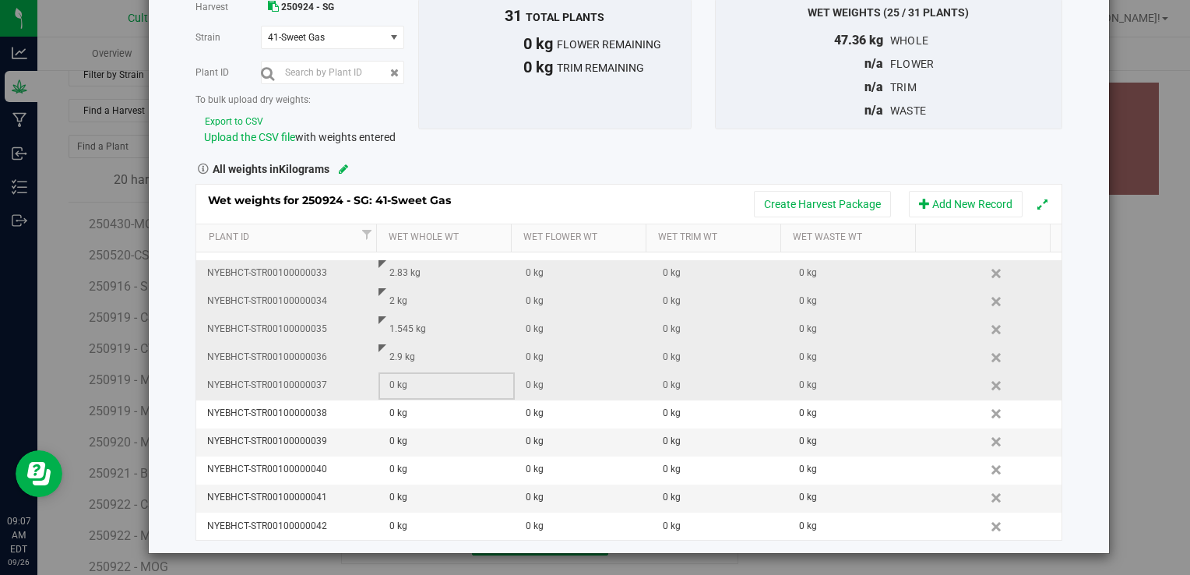
click at [406, 386] on div "0 kg" at bounding box center [451, 385] width 125 height 15
type input "1.105"
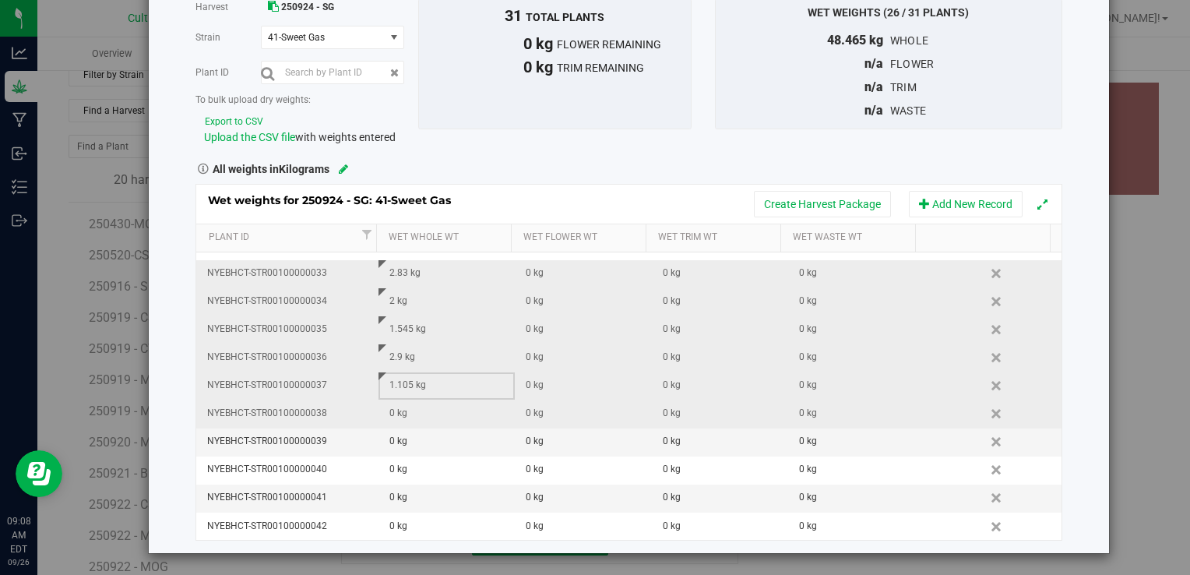
click at [403, 410] on div "0 kg" at bounding box center [451, 413] width 125 height 15
click at [403, 410] on input "text" at bounding box center [451, 414] width 118 height 22
type input "1.480"
click at [395, 444] on div "0 kg" at bounding box center [451, 441] width 125 height 15
click at [395, 444] on input "text" at bounding box center [451, 442] width 118 height 22
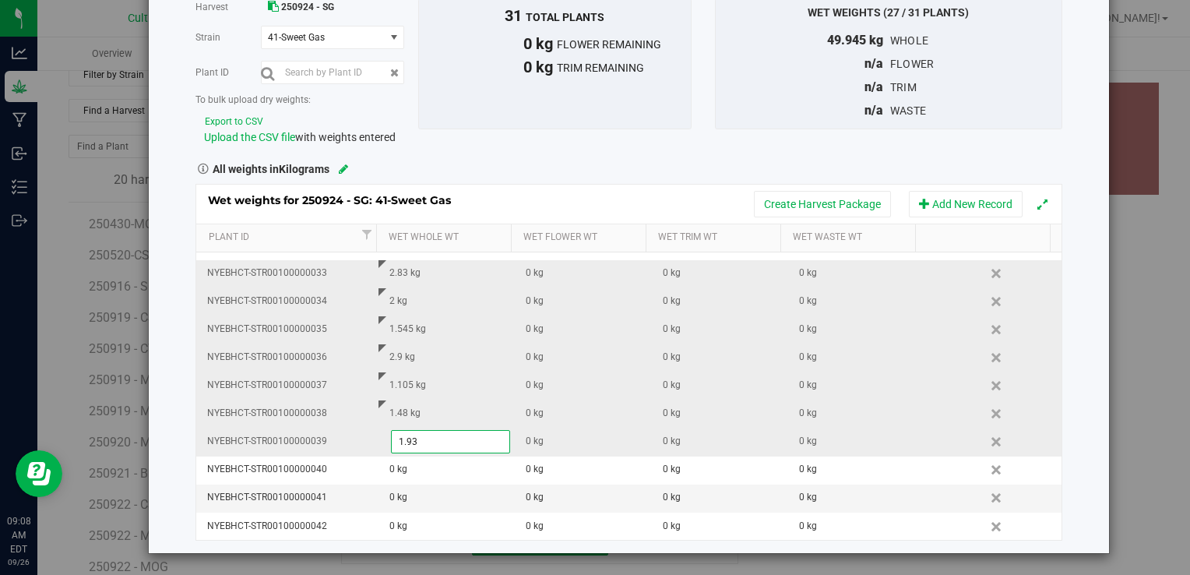
type input "1.935"
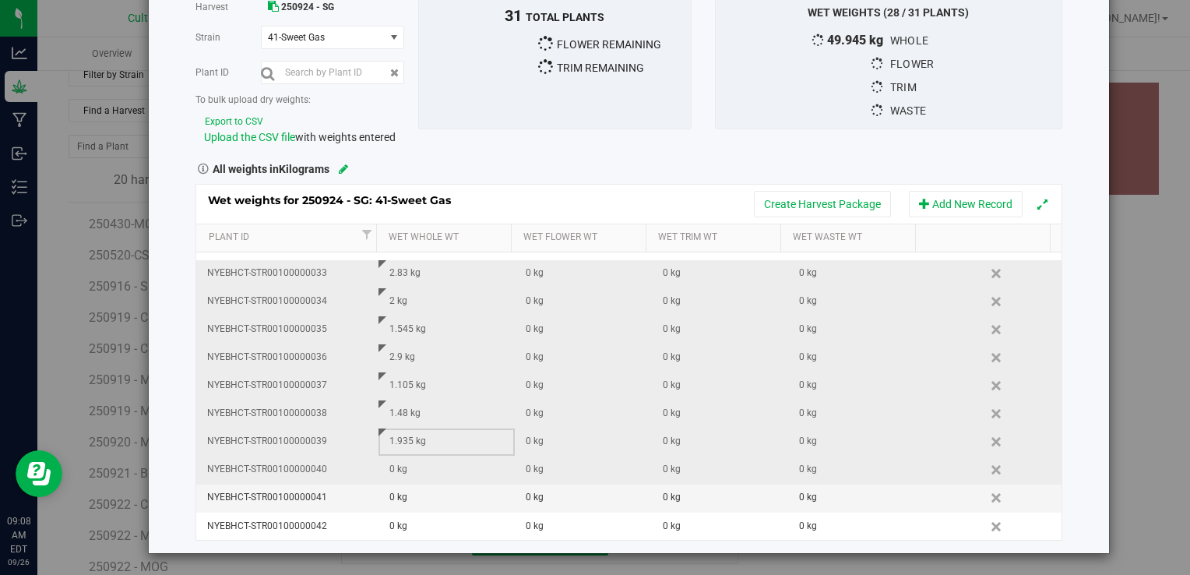
click at [408, 463] on div "0 kg" at bounding box center [451, 469] width 125 height 15
type input "1.480"
click at [399, 495] on div "0 kg" at bounding box center [451, 497] width 125 height 15
click at [399, 495] on input "text" at bounding box center [451, 498] width 118 height 22
type input "0.6"
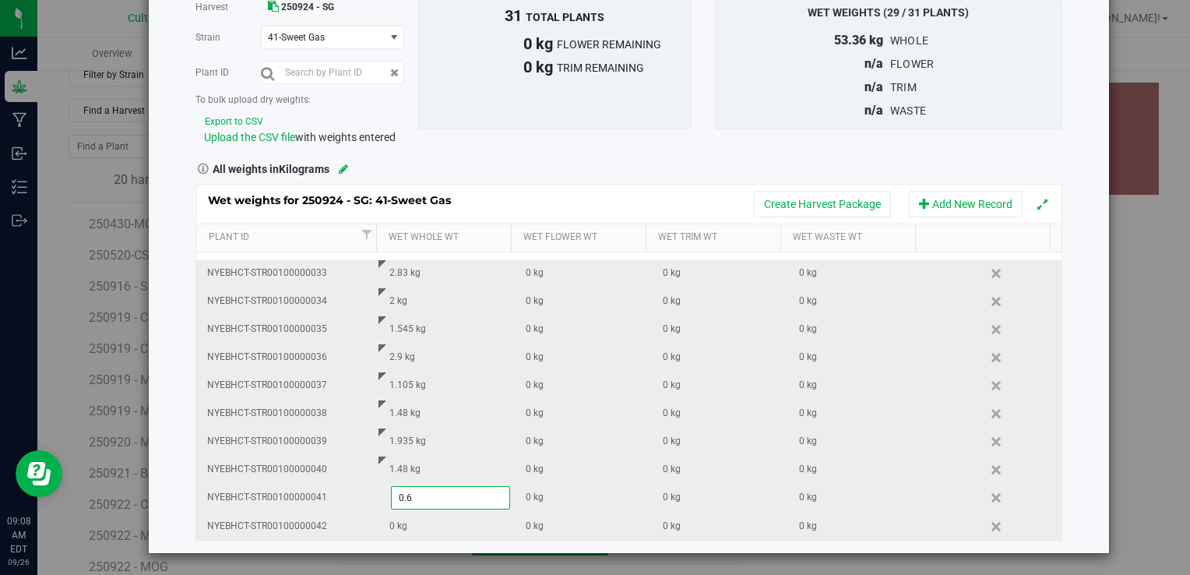
click at [412, 520] on div "Wet weights for 250924 - SG: 41-Sweet Gas Create Harvest Package Add New Record…" at bounding box center [628, 362] width 866 height 357
click at [412, 520] on div "0 kg" at bounding box center [451, 526] width 125 height 15
click at [412, 520] on input "text" at bounding box center [451, 526] width 118 height 22
type input "0.4"
click at [429, 491] on div "0.6 kg" at bounding box center [451, 497] width 125 height 15
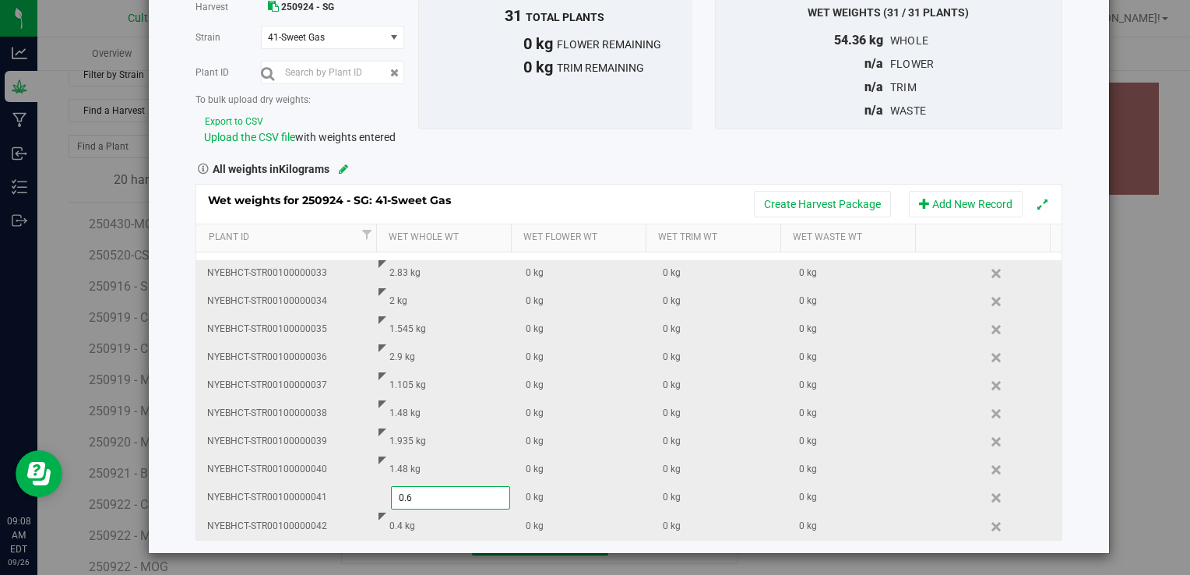
click at [429, 491] on input "0.6" at bounding box center [451, 498] width 118 height 22
type input "0"
type input "1.6"
click at [727, 159] on div "All weights in Kilograms" at bounding box center [628, 167] width 889 height 20
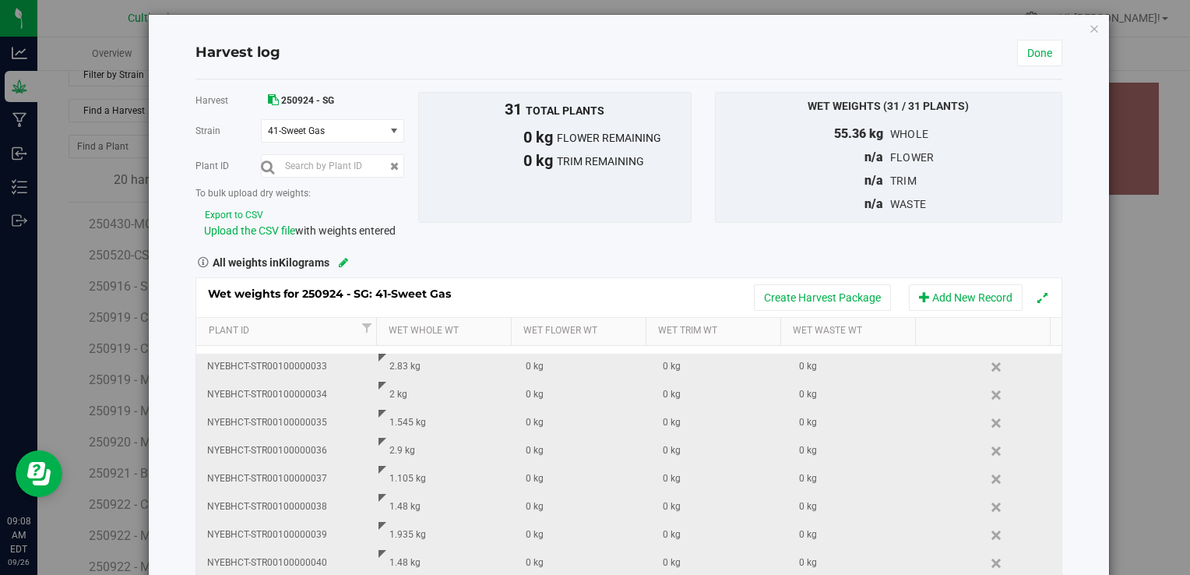
scroll to position [0, 0]
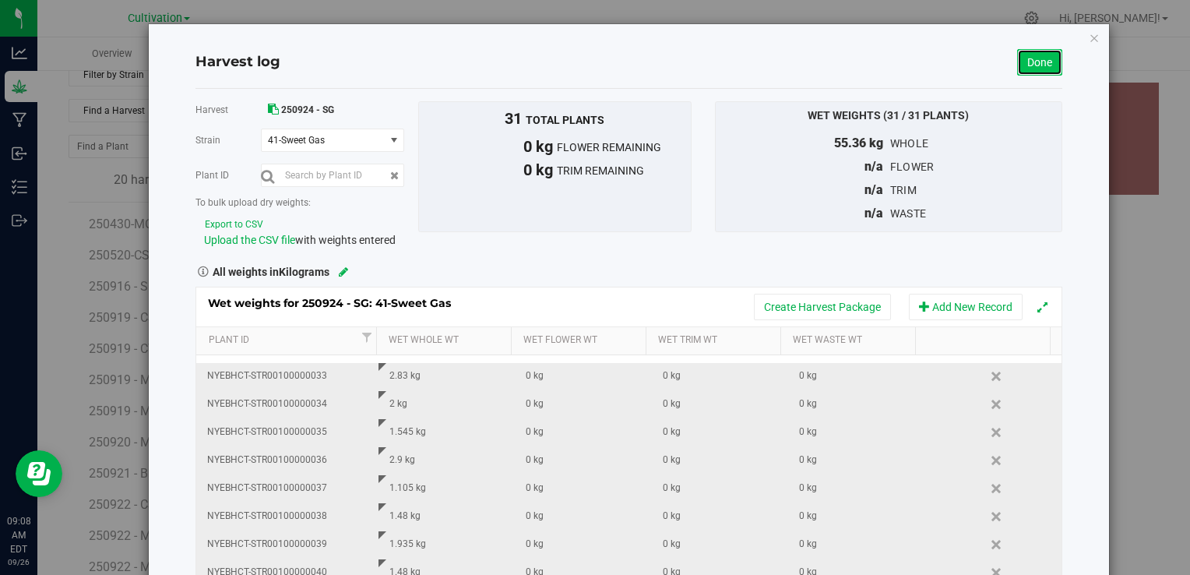
click at [1017, 69] on link "Done" at bounding box center [1039, 62] width 45 height 26
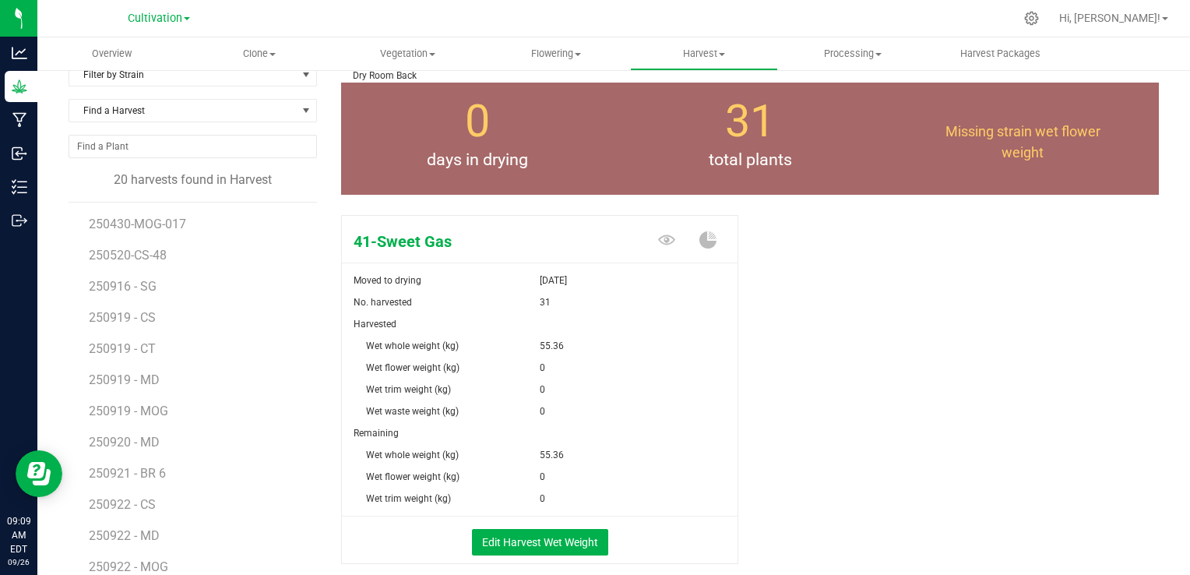
click at [864, 409] on div "41-Sweet Gas Moved to drying [DATE] No. harvested 31 Harvested Wet whole weight…" at bounding box center [750, 406] width 818 height 394
click at [557, 55] on span "Flowering" at bounding box center [556, 54] width 146 height 14
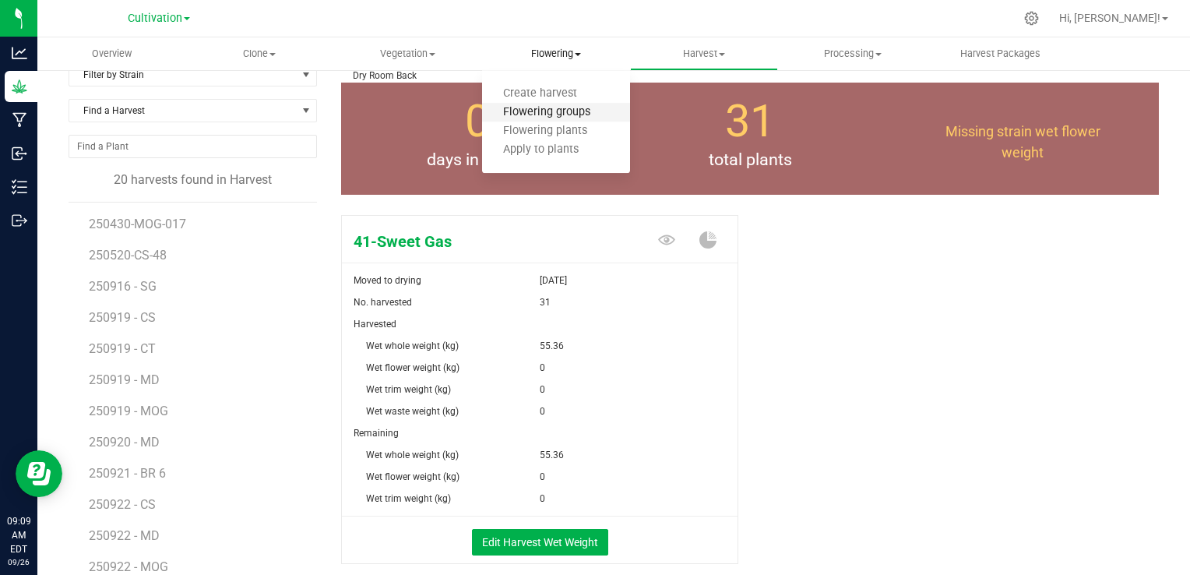
click at [561, 111] on span "Flowering groups" at bounding box center [546, 112] width 129 height 13
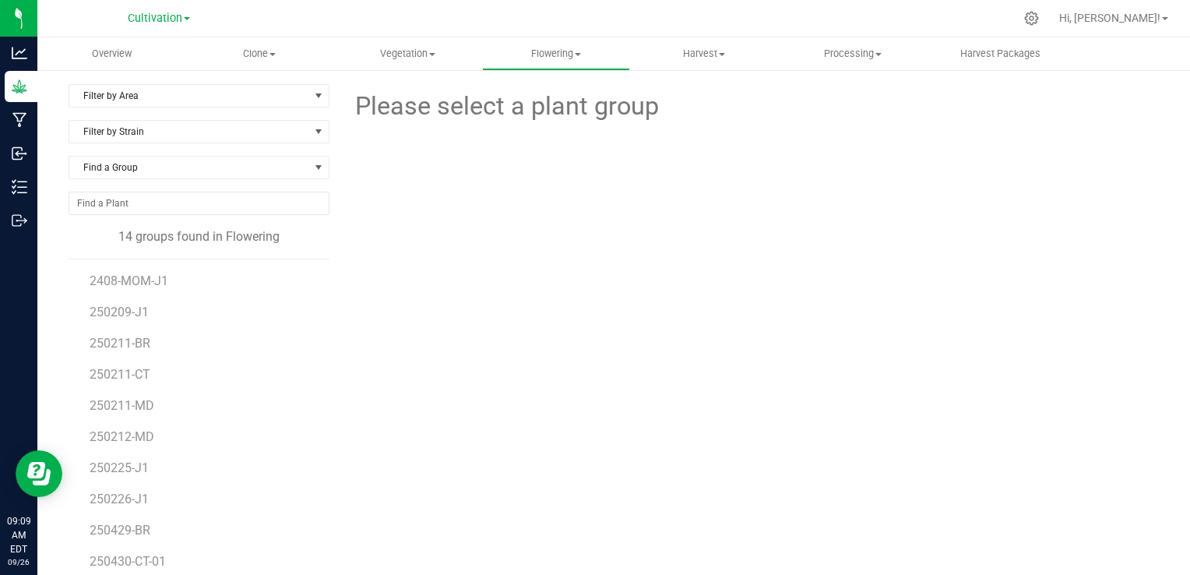
scroll to position [59, 0]
click at [420, 417] on div "Please select a plant group" at bounding box center [750, 366] width 818 height 565
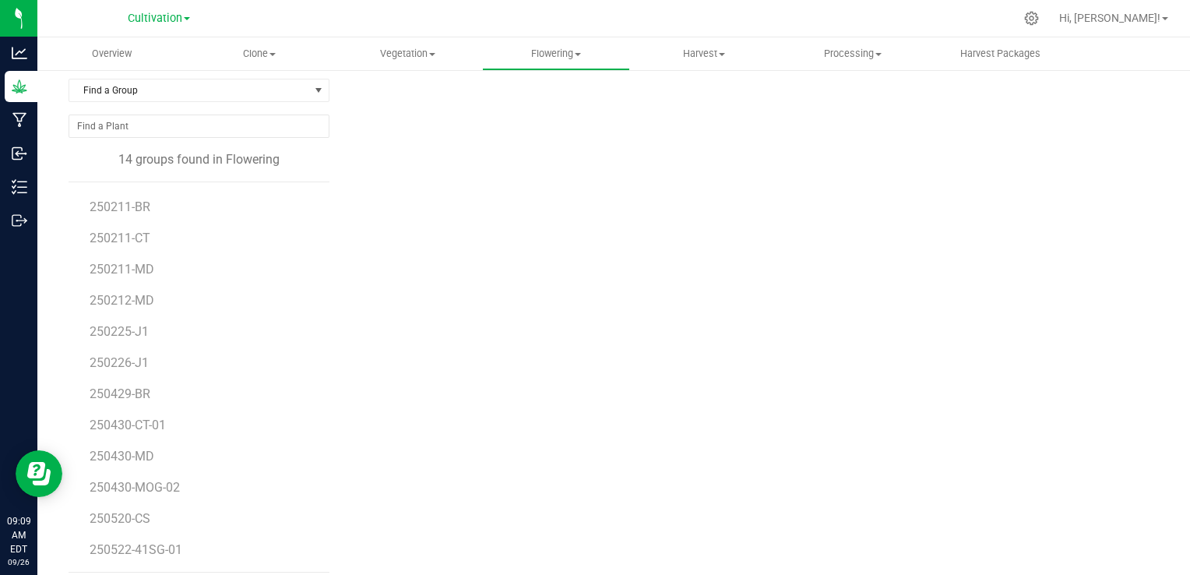
scroll to position [88, 0]
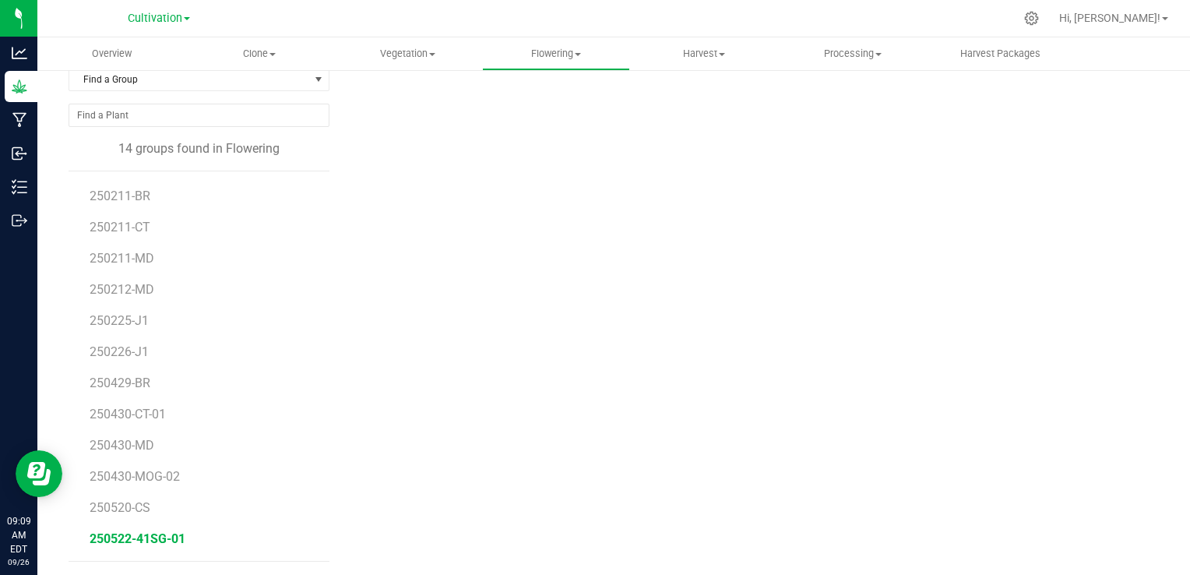
click at [141, 531] on span "250522-41SG-01" at bounding box center [138, 538] width 96 height 15
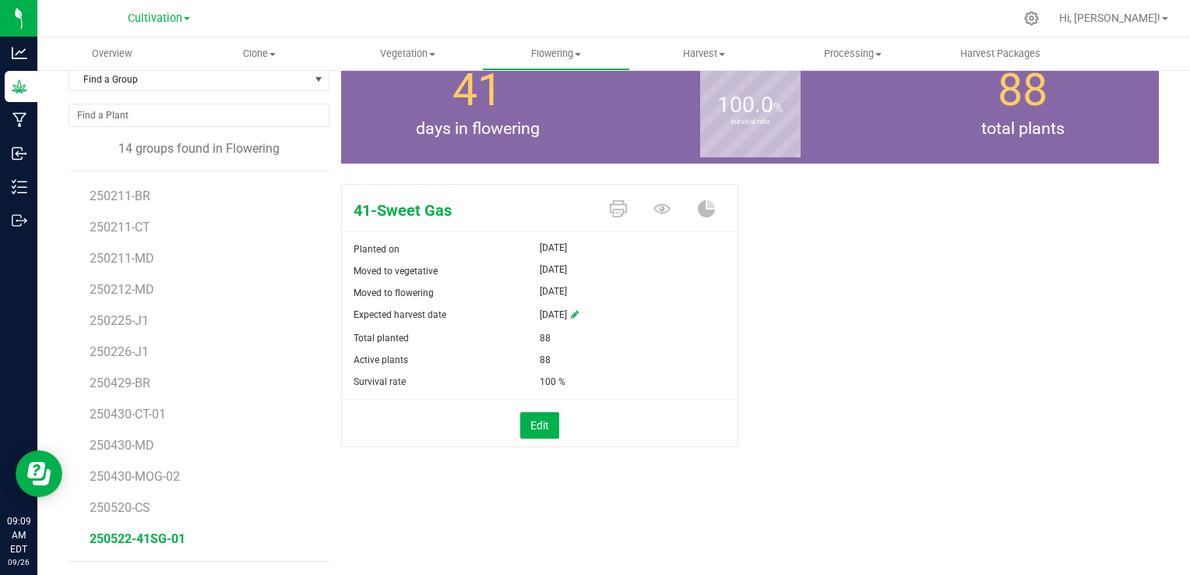
click at [1014, 310] on div "41-Sweet Gas Planted on [DATE] Moved to vegetative [DATE] Moved to flowering [D…" at bounding box center [750, 332] width 818 height 308
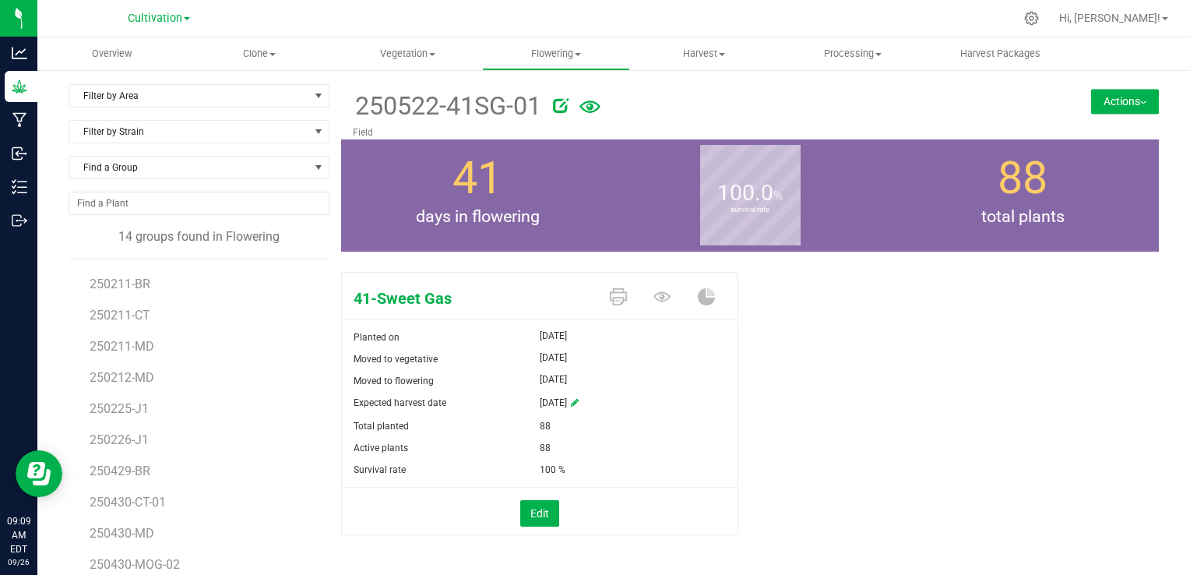
click at [1115, 104] on button "Actions" at bounding box center [1125, 101] width 68 height 25
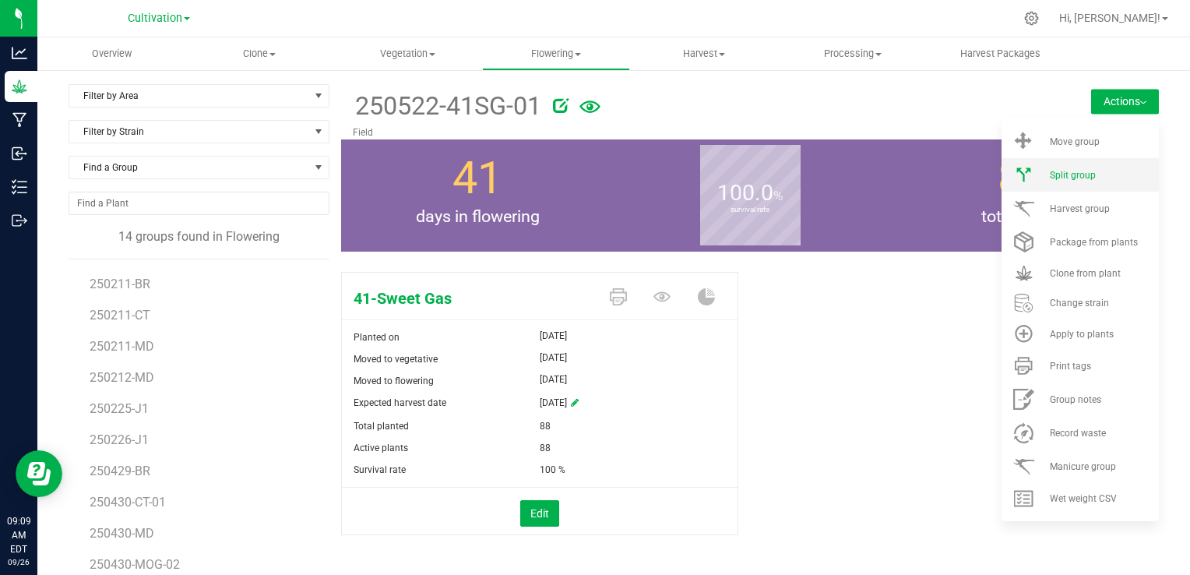
click at [1069, 174] on span "Split group" at bounding box center [1073, 175] width 46 height 11
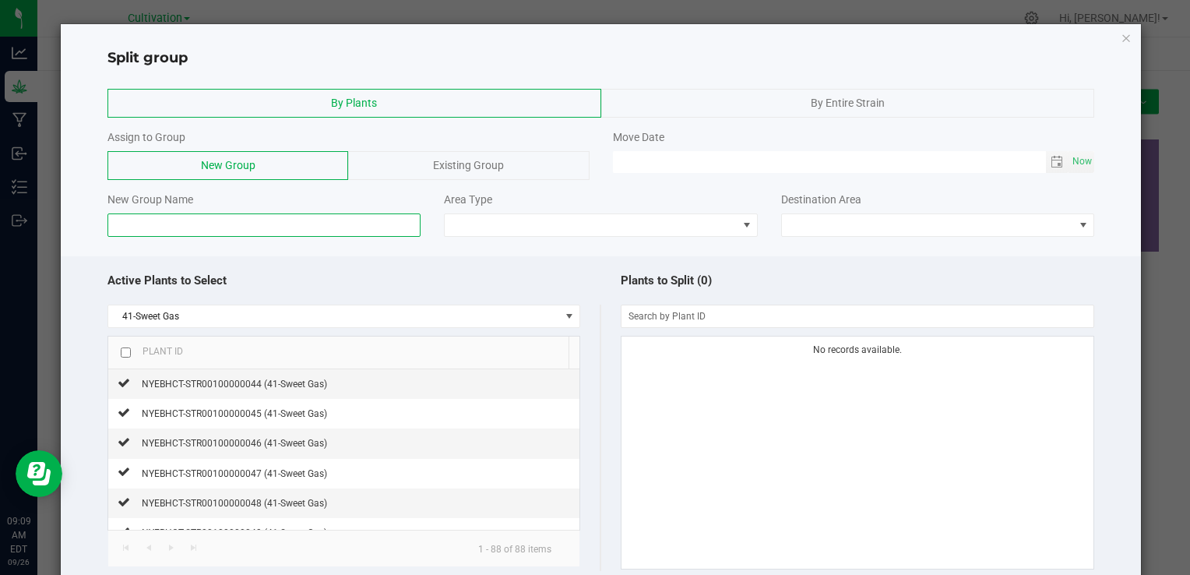
click at [308, 225] on input at bounding box center [263, 224] width 313 height 23
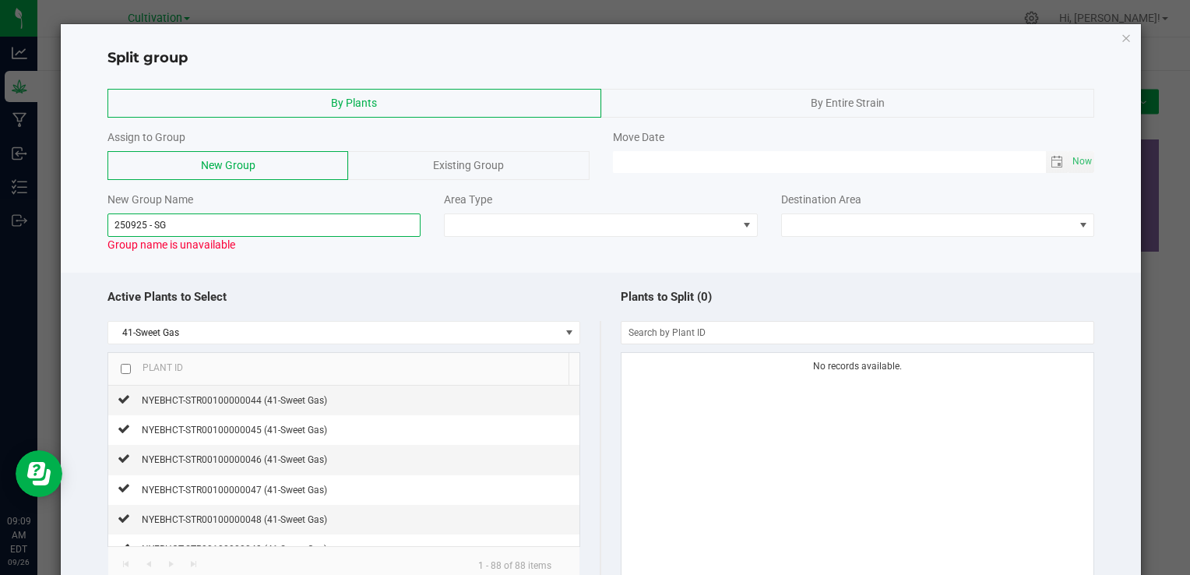
type input "250925 - SG"
click at [402, 267] on div at bounding box center [601, 267] width 1080 height 12
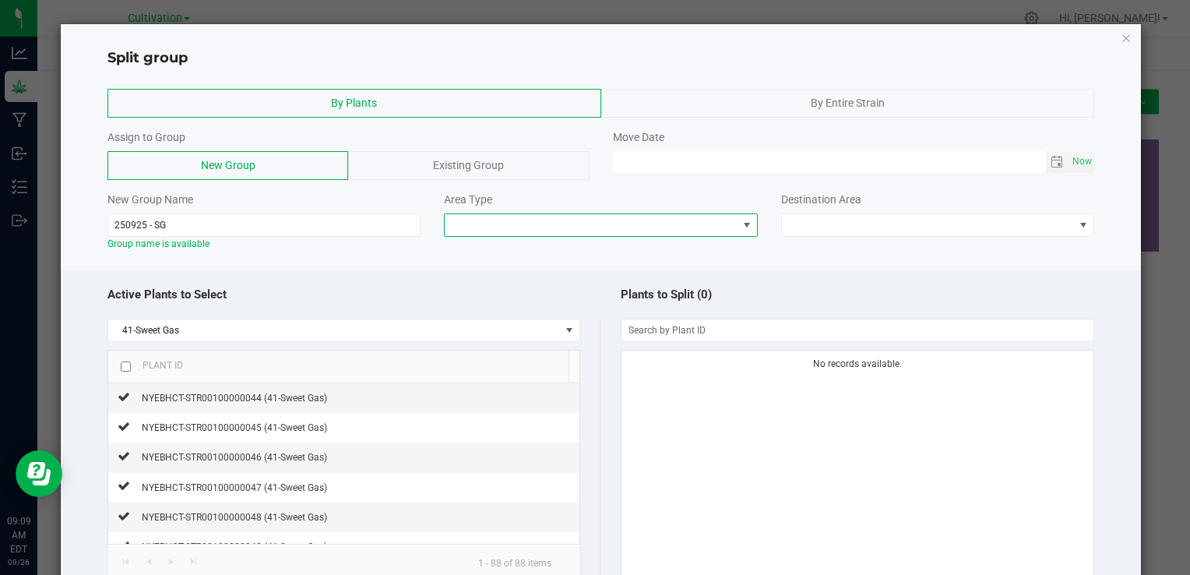
click at [586, 224] on span at bounding box center [591, 225] width 292 height 22
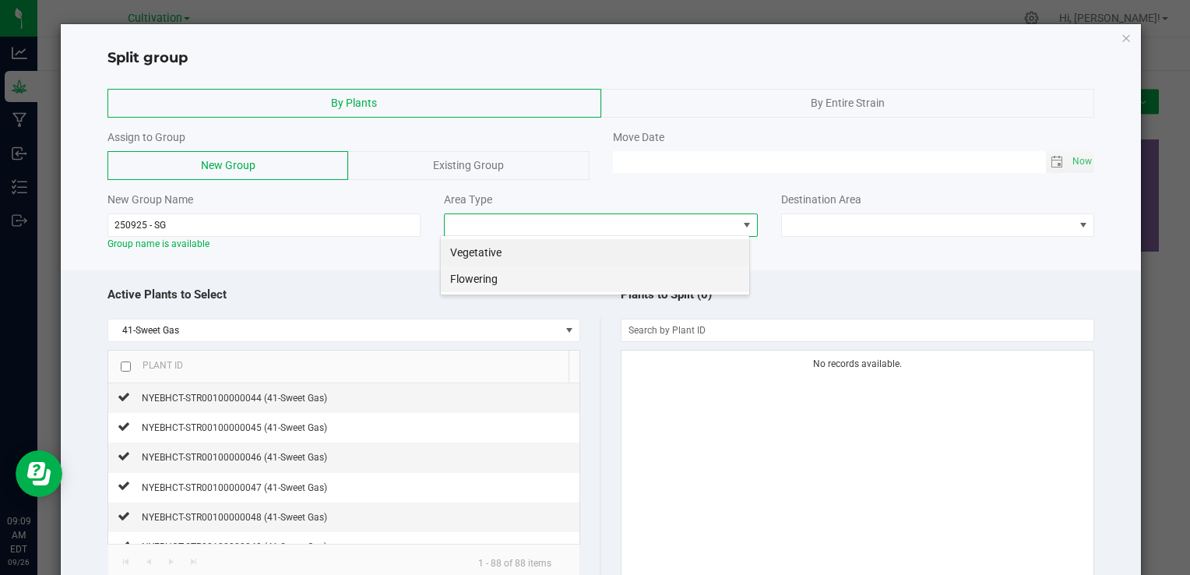
click at [489, 275] on li "Flowering" at bounding box center [595, 279] width 308 height 26
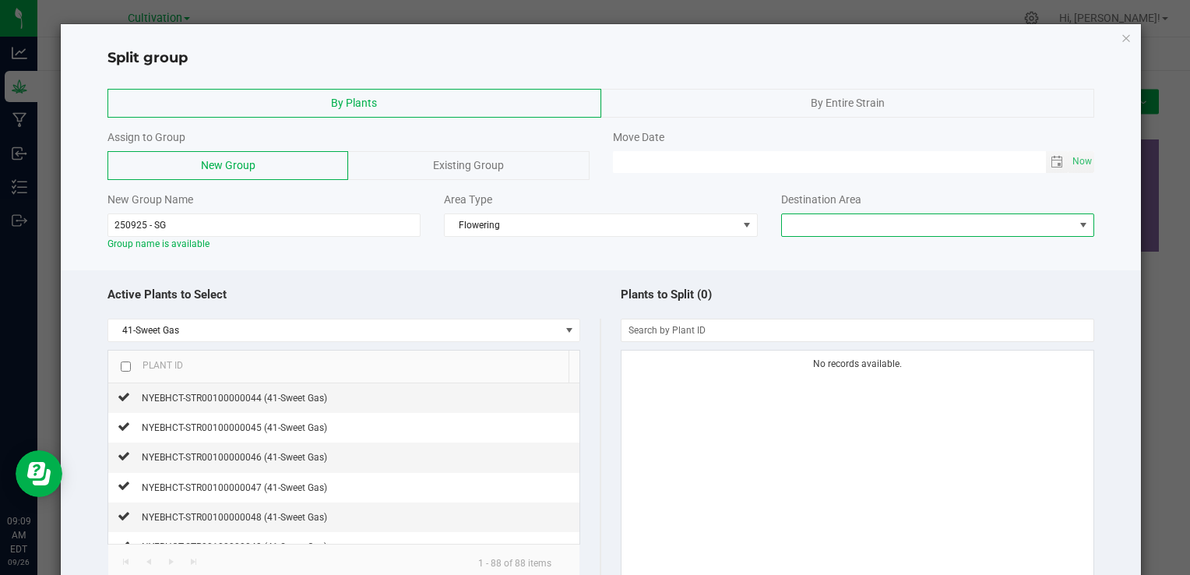
click at [864, 216] on span at bounding box center [928, 225] width 292 height 22
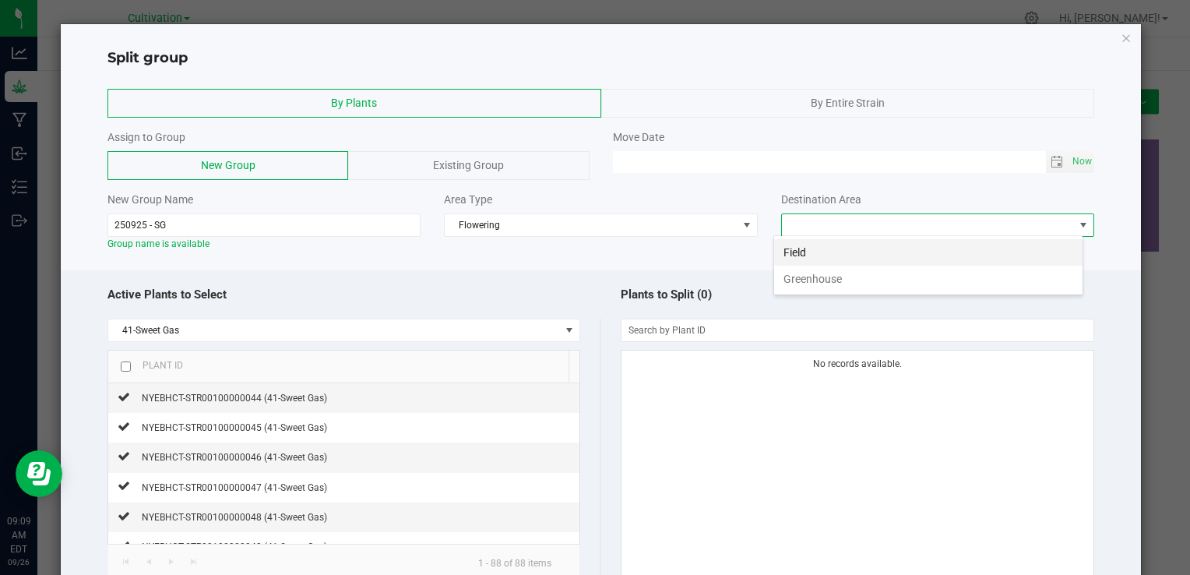
click at [843, 249] on li "Field" at bounding box center [928, 252] width 308 height 26
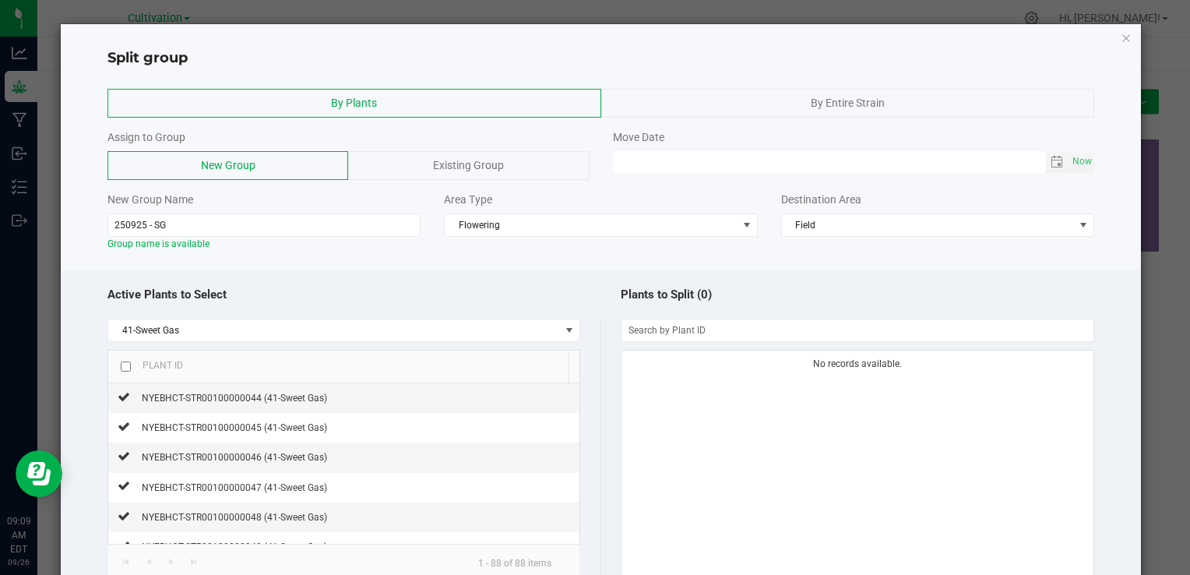
click at [589, 270] on div "Active Plants to Select 41-Sweet Gas Plant ID NYEBHCT-STR00100000044 (41-Sweet …" at bounding box center [601, 473] width 1080 height 406
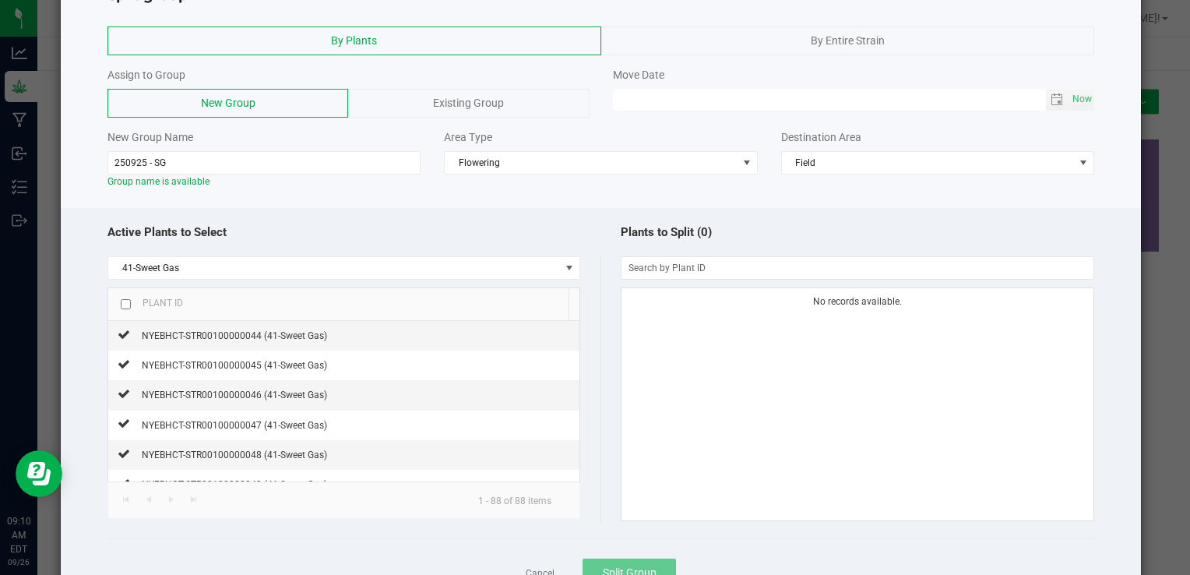
scroll to position [93, 0]
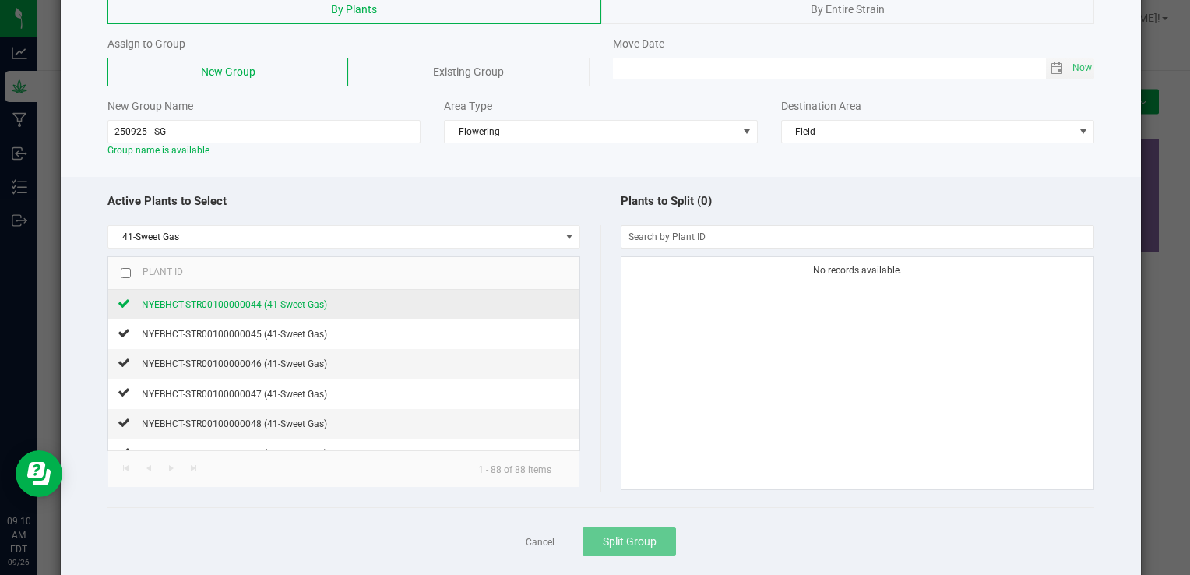
click at [273, 301] on span "NYEBHCT-STR00100000044 (41-Sweet Gas)" at bounding box center [234, 304] width 185 height 11
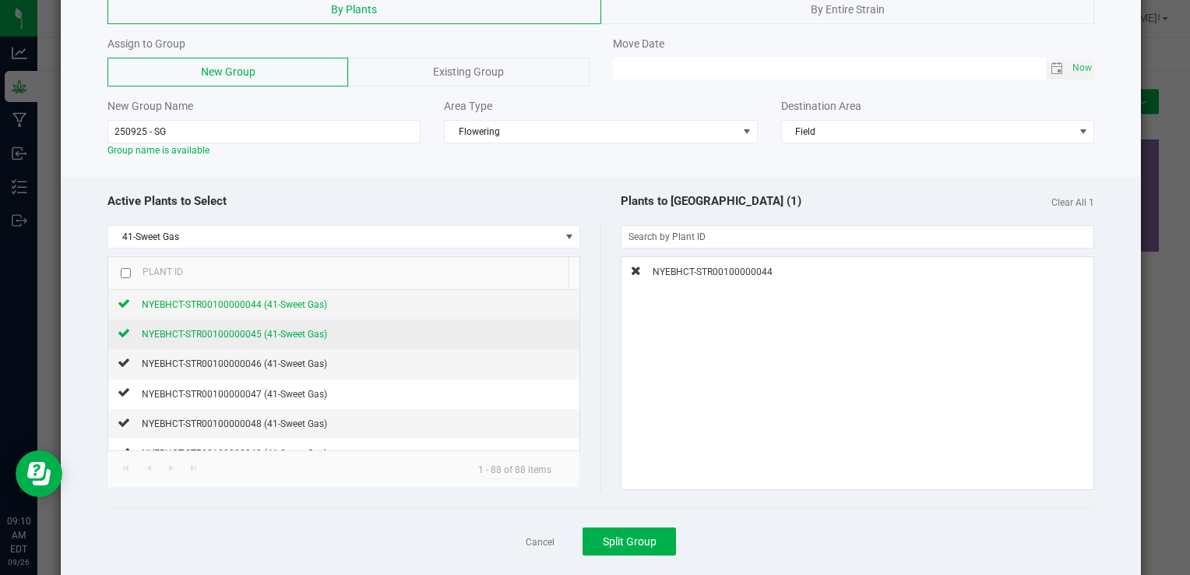
click at [251, 335] on span "NYEBHCT-STR00100000045 (41-Sweet Gas)" at bounding box center [234, 334] width 185 height 11
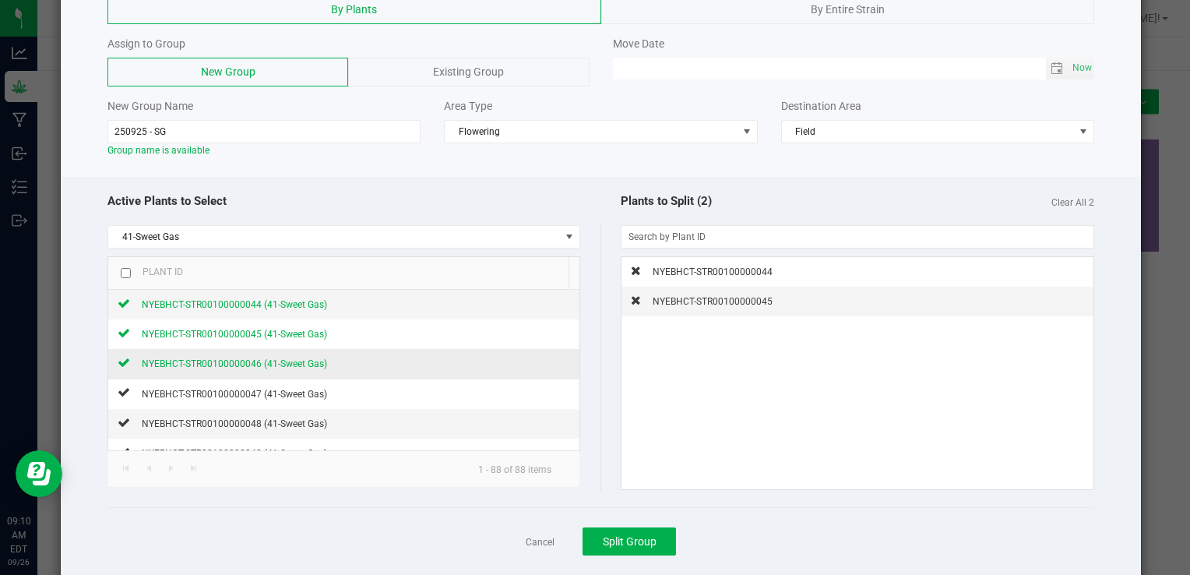
click at [236, 362] on span "NYEBHCT-STR00100000046 (41-Sweet Gas)" at bounding box center [234, 363] width 185 height 11
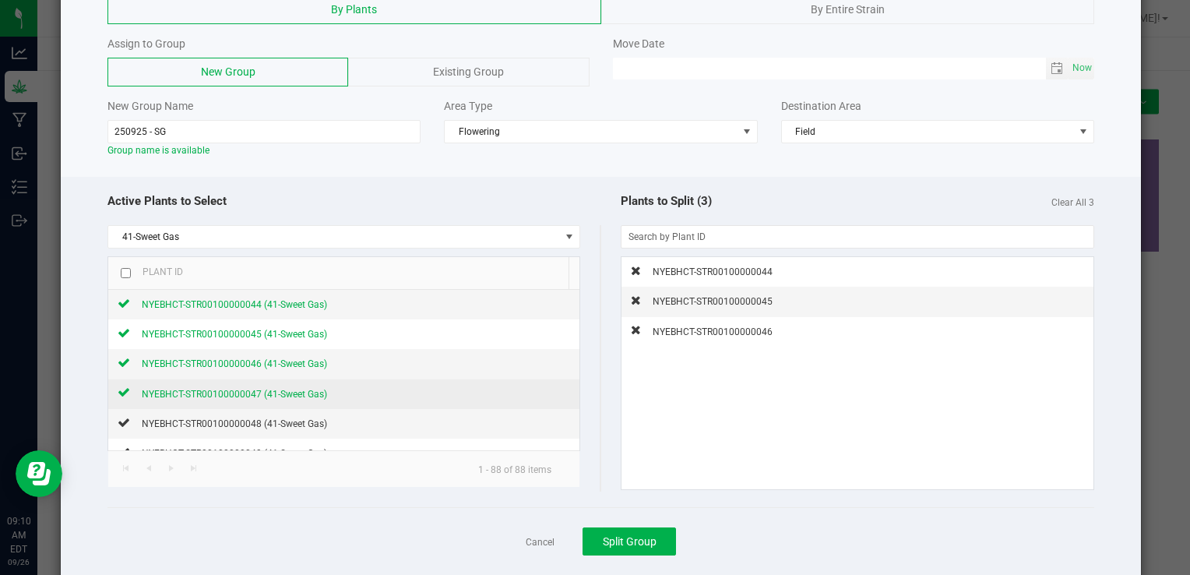
click at [228, 389] on span "NYEBHCT-STR00100000047 (41-Sweet Gas)" at bounding box center [234, 394] width 185 height 11
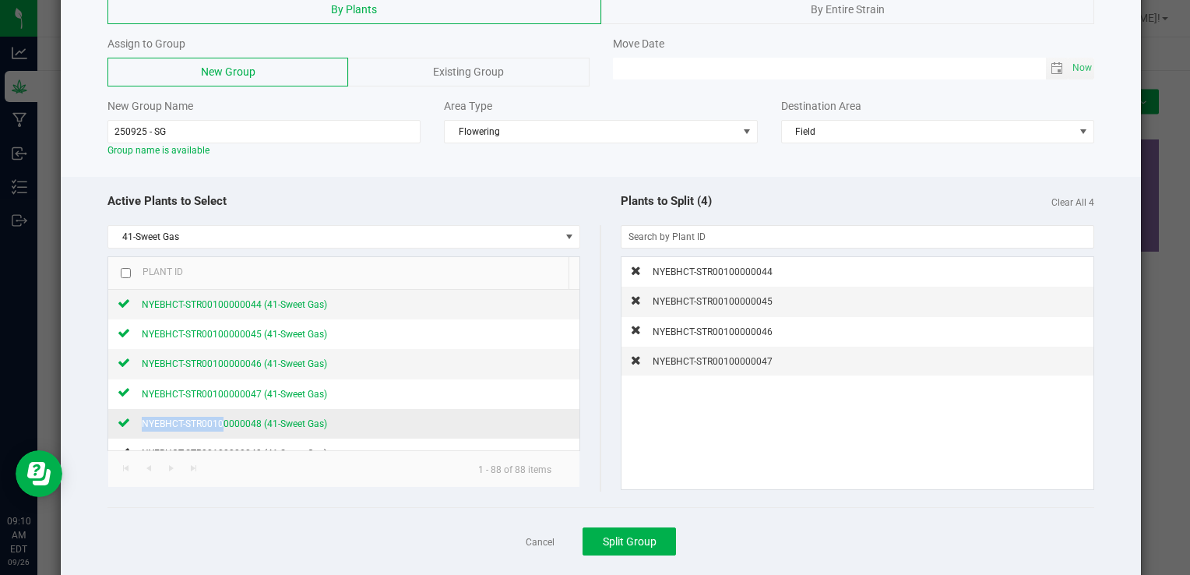
drag, startPoint x: 218, startPoint y: 417, endPoint x: 322, endPoint y: 422, distance: 104.4
click at [322, 422] on span "NYEBHCT-STR00100000048 (41-Sweet Gas)" at bounding box center [234, 423] width 185 height 11
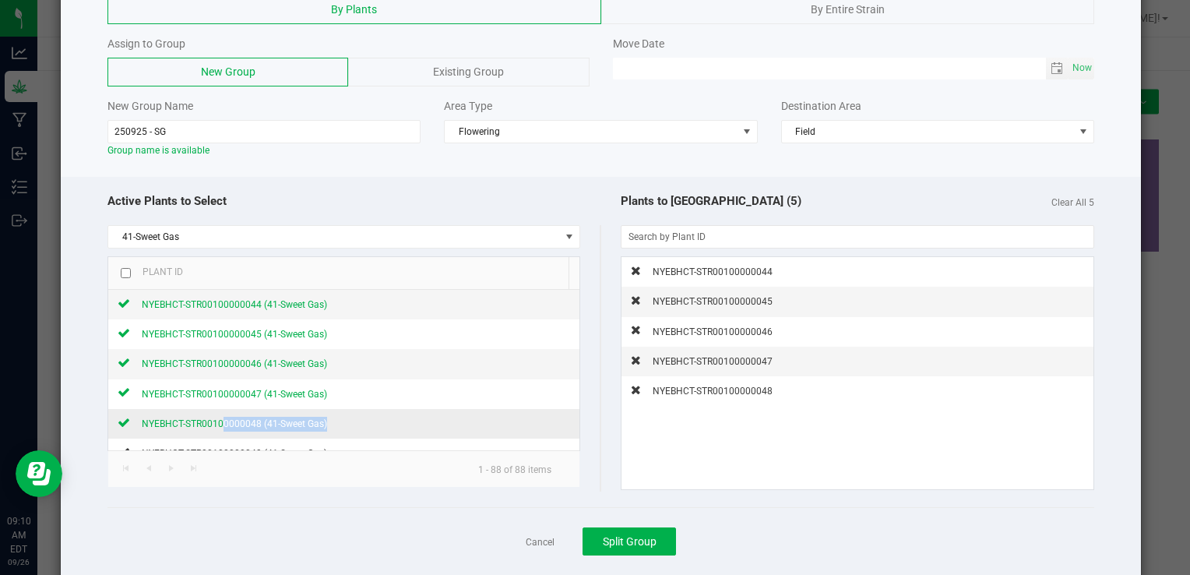
click at [322, 422] on span "NYEBHCT-STR00100000048 (41-Sweet Gas)" at bounding box center [234, 423] width 185 height 11
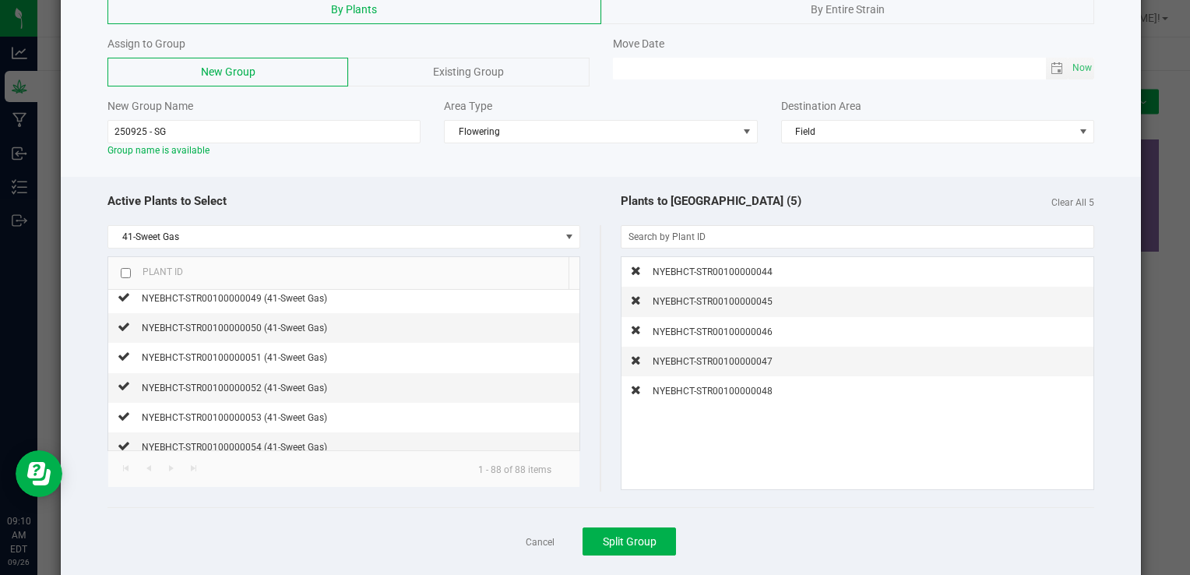
scroll to position [156, 0]
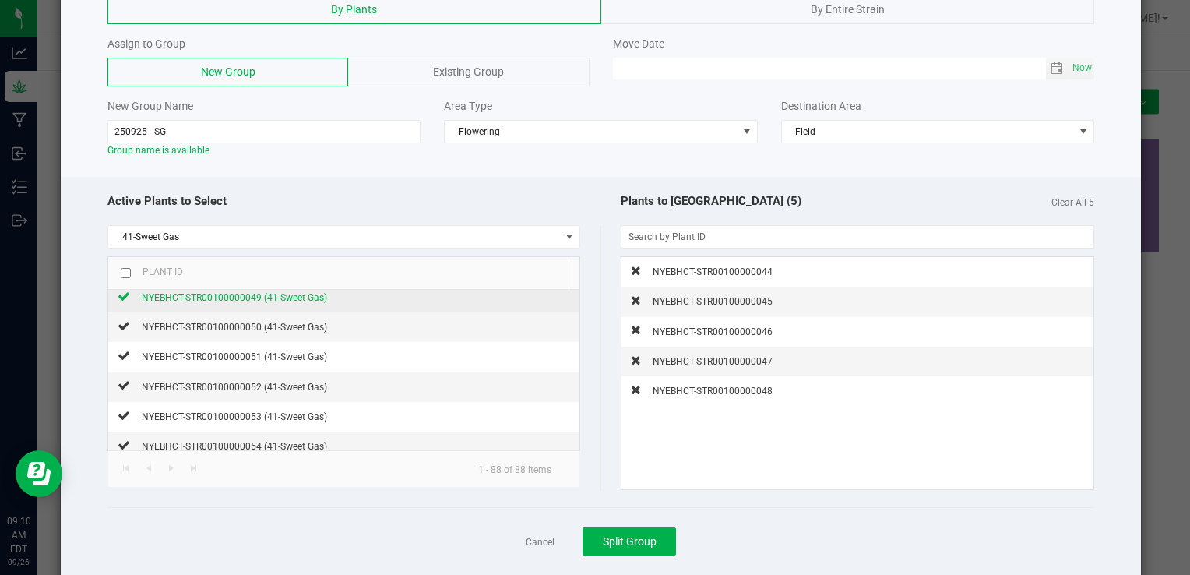
click at [254, 301] on div "NYEBHCT-STR00100000049 (41-Sweet Gas)" at bounding box center [228, 297] width 197 height 16
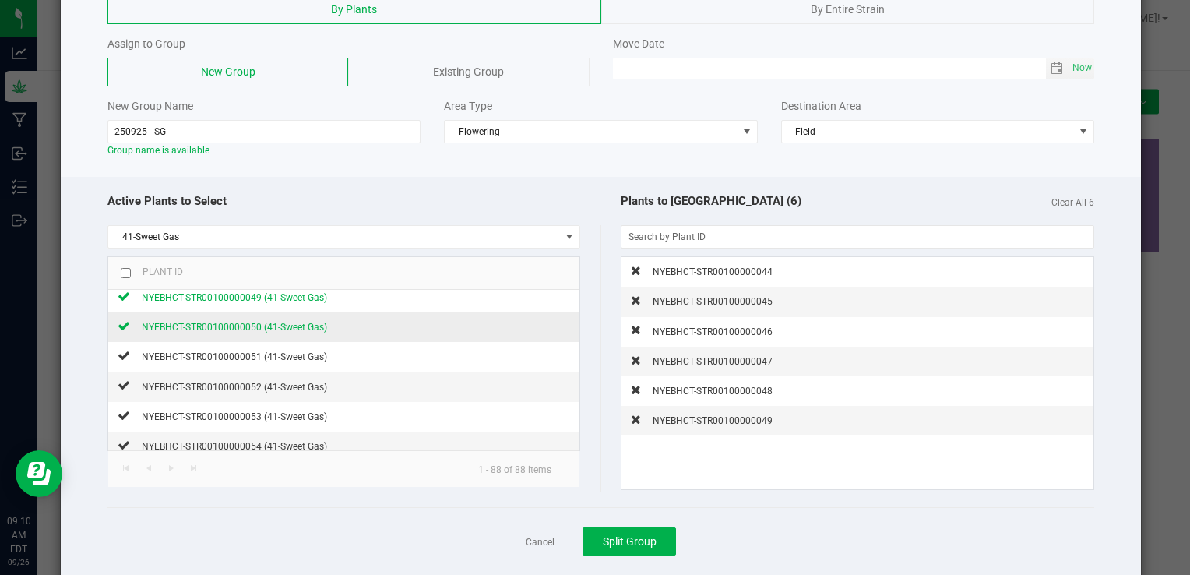
click at [234, 325] on span "NYEBHCT-STR00100000050 (41-Sweet Gas)" at bounding box center [234, 327] width 185 height 11
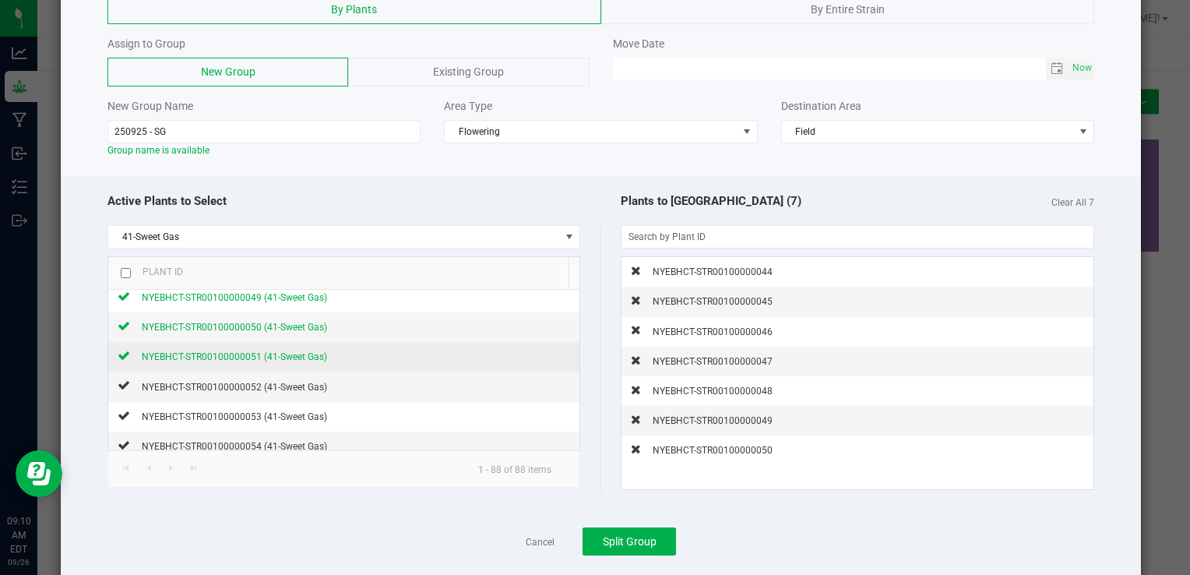
click at [231, 352] on span "NYEBHCT-STR00100000051 (41-Sweet Gas)" at bounding box center [234, 356] width 185 height 11
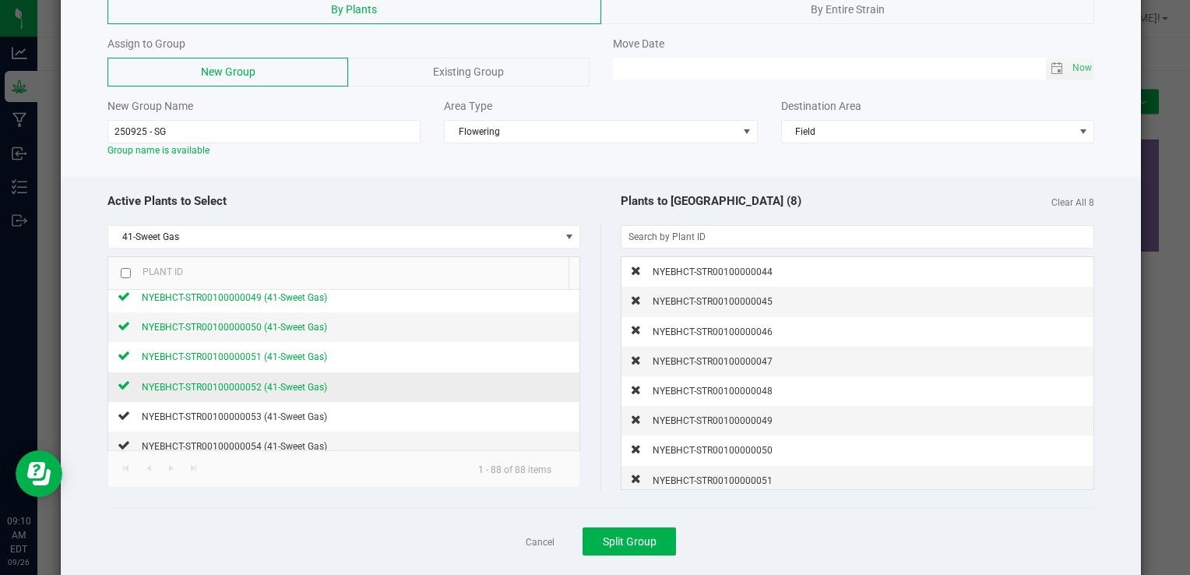
click at [230, 382] on span "NYEBHCT-STR00100000052 (41-Sweet Gas)" at bounding box center [234, 387] width 185 height 11
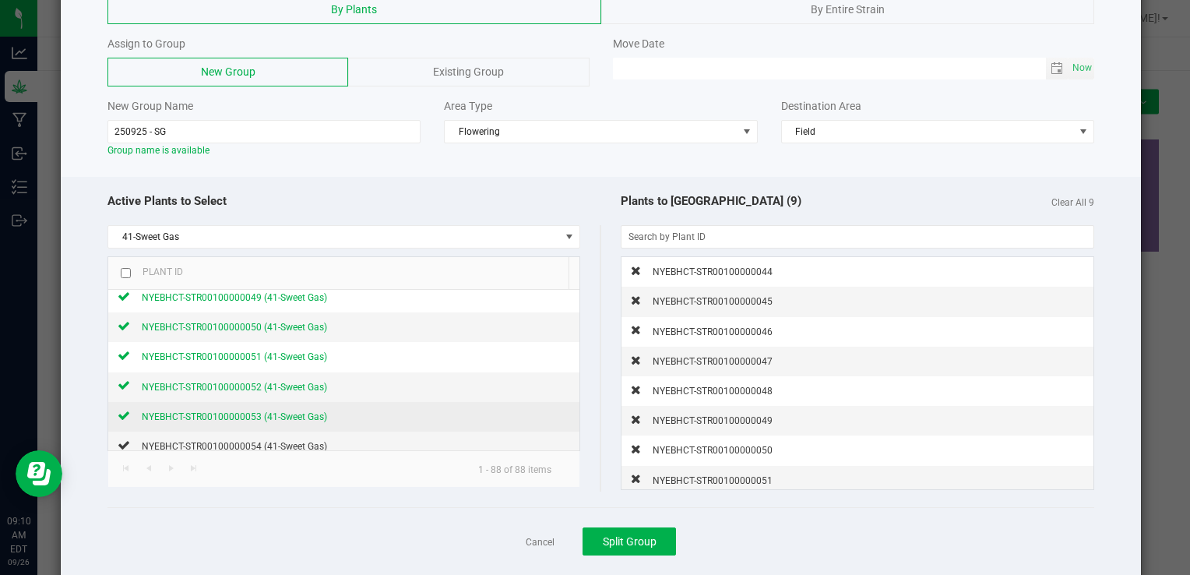
click at [255, 413] on span "NYEBHCT-STR00100000053 (41-Sweet Gas)" at bounding box center [234, 416] width 185 height 11
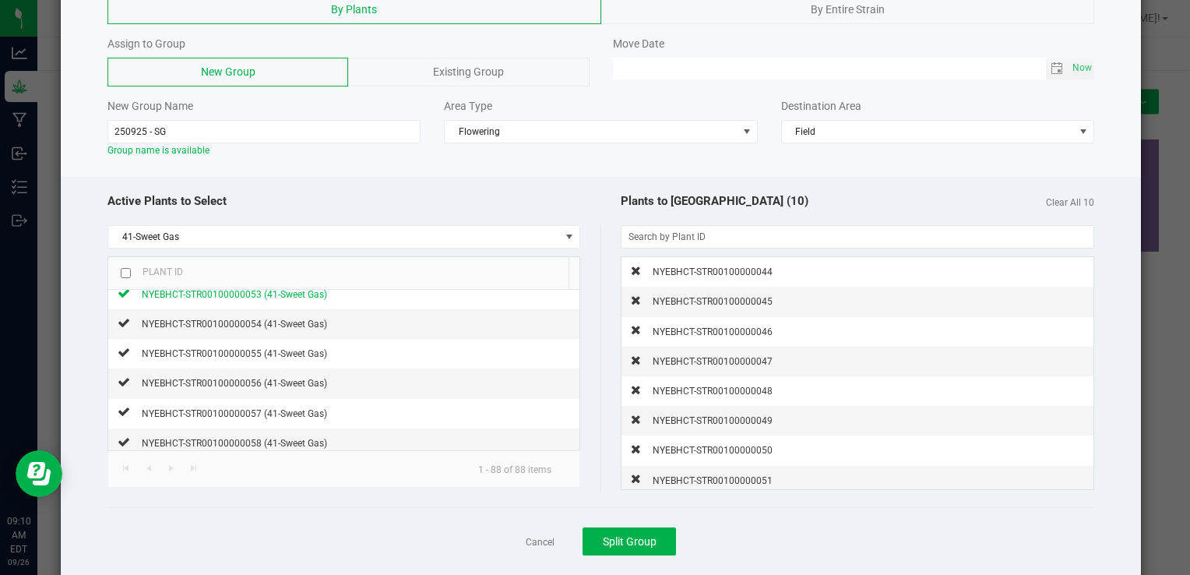
scroll to position [280, 0]
click at [271, 319] on span "NYEBHCT-STR00100000054 (41-Sweet Gas)" at bounding box center [234, 321] width 185 height 11
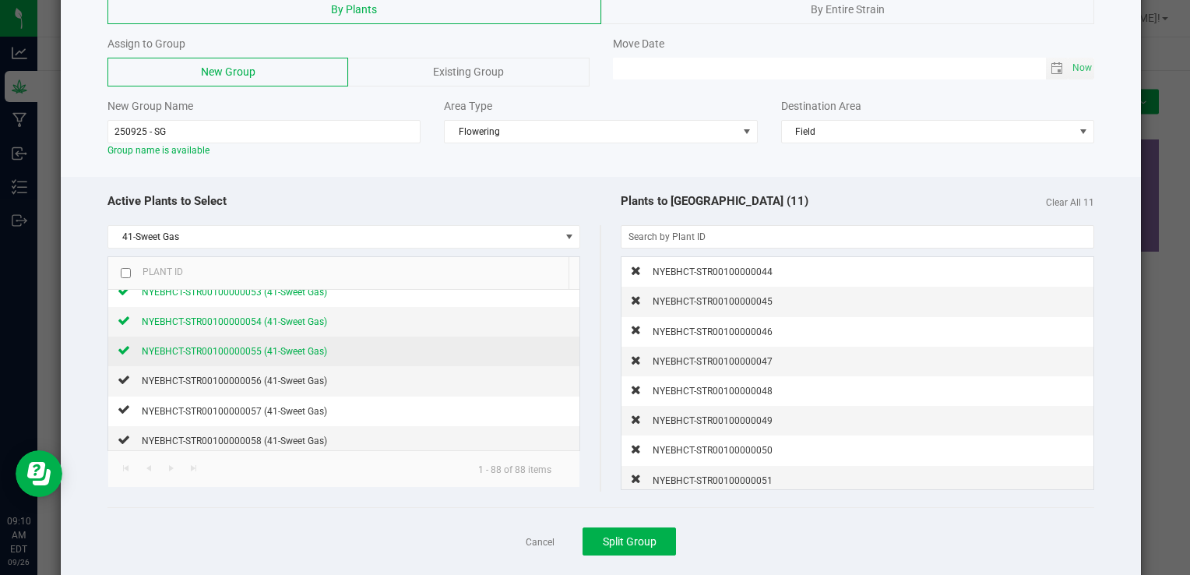
click at [246, 346] on span "NYEBHCT-STR00100000055 (41-Sweet Gas)" at bounding box center [234, 351] width 185 height 11
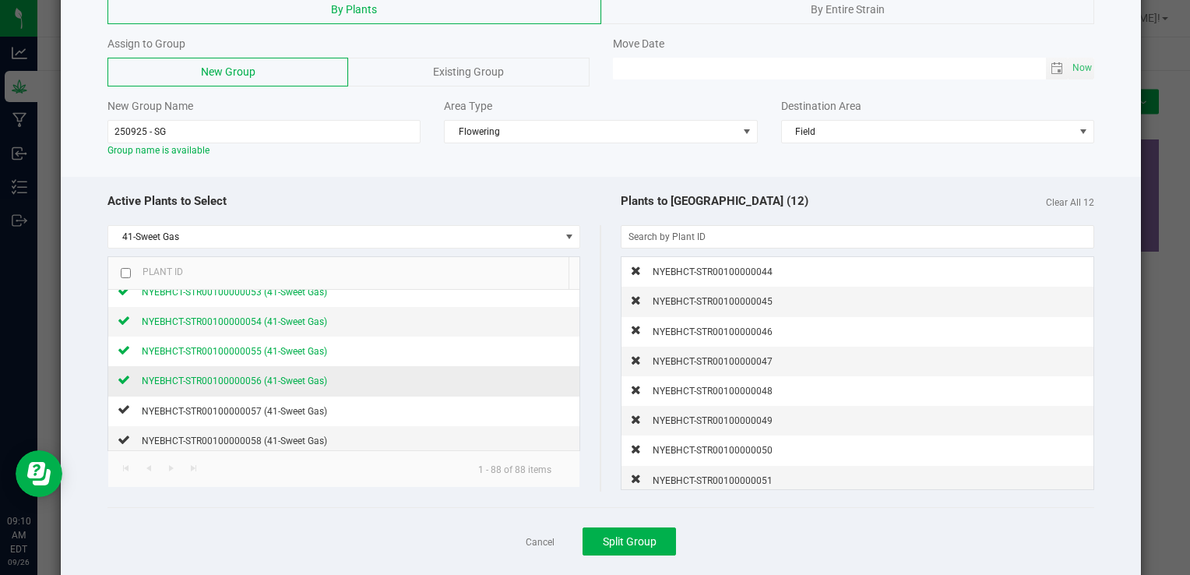
click at [207, 381] on span "NYEBHCT-STR00100000056 (41-Sweet Gas)" at bounding box center [234, 380] width 185 height 11
click at [601, 210] on div "Plants to [GEOGRAPHIC_DATA] (13) Clear All 13" at bounding box center [847, 201] width 493 height 33
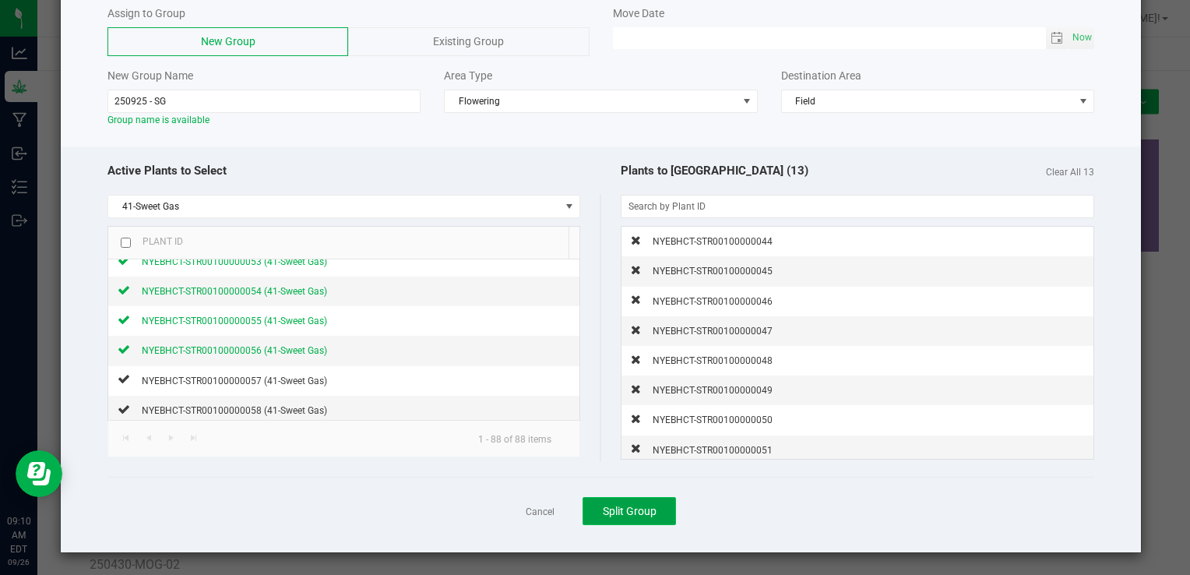
click at [642, 499] on button "Split Group" at bounding box center [628, 511] width 93 height 28
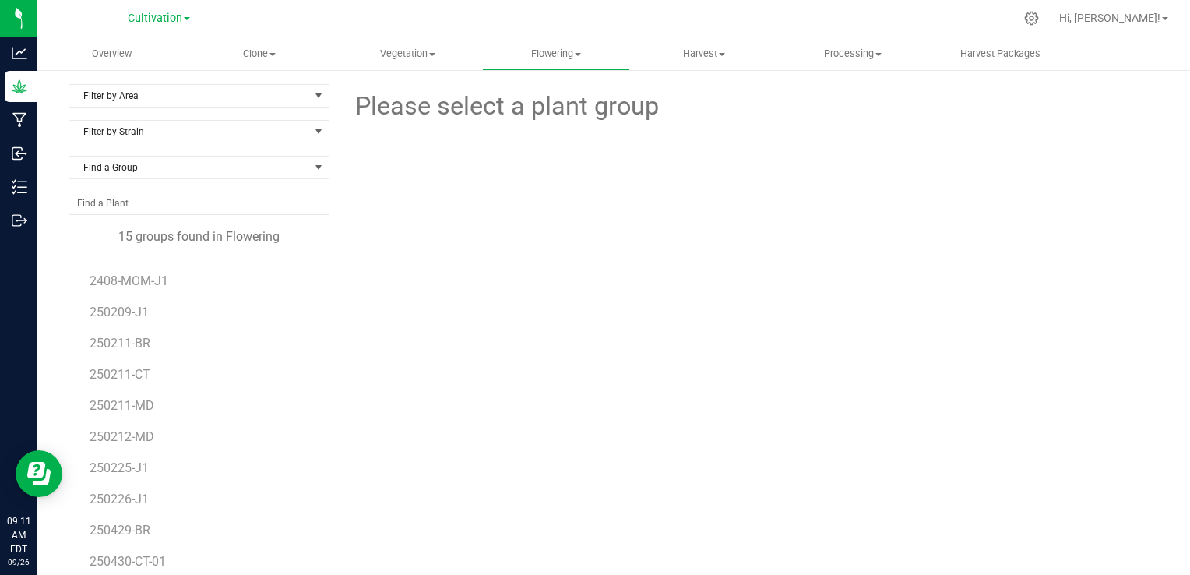
scroll to position [90, 0]
click at [400, 456] on div "Please select a plant group" at bounding box center [750, 366] width 818 height 565
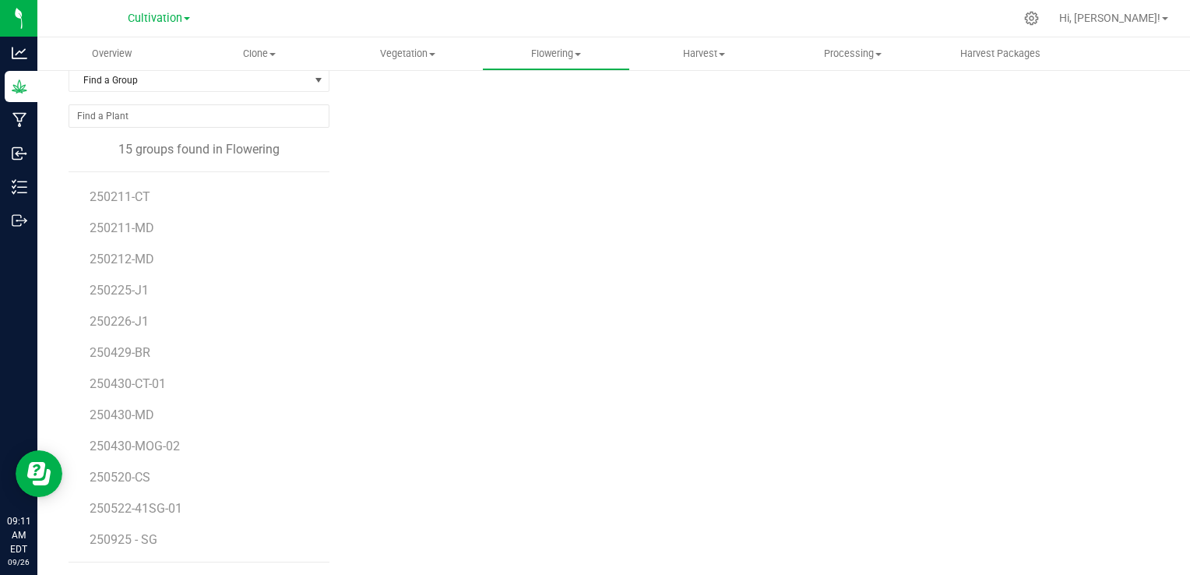
scroll to position [88, 0]
click at [132, 526] on li "250925 - SG" at bounding box center [204, 539] width 229 height 44
click at [122, 534] on span "250925 - SG" at bounding box center [124, 538] width 69 height 15
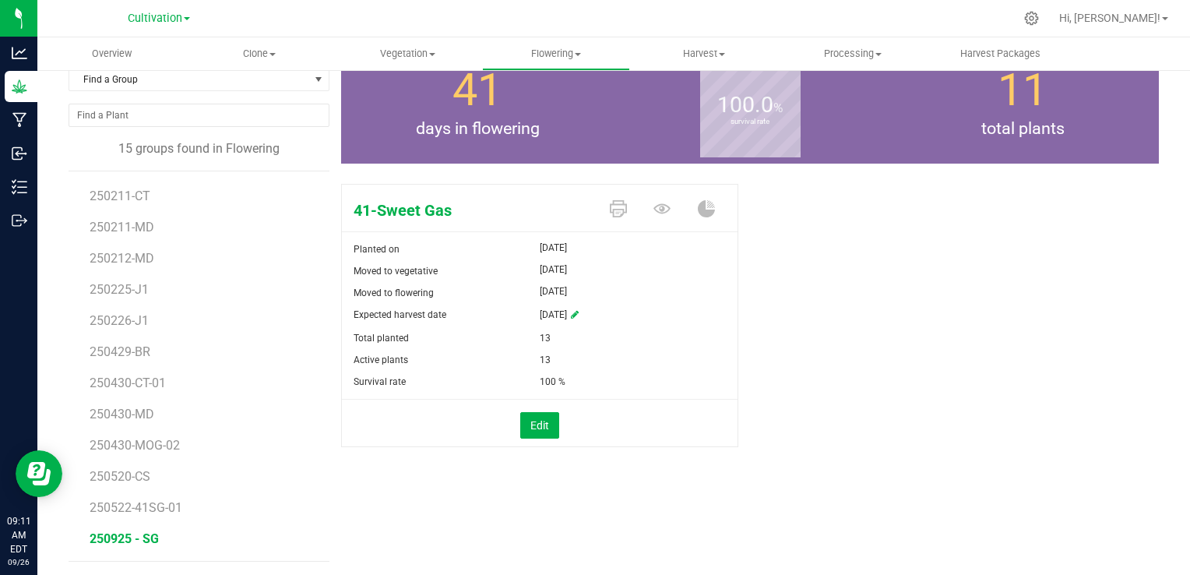
click at [818, 336] on div "41-Sweet Gas Planted on [DATE] Moved to vegetative [DATE] Moved to flowering [D…" at bounding box center [750, 332] width 818 height 308
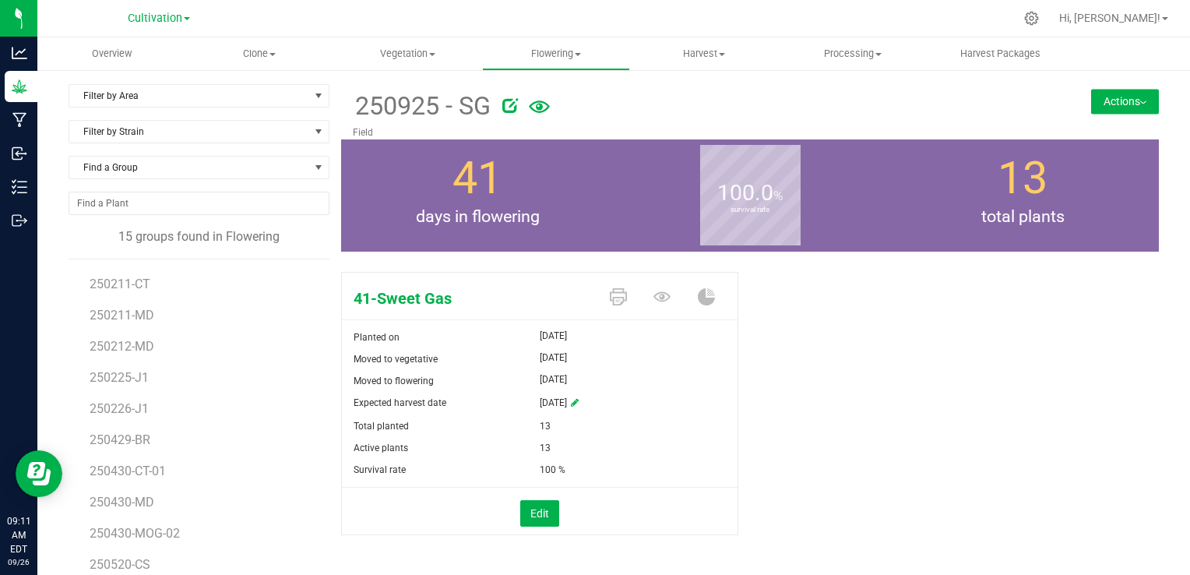
click at [1116, 104] on button "Actions" at bounding box center [1125, 101] width 68 height 25
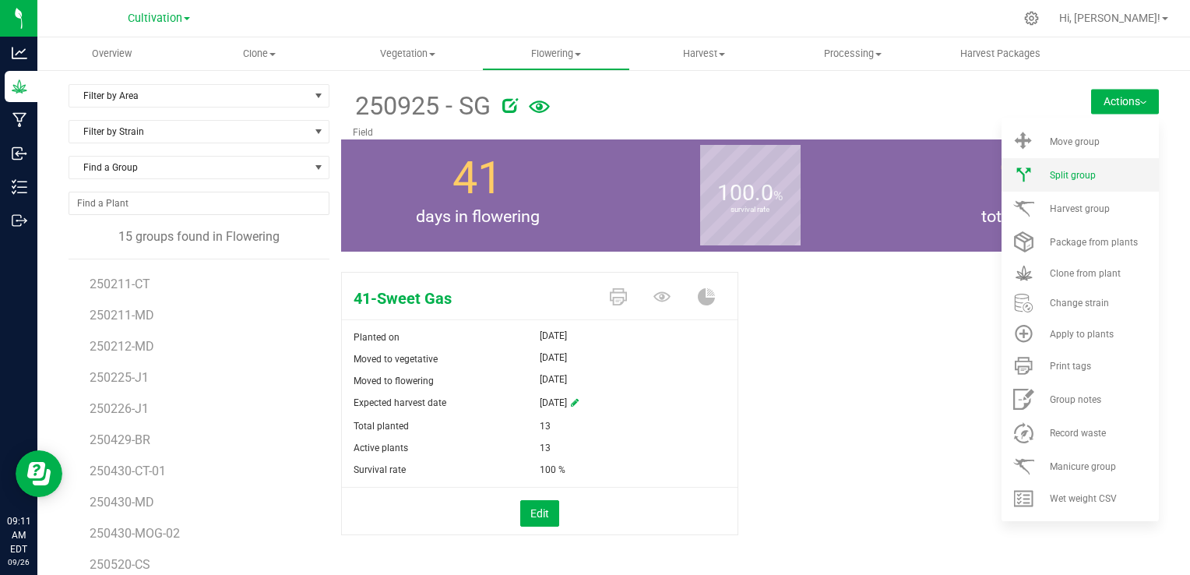
click at [1072, 175] on span "Split group" at bounding box center [1073, 175] width 46 height 11
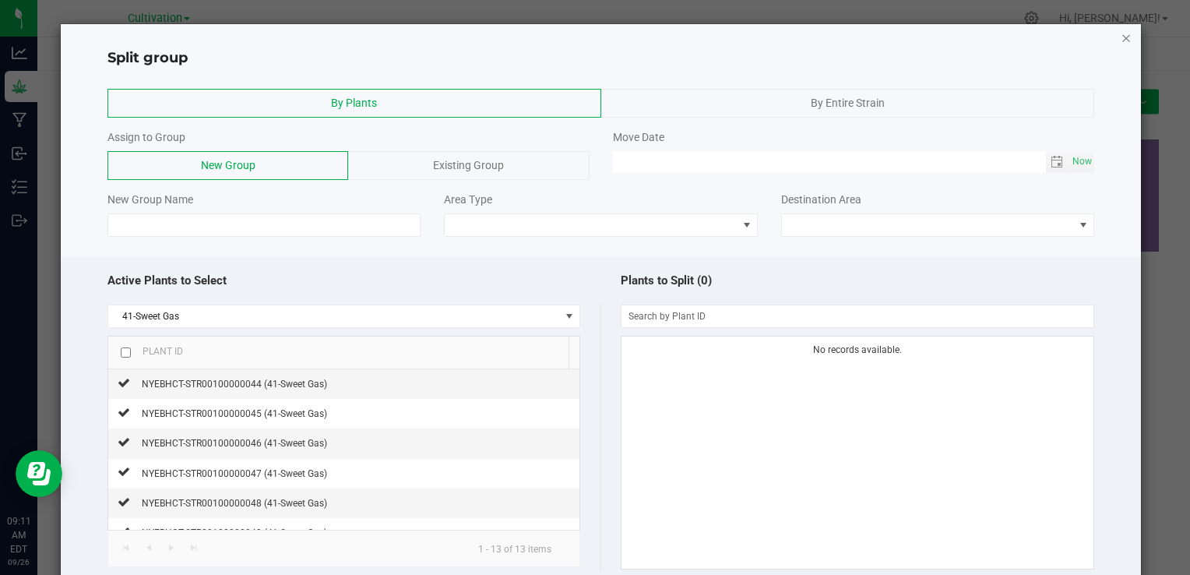
click at [1120, 37] on icon "button" at bounding box center [1125, 37] width 11 height 19
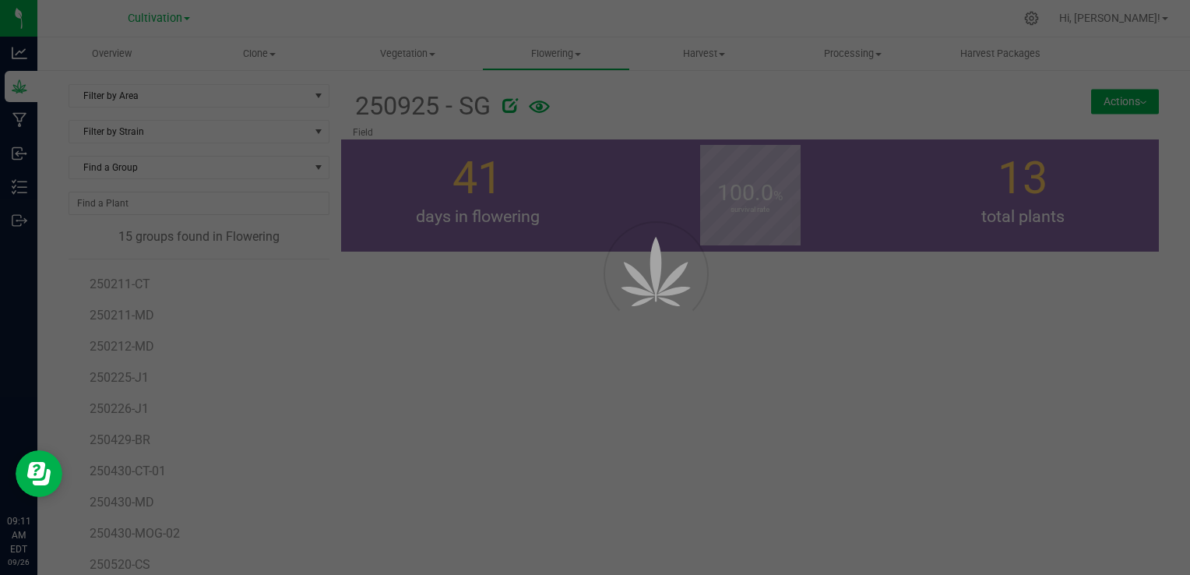
click at [1100, 89] on div at bounding box center [595, 287] width 1190 height 575
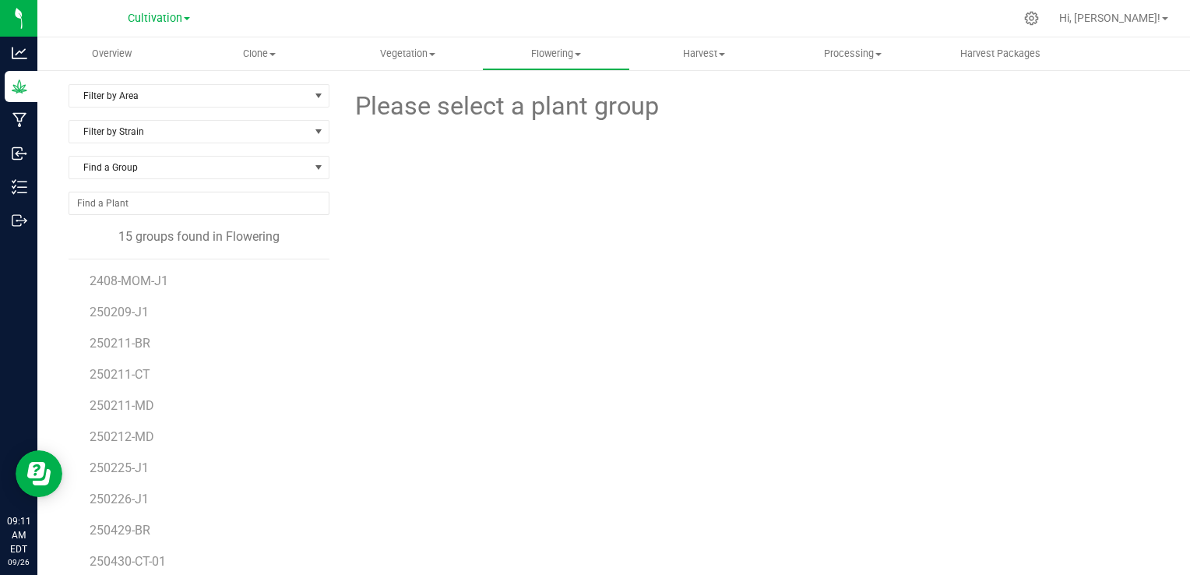
click at [398, 406] on div "Please select a plant group" at bounding box center [750, 366] width 818 height 565
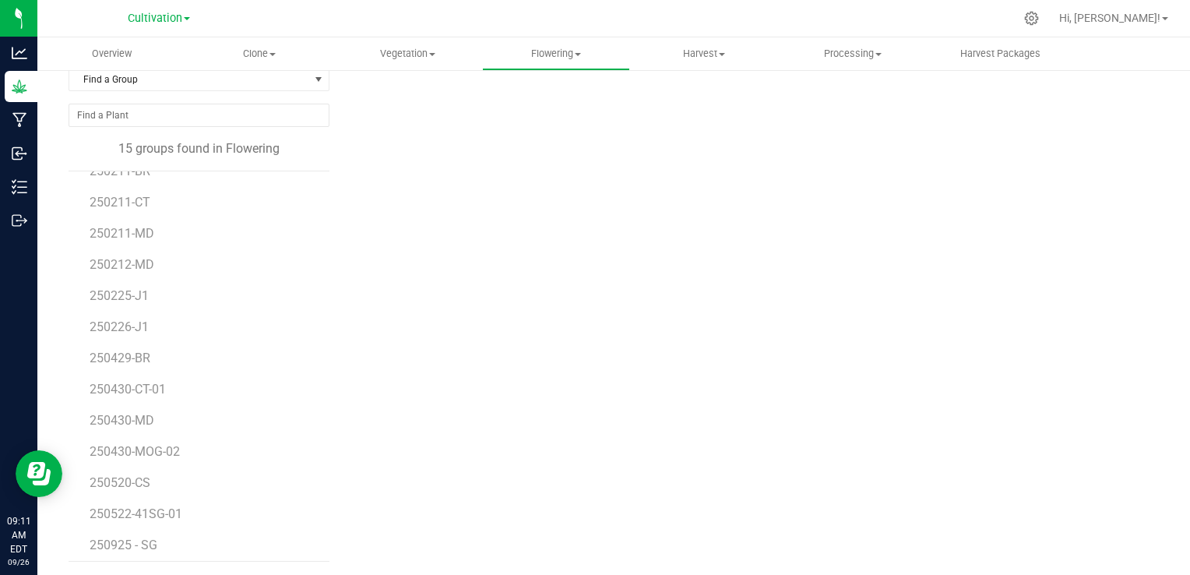
scroll to position [90, 0]
click at [125, 538] on span "250925 - SG" at bounding box center [124, 538] width 69 height 15
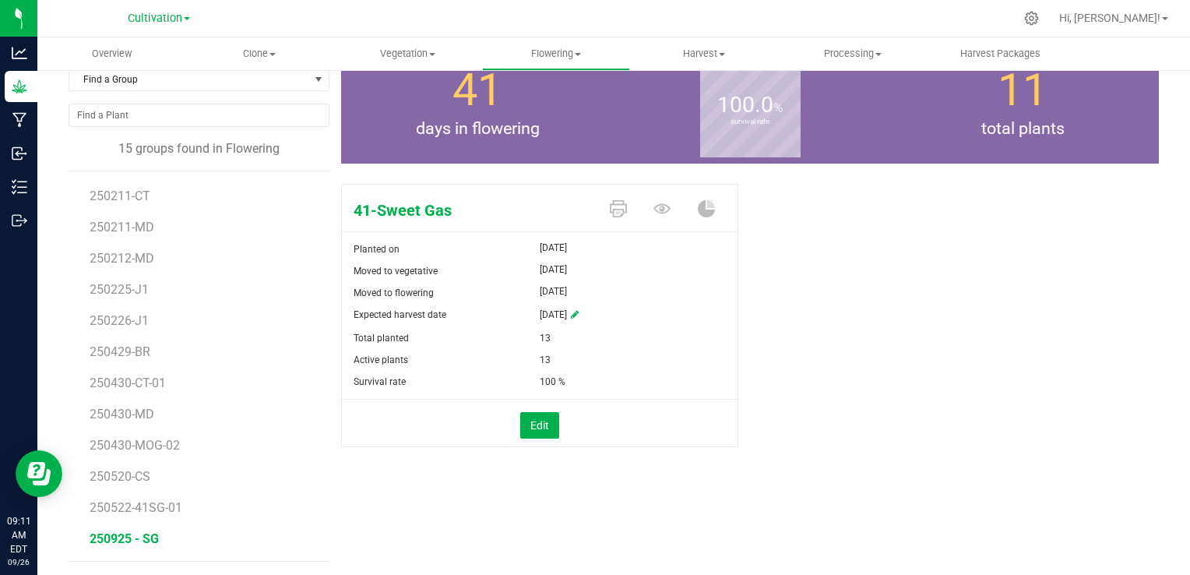
click at [897, 336] on div "41-Sweet Gas Planted on [DATE] Moved to vegetative [DATE] Moved to flowering [D…" at bounding box center [750, 332] width 818 height 308
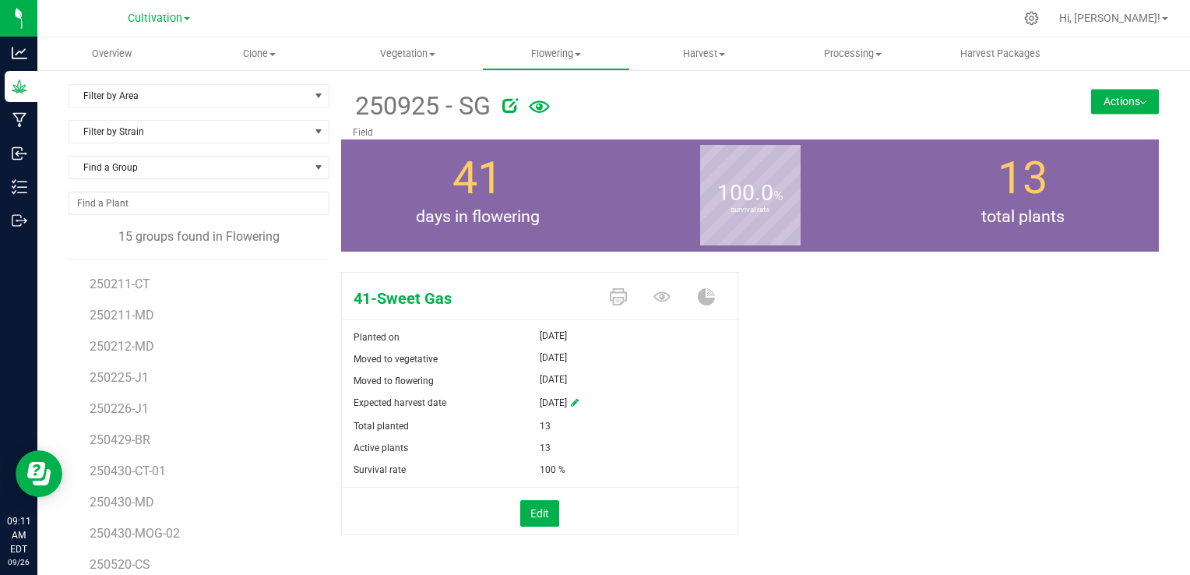
click at [1096, 97] on button "Actions" at bounding box center [1125, 101] width 68 height 25
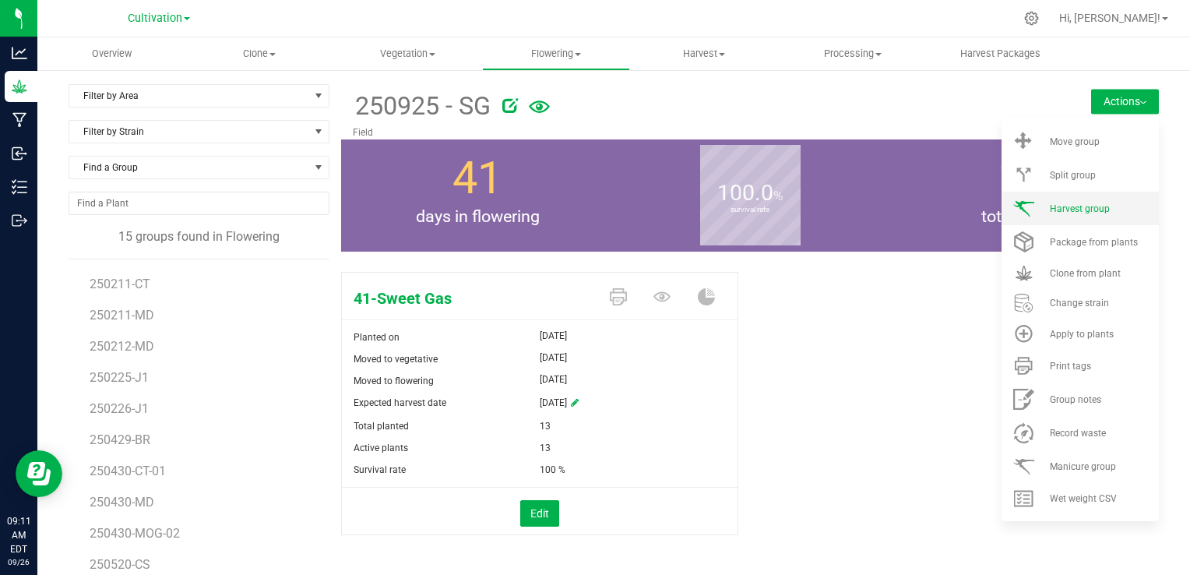
click at [1054, 210] on span "Harvest group" at bounding box center [1080, 208] width 60 height 11
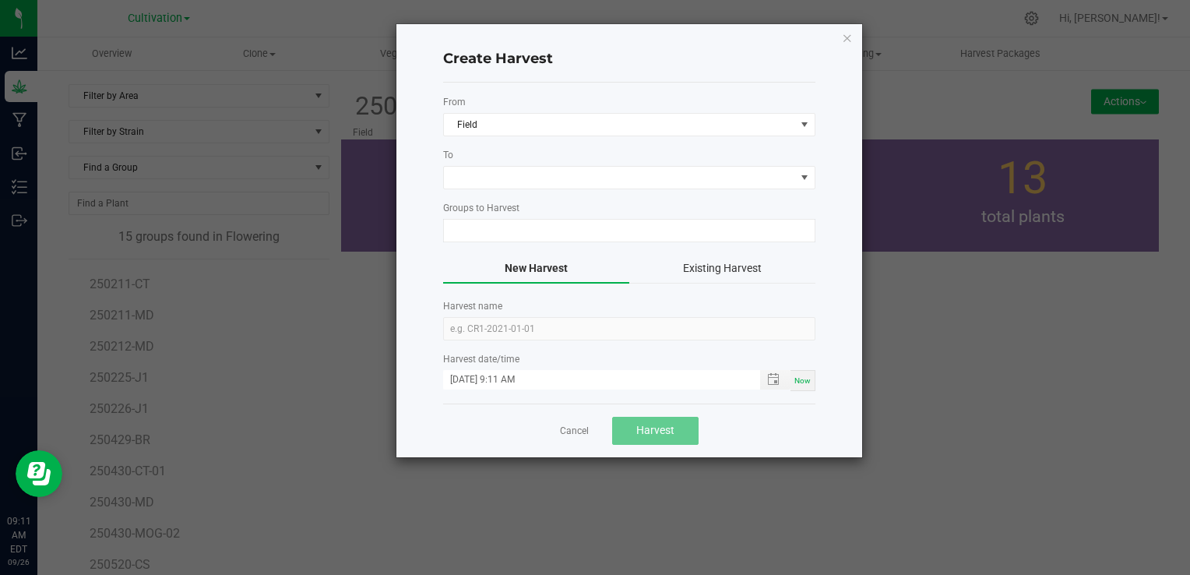
type input "250925 - SG"
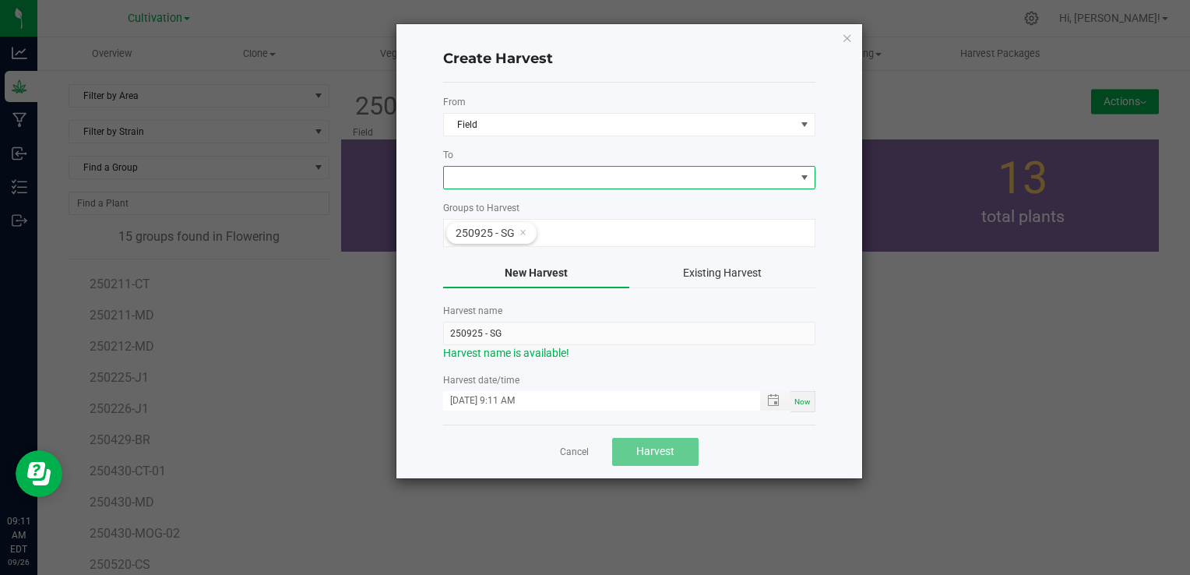
click at [529, 180] on span at bounding box center [619, 178] width 351 height 22
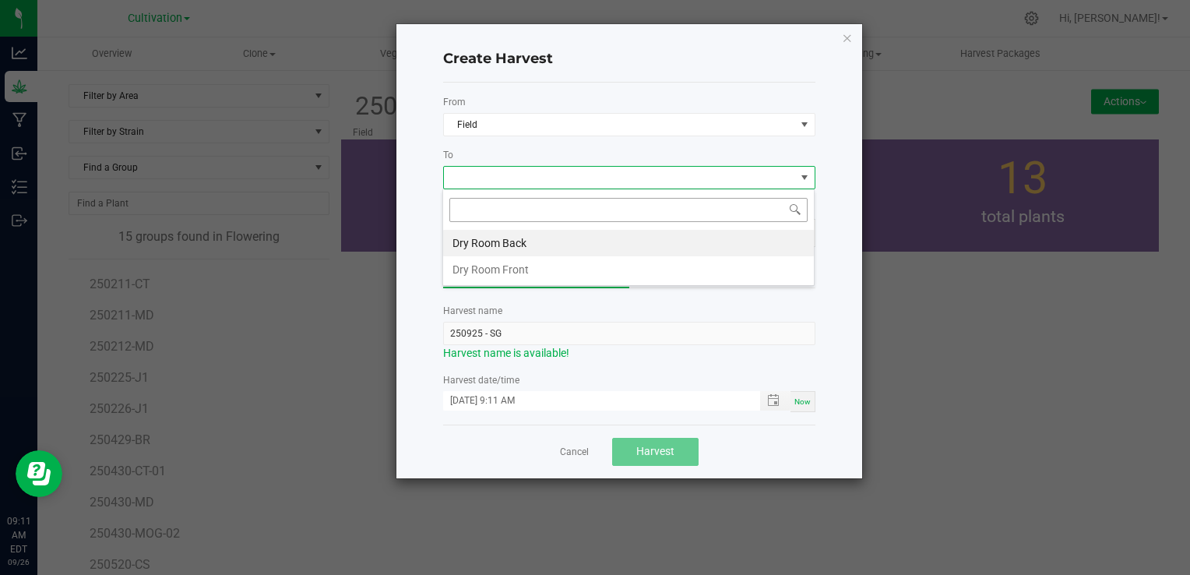
scroll to position [23, 372]
click at [494, 233] on li "Dry Room Back" at bounding box center [628, 243] width 371 height 26
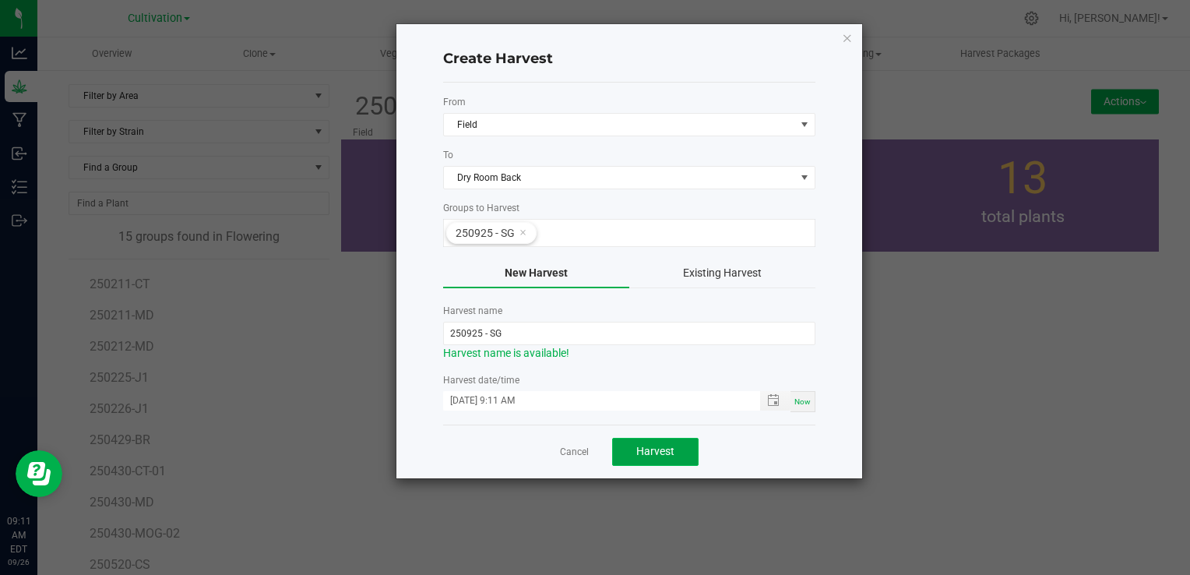
click at [645, 441] on button "Harvest" at bounding box center [655, 452] width 86 height 28
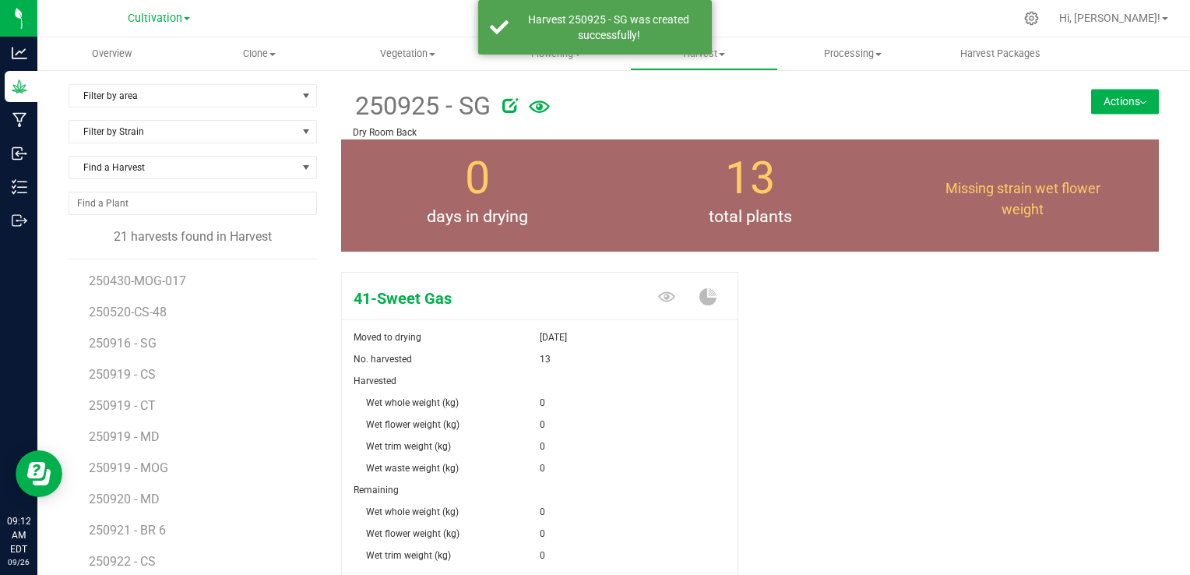
click at [818, 407] on div "41-Sweet Gas Moved to drying [DATE] No. harvested 13 Harvested Wet whole weight…" at bounding box center [750, 463] width 818 height 394
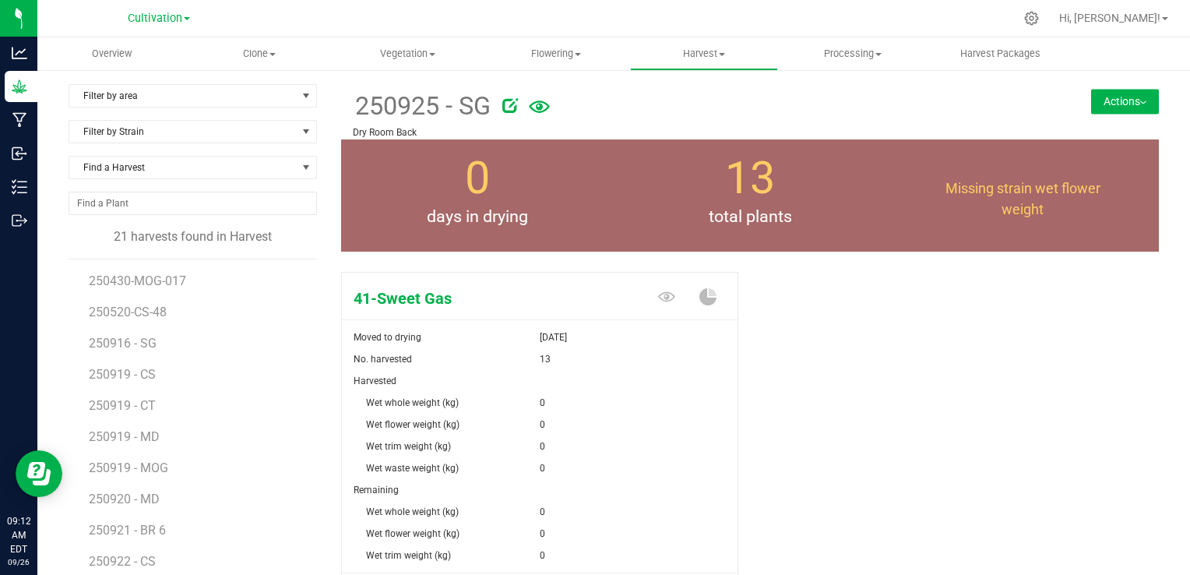
click at [832, 329] on div "41-Sweet Gas Moved to drying [DATE] No. harvested 13 Harvested Wet whole weight…" at bounding box center [750, 463] width 818 height 394
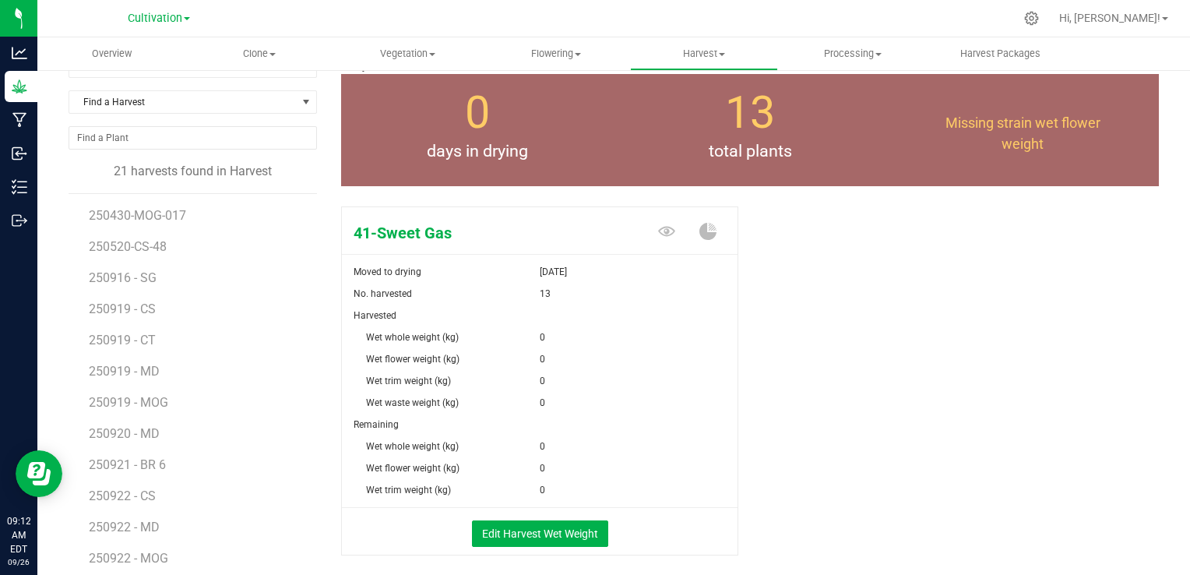
scroll to position [93, 0]
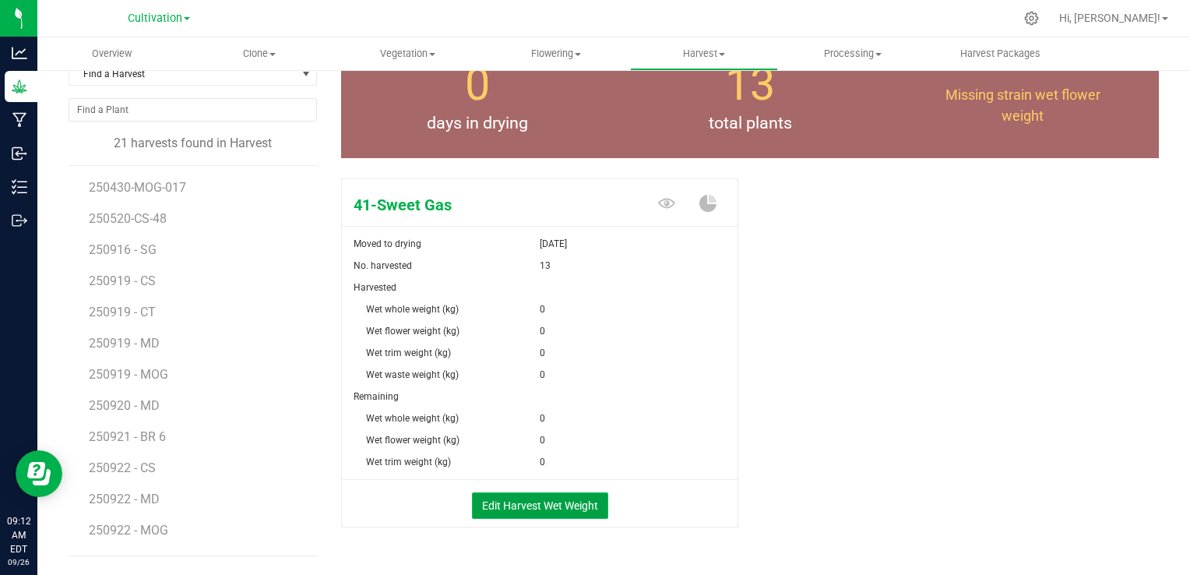
click at [557, 494] on button "Edit Harvest Wet Weight" at bounding box center [540, 505] width 136 height 26
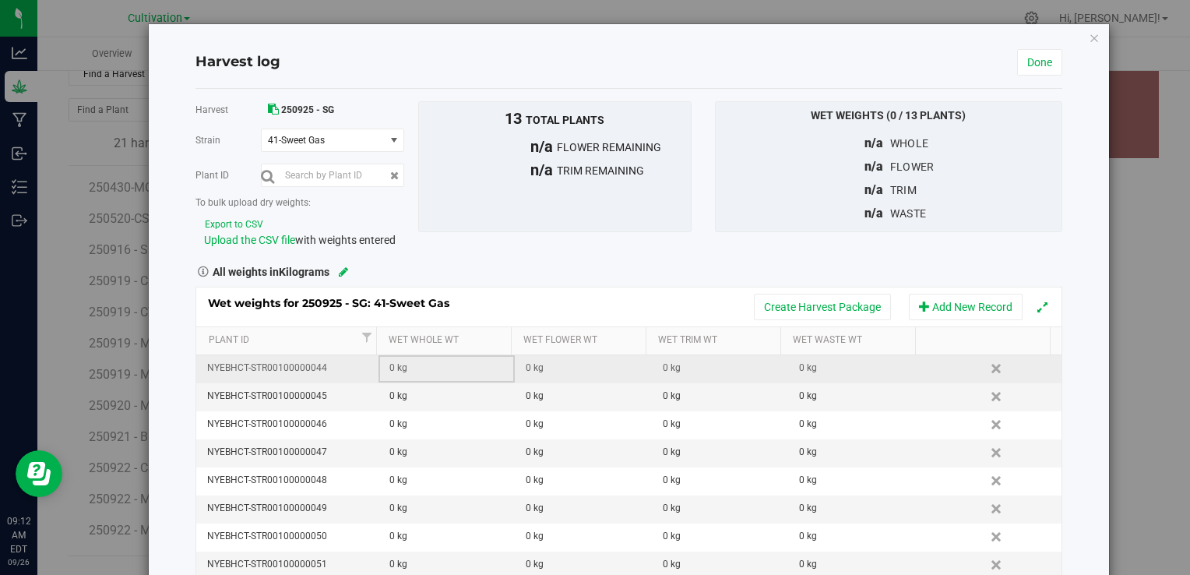
click at [430, 363] on div "0 kg" at bounding box center [451, 368] width 125 height 15
click at [430, 363] on input "text" at bounding box center [451, 368] width 118 height 22
type input "0.725"
click at [417, 389] on div "0 kg" at bounding box center [451, 396] width 125 height 15
type input "5.430"
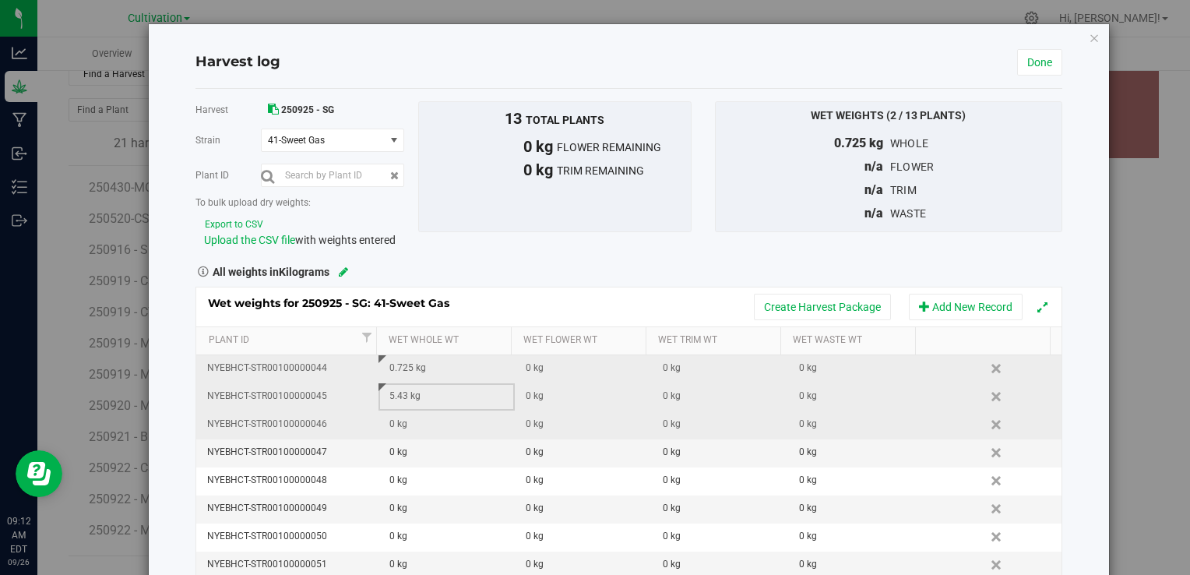
click at [405, 427] on div "0 kg" at bounding box center [451, 424] width 125 height 15
click at [405, 427] on input "text" at bounding box center [451, 424] width 118 height 22
type input "4"
click at [410, 454] on div "0 kg" at bounding box center [451, 452] width 125 height 15
click at [410, 454] on input "text" at bounding box center [451, 453] width 118 height 22
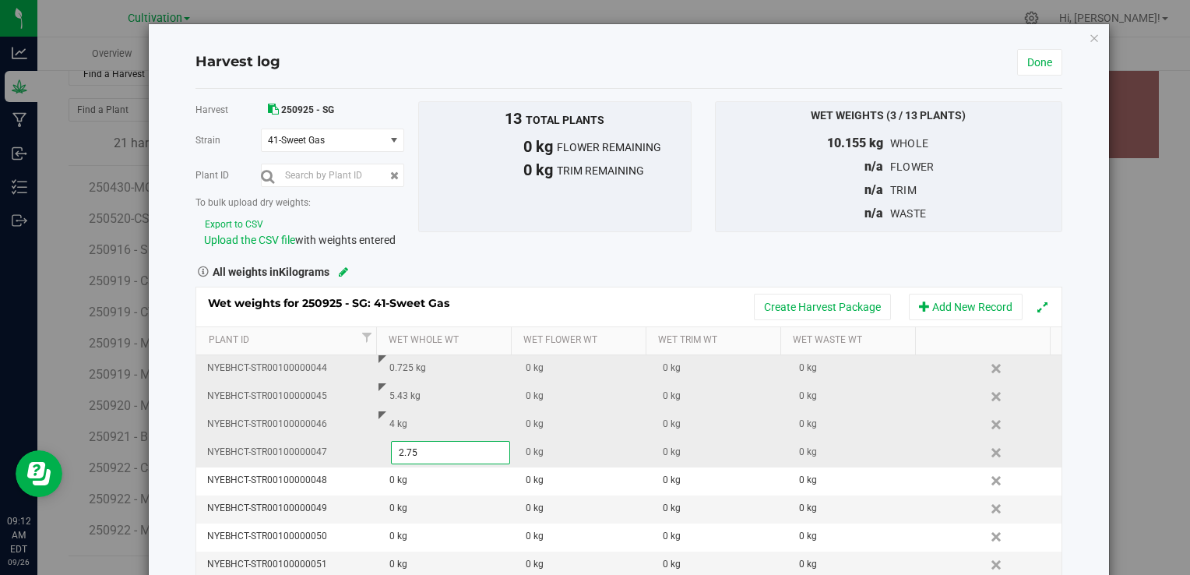
type input "2.755"
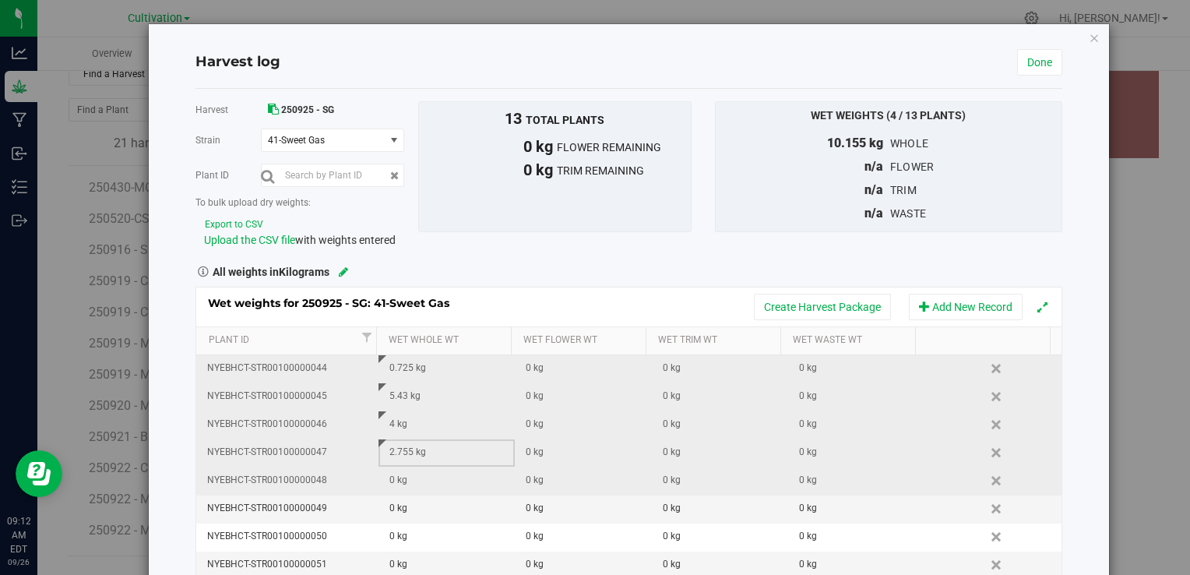
click at [413, 480] on div "0 kg" at bounding box center [451, 480] width 125 height 15
click at [413, 480] on input "text" at bounding box center [451, 481] width 118 height 22
type input "0.80"
click at [401, 509] on div "0 kg" at bounding box center [451, 508] width 125 height 15
click at [401, 509] on input "text" at bounding box center [451, 509] width 118 height 22
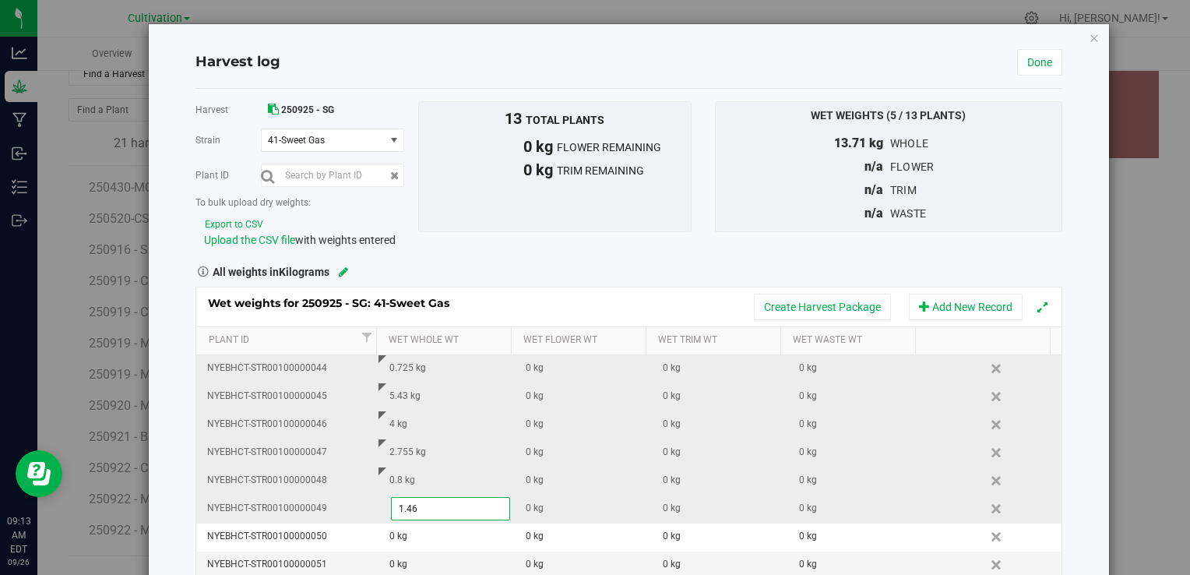
type input "1.460"
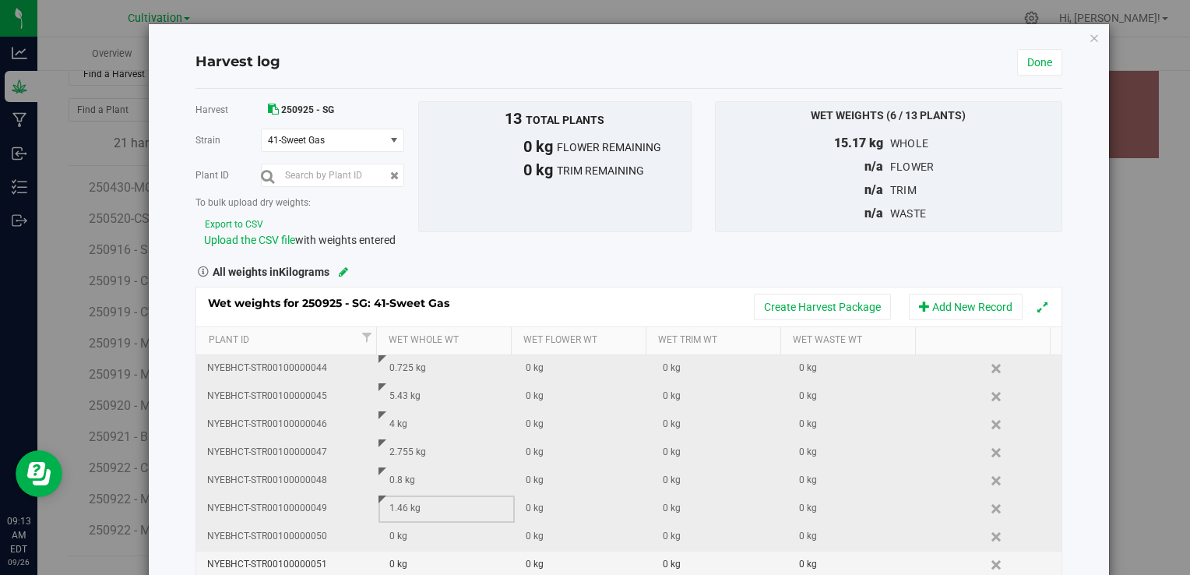
click at [394, 537] on div "0 kg" at bounding box center [451, 536] width 125 height 15
click at [0, 0] on input "text" at bounding box center [0, 0] width 0 height 0
type input "3.450"
click at [544, 262] on div "All weights in Kilograms" at bounding box center [628, 270] width 889 height 20
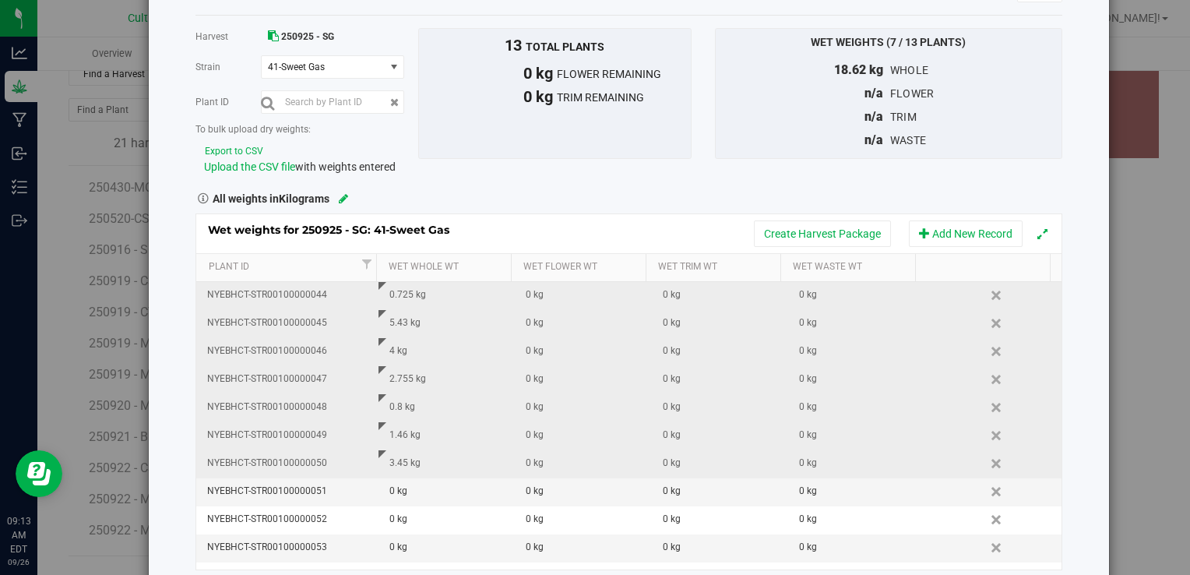
scroll to position [103, 0]
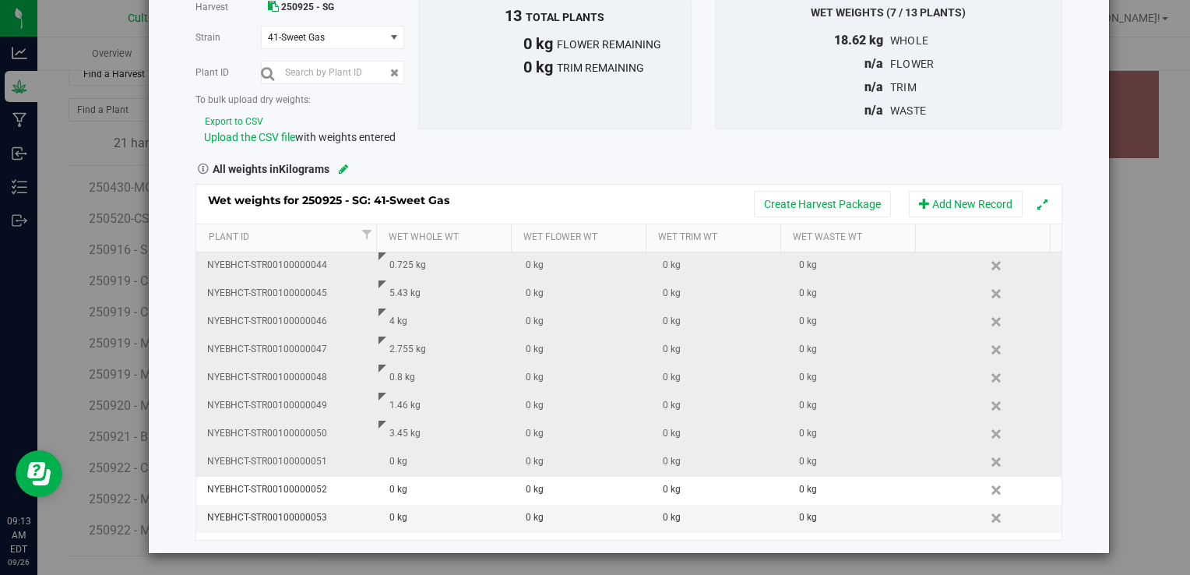
click at [424, 459] on div "0 kg" at bounding box center [451, 461] width 125 height 15
click at [424, 459] on input "text" at bounding box center [451, 462] width 118 height 22
type input "3"
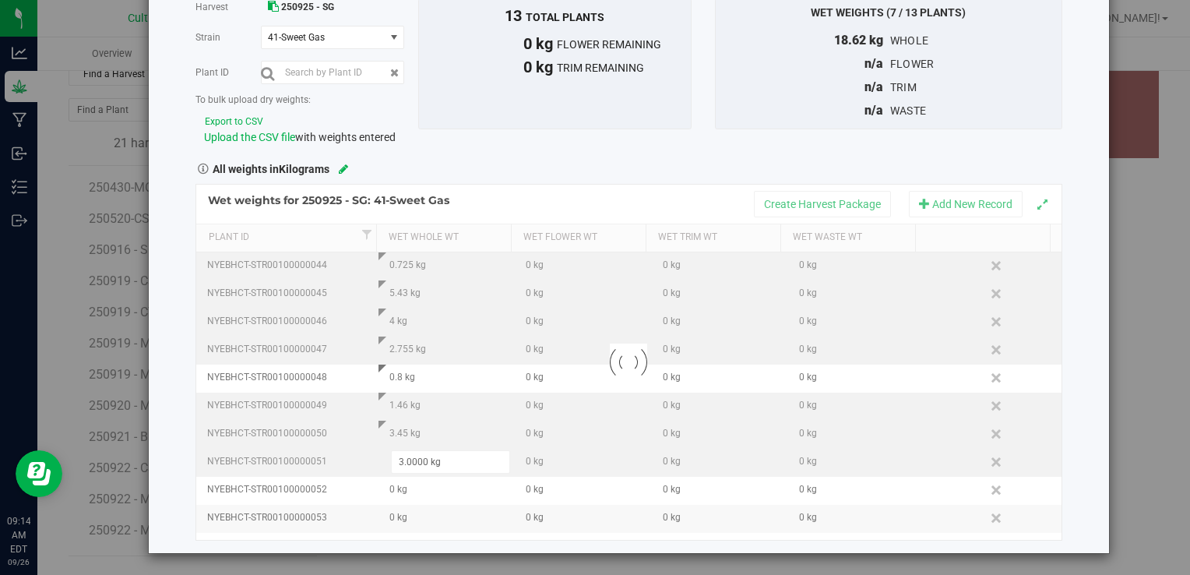
click at [657, 139] on div "Harvest 250925 - SG [GEOGRAPHIC_DATA] 41-Sweet Gas Select strain 41-Sweet Gas P…" at bounding box center [628, 71] width 889 height 147
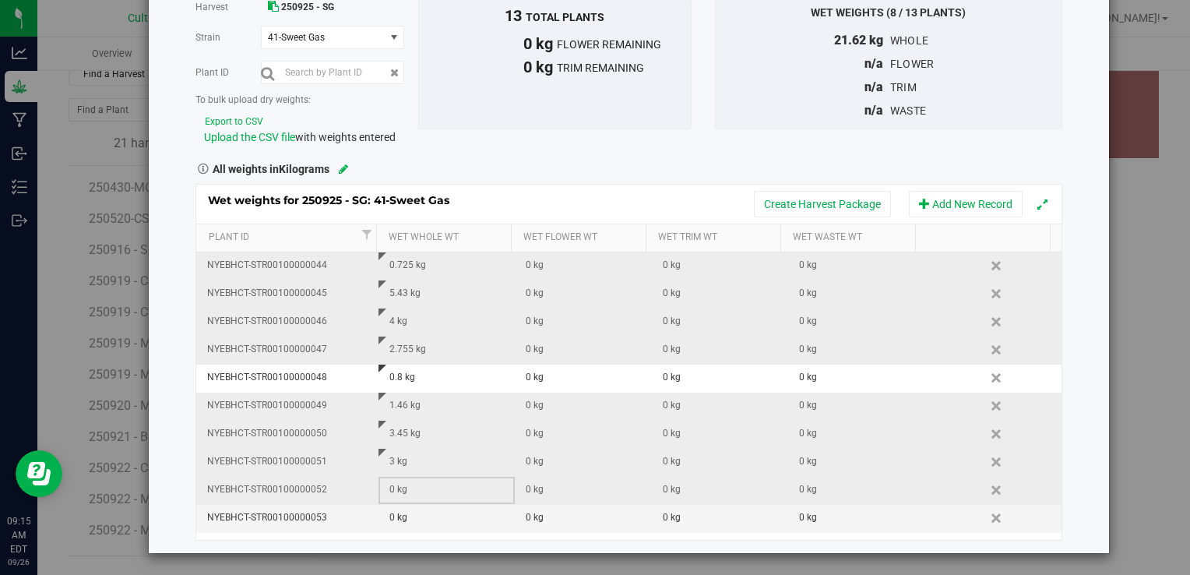
click at [417, 487] on div "0 kg" at bounding box center [451, 489] width 125 height 15
type input "2.430"
click at [420, 519] on div "0 kg" at bounding box center [451, 517] width 125 height 15
type input "2.745"
click at [420, 519] on div "2.745 kg" at bounding box center [451, 517] width 125 height 15
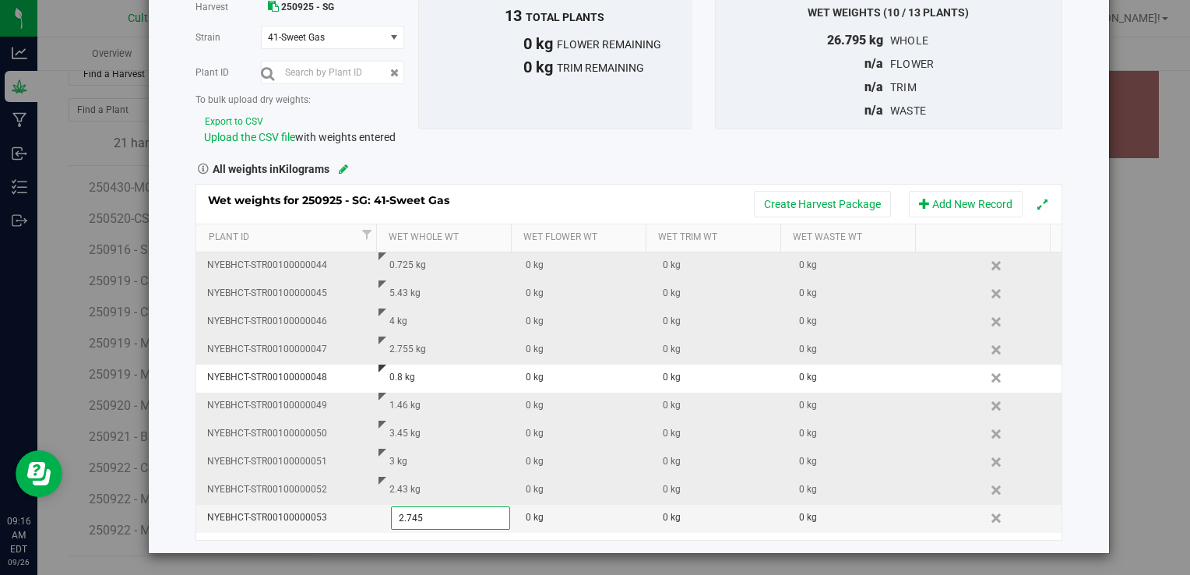
click at [420, 519] on input "2.745" at bounding box center [451, 518] width 118 height 22
type input "3.515"
click at [443, 477] on td "2.43 kg" at bounding box center [446, 491] width 136 height 28
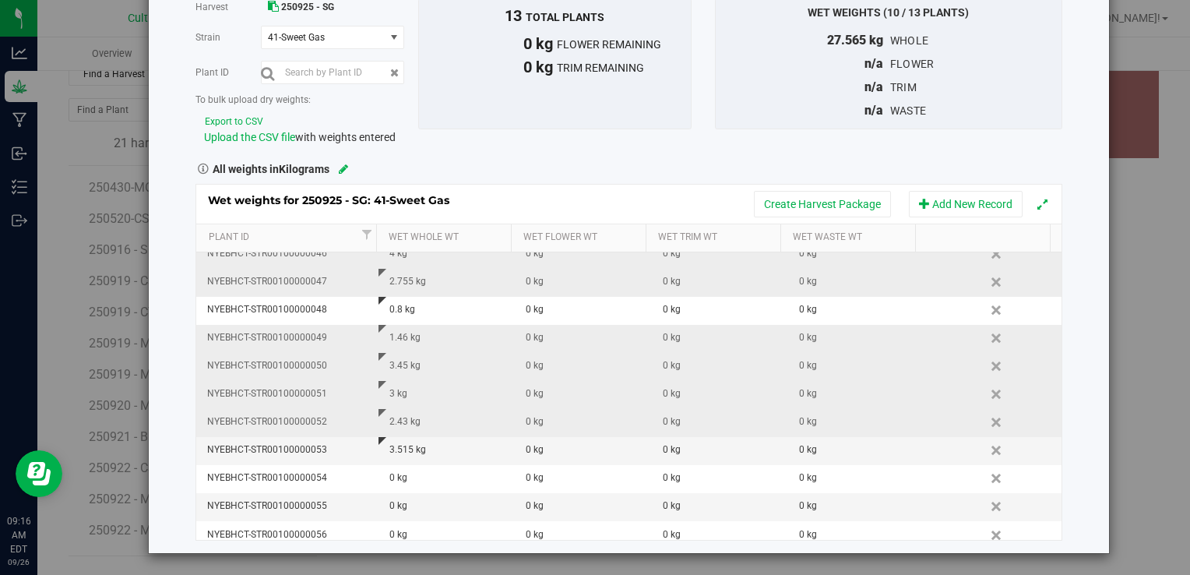
scroll to position [76, 0]
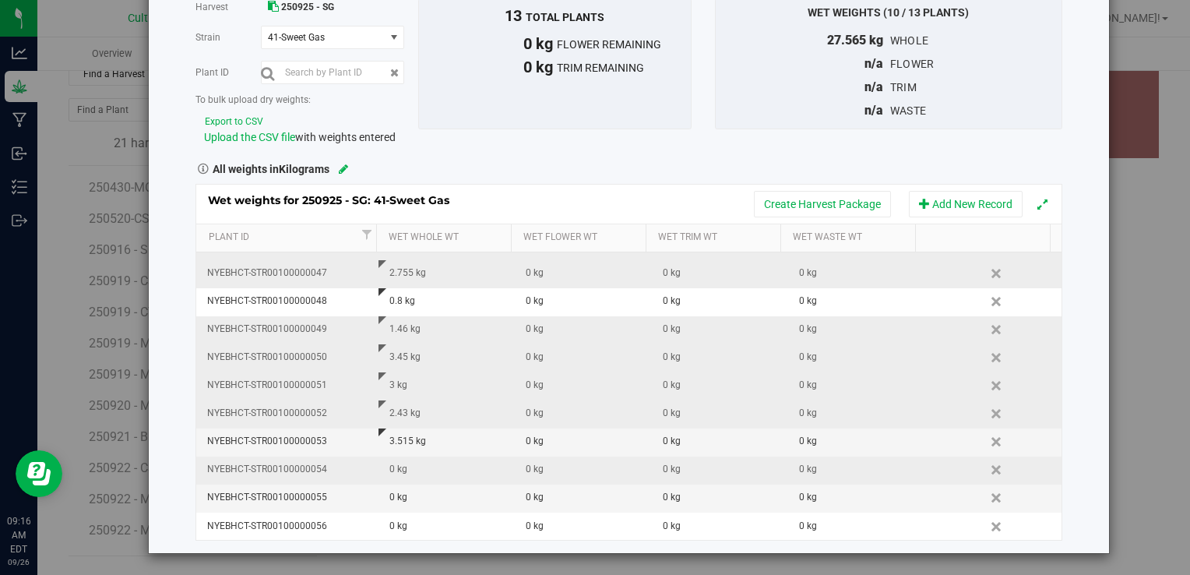
click at [433, 469] on div "0 kg" at bounding box center [451, 469] width 125 height 15
click at [433, 469] on input "text" at bounding box center [451, 470] width 118 height 22
type input "0.355"
click at [427, 496] on div "0 kg" at bounding box center [451, 497] width 125 height 15
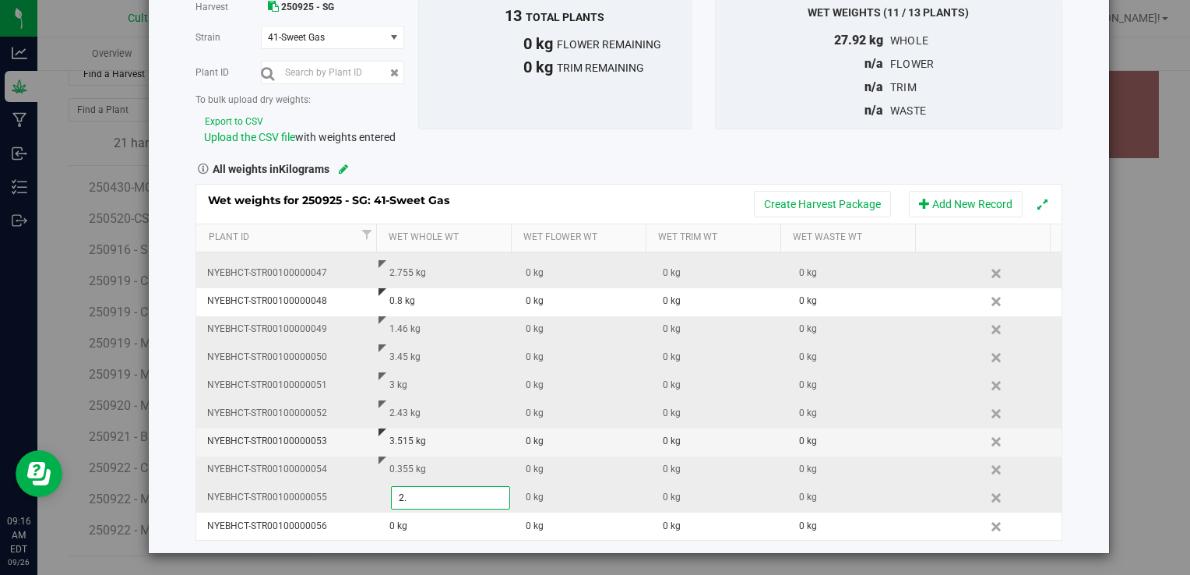
type input "2.0"
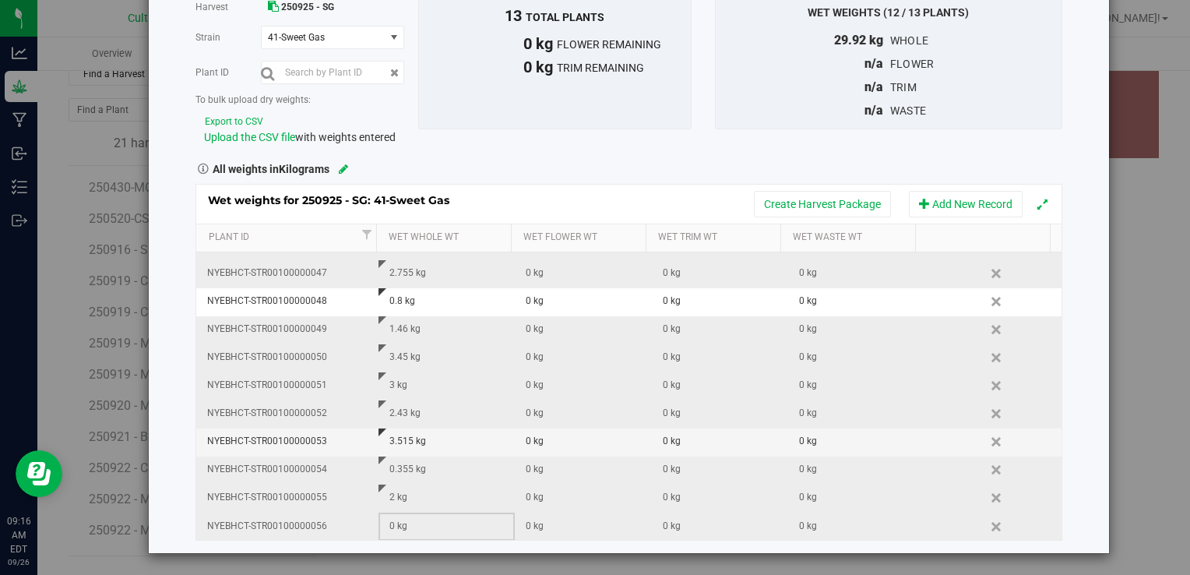
click at [415, 522] on div "0 kg" at bounding box center [451, 526] width 125 height 15
click at [415, 522] on input "text" at bounding box center [451, 526] width 118 height 22
type input "2.805"
click at [691, 185] on div "Wet weights for 250925 - SG: 41-Sweet Gas Create Harvest Package Add New Record" at bounding box center [628, 204] width 864 height 39
click at [1060, 129] on div "Harvest 250925 - SG [GEOGRAPHIC_DATA] 41-Sweet Gas Select strain 41-Sweet Gas P…" at bounding box center [628, 71] width 889 height 147
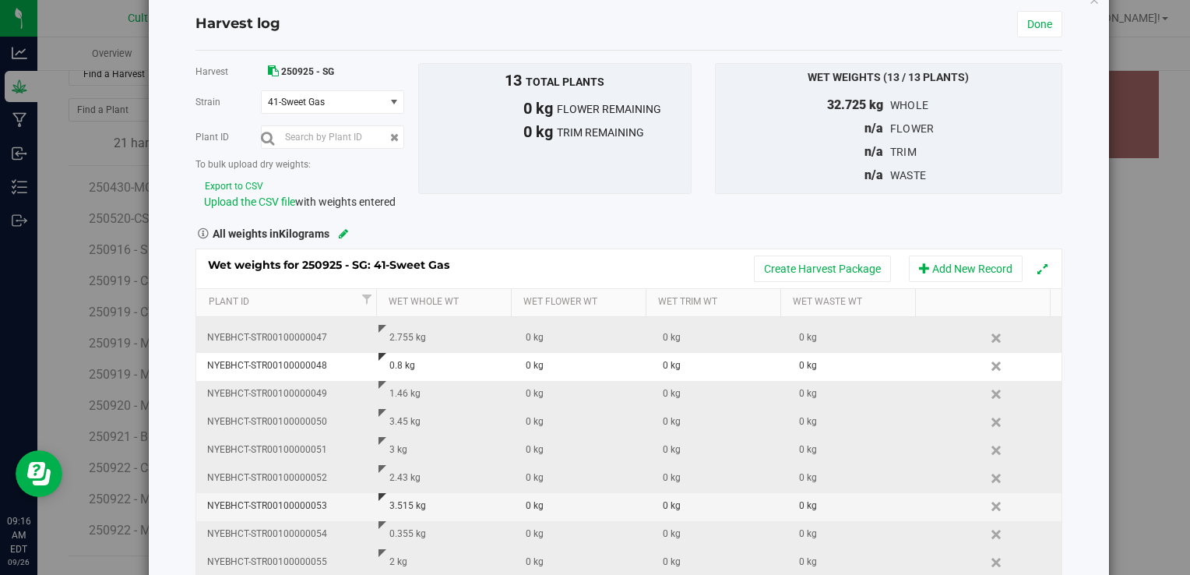
scroll to position [0, 0]
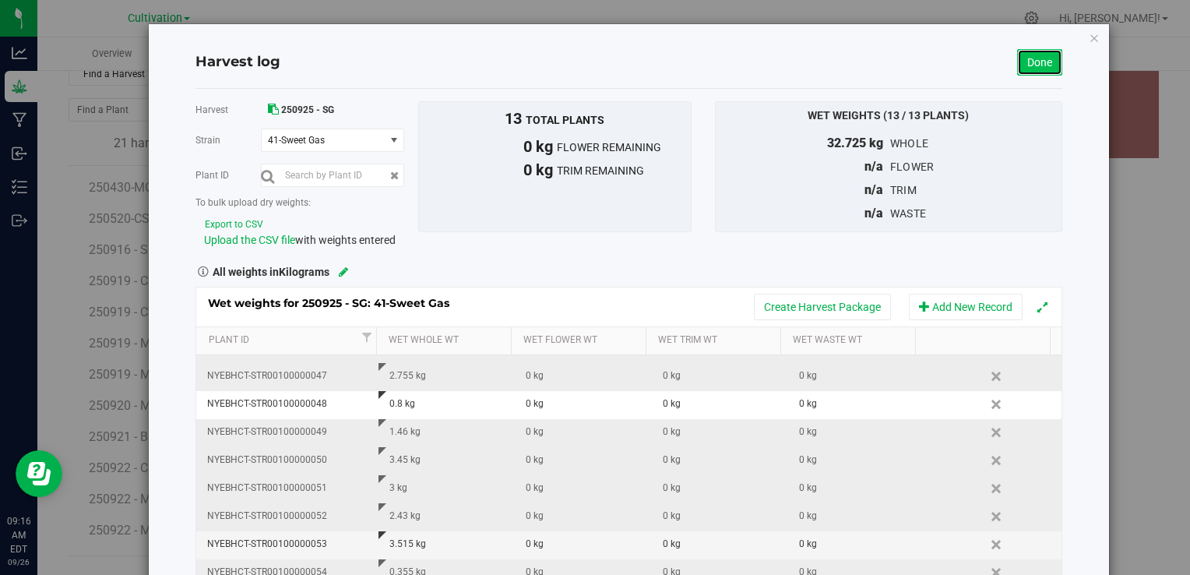
click at [1034, 67] on link "Done" at bounding box center [1039, 62] width 45 height 26
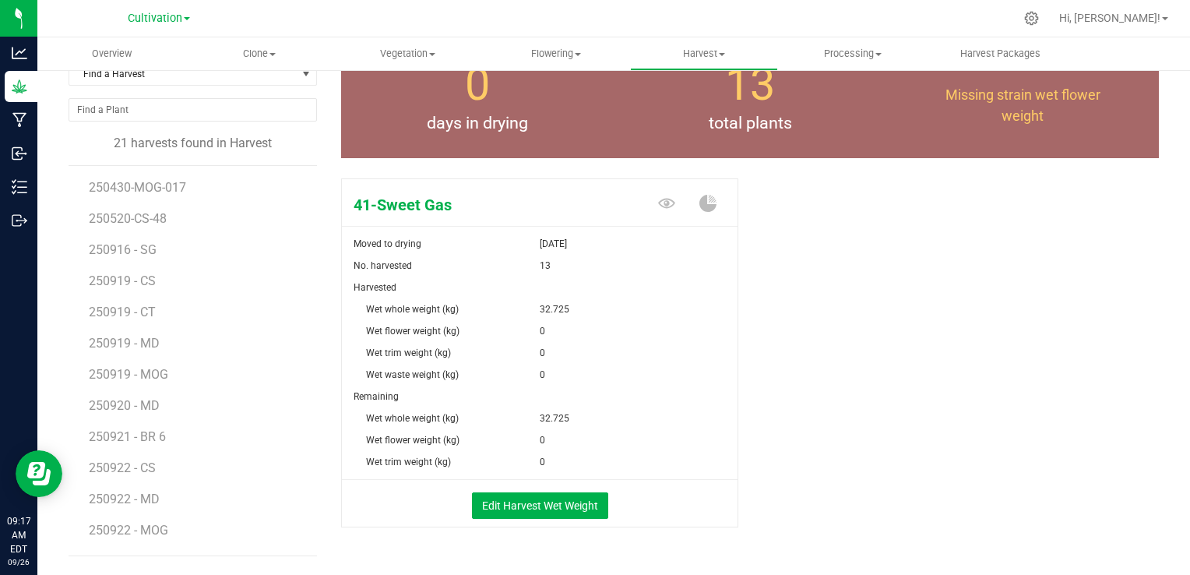
click at [950, 244] on div "41-Sweet Gas Moved to drying [DATE] No. harvested 13 Harvested Wet whole weight…" at bounding box center [750, 369] width 818 height 394
click at [899, 276] on div "41-Sweet Gas Moved to drying [DATE] No. harvested 13 Harvested Wet whole weight…" at bounding box center [750, 369] width 818 height 394
click at [713, 48] on span "Harvest" at bounding box center [704, 54] width 146 height 14
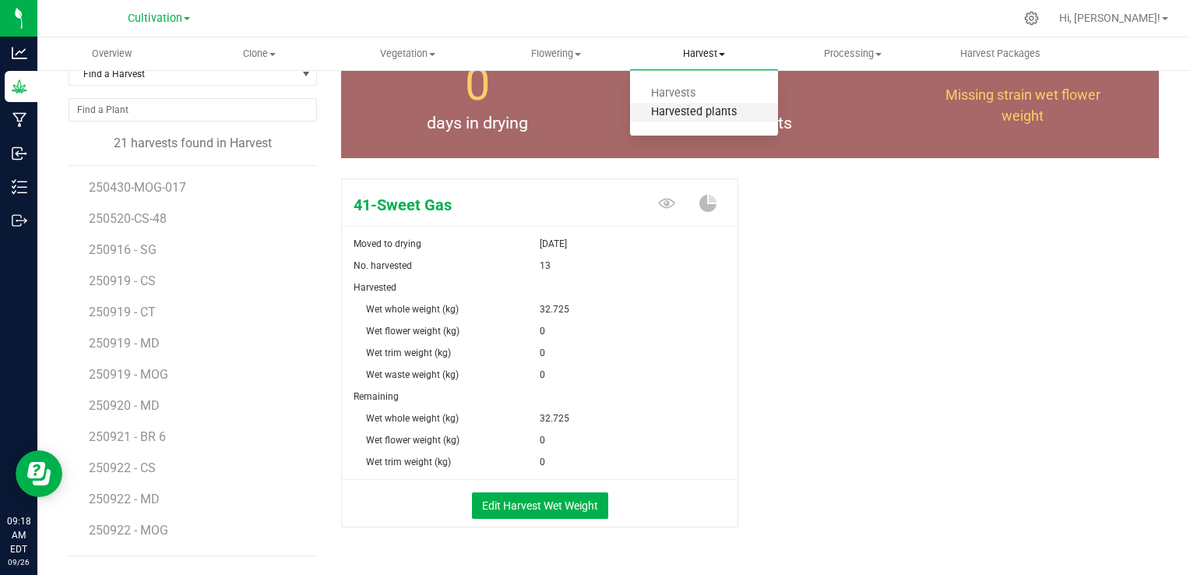
click at [686, 114] on span "Harvested plants" at bounding box center [694, 112] width 128 height 13
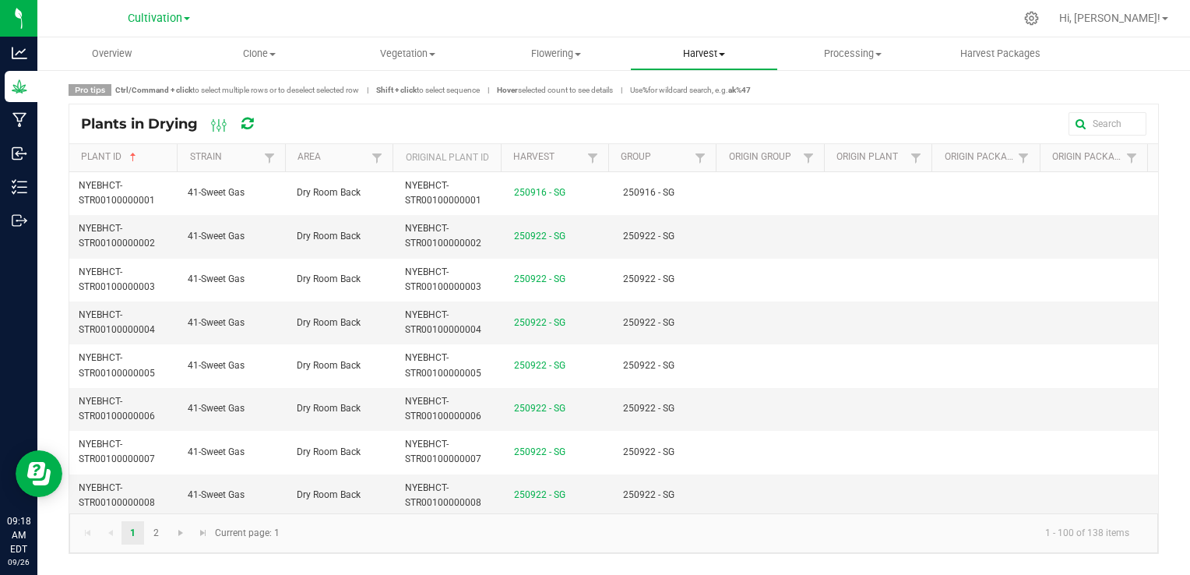
click at [705, 50] on span "Harvest" at bounding box center [704, 54] width 146 height 14
click at [685, 90] on span "Harvests" at bounding box center [673, 93] width 86 height 13
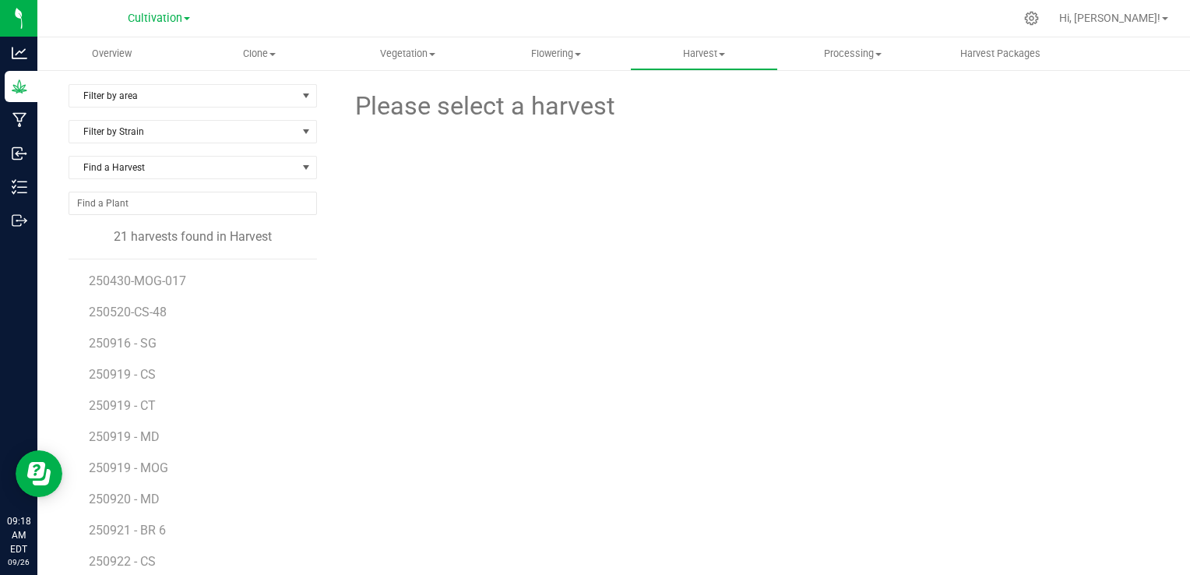
click at [646, 159] on div at bounding box center [750, 192] width 420 height 135
click at [596, 187] on div at bounding box center [750, 192] width 420 height 135
click at [720, 57] on span "Harvest" at bounding box center [704, 54] width 146 height 14
click at [698, 113] on span "Harvested plants" at bounding box center [694, 112] width 128 height 13
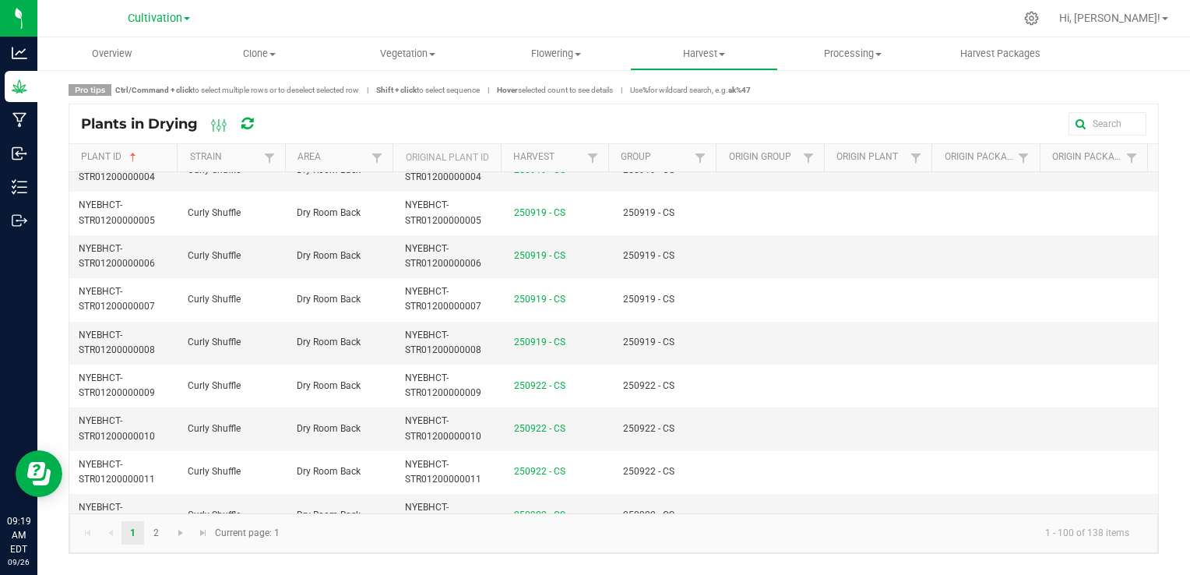
scroll to position [3956, 0]
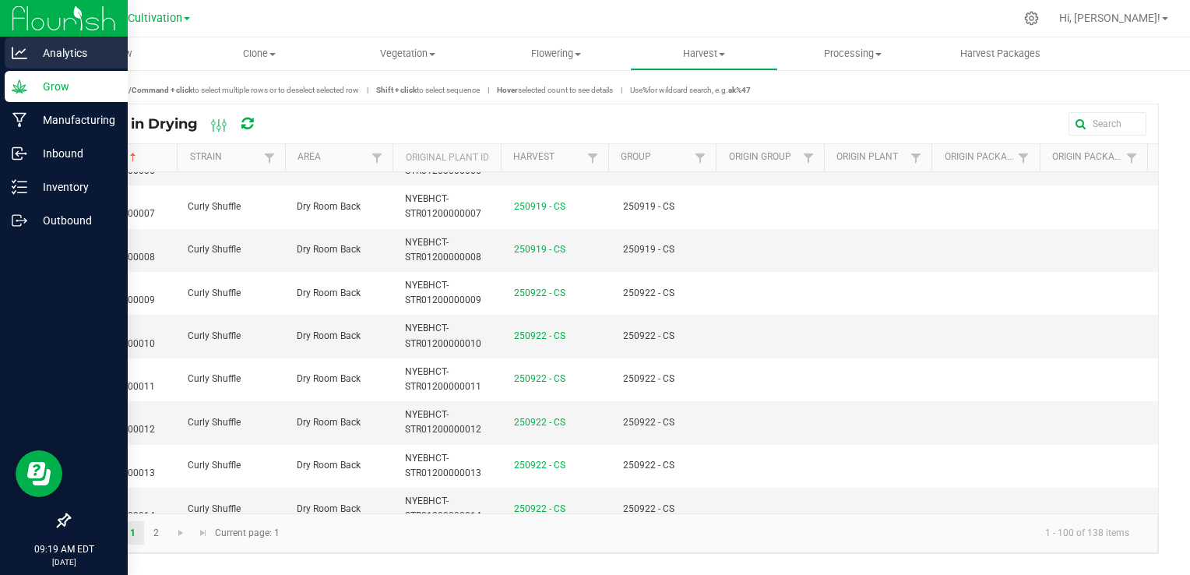
click at [62, 49] on p "Analytics" at bounding box center [73, 53] width 93 height 19
